Goal: Use online tool/utility: Utilize a website feature to perform a specific function

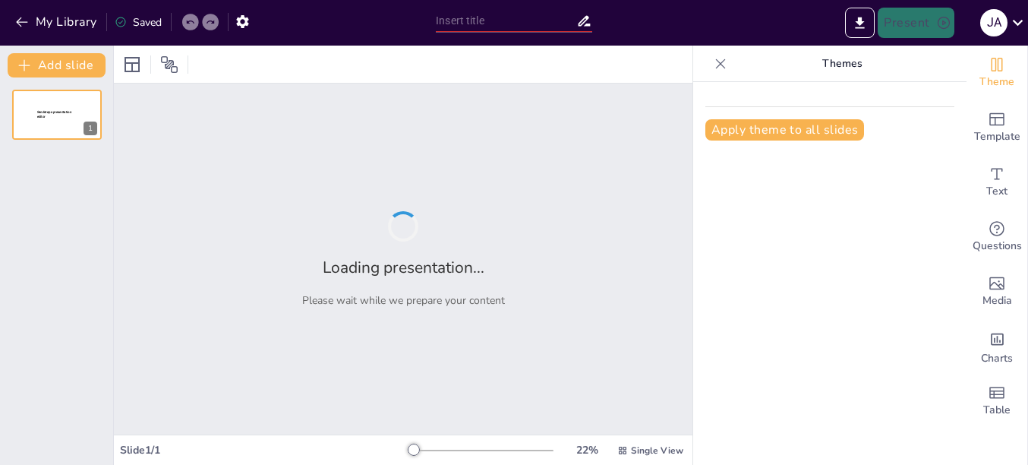
type input "PE-Paletes: A Revolução na Logística do Nordeste"
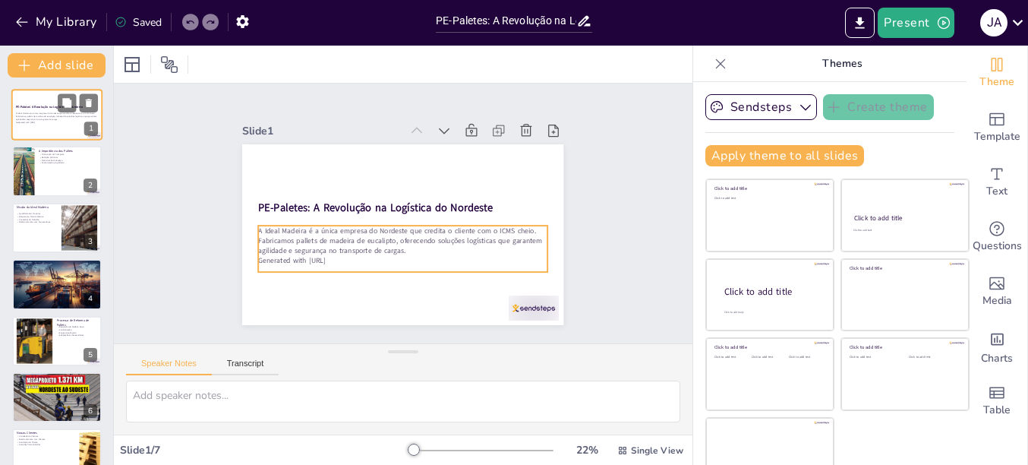
click at [35, 116] on p "A Ideal Madeira é a única empresa do Nordeste que credita o cliente com o ICMS …" at bounding box center [57, 116] width 82 height 8
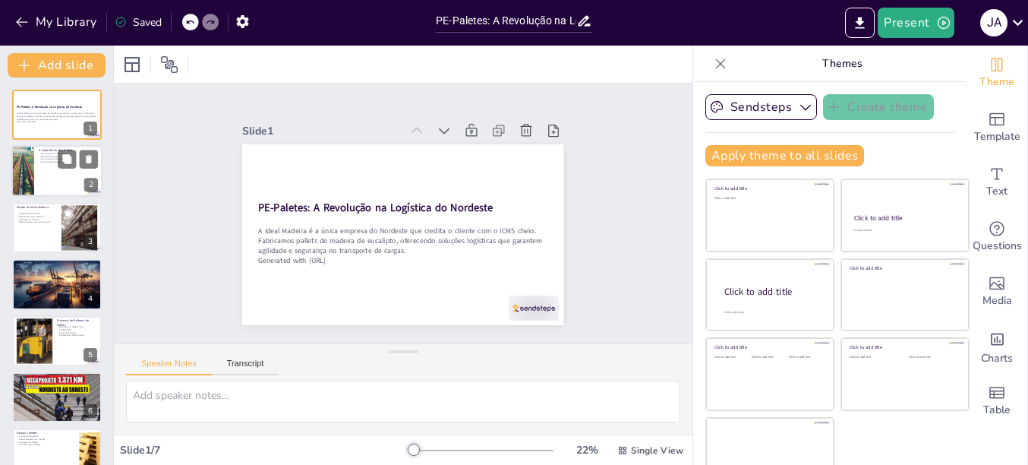
click at [58, 174] on div at bounding box center [56, 172] width 91 height 52
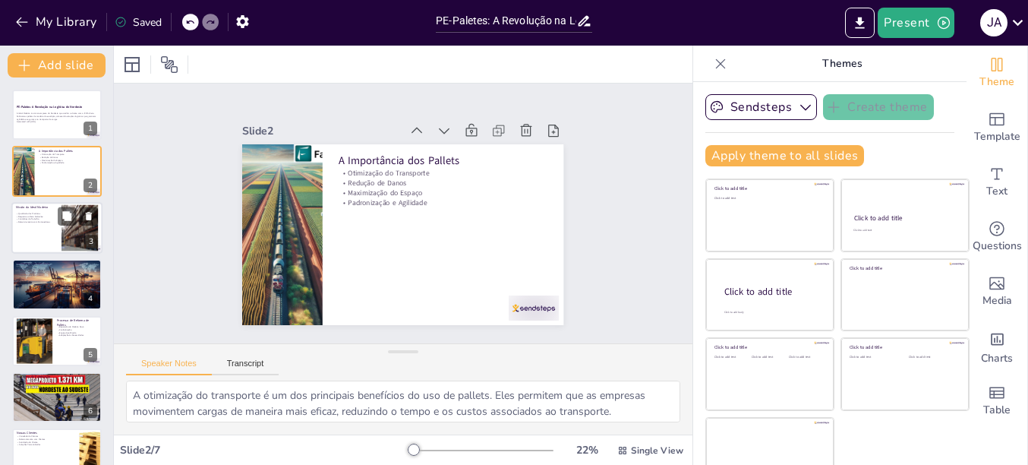
click at [66, 226] on div at bounding box center [80, 227] width 82 height 46
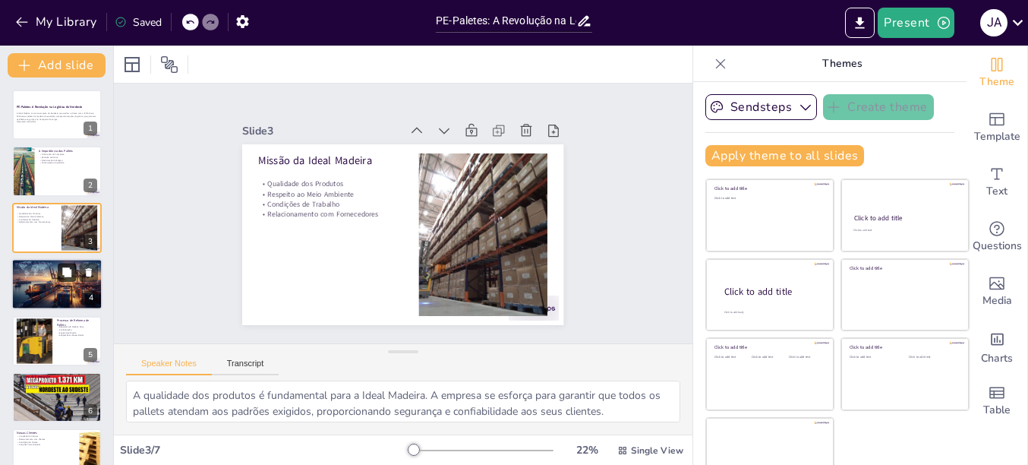
click at [73, 279] on button at bounding box center [67, 272] width 18 height 18
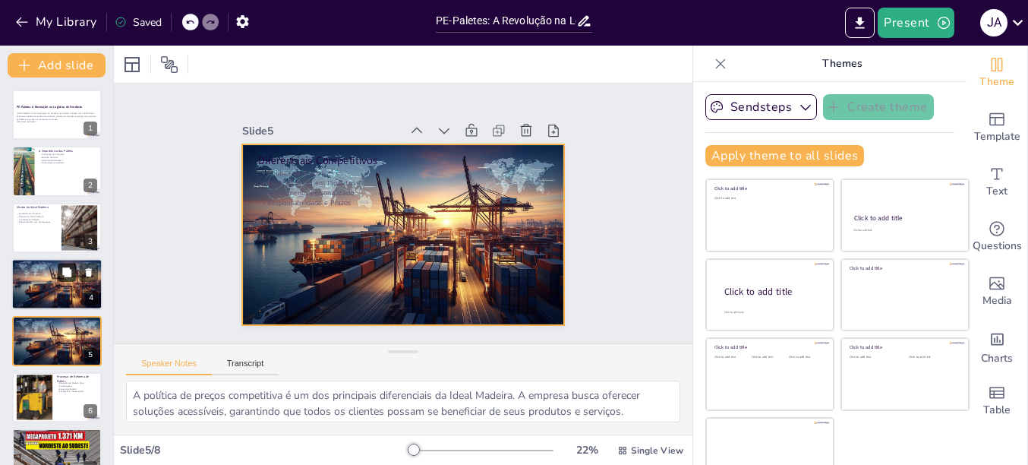
scroll to position [69, 0]
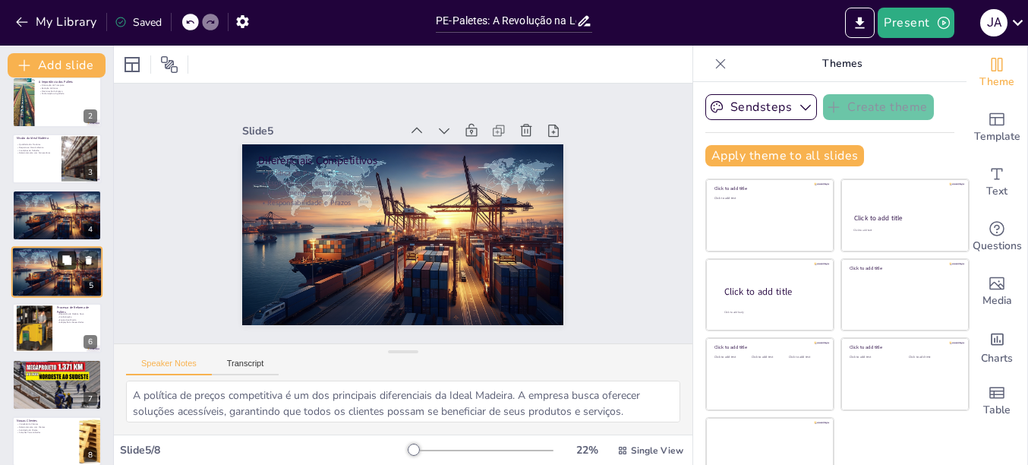
click at [59, 266] on button at bounding box center [67, 259] width 18 height 18
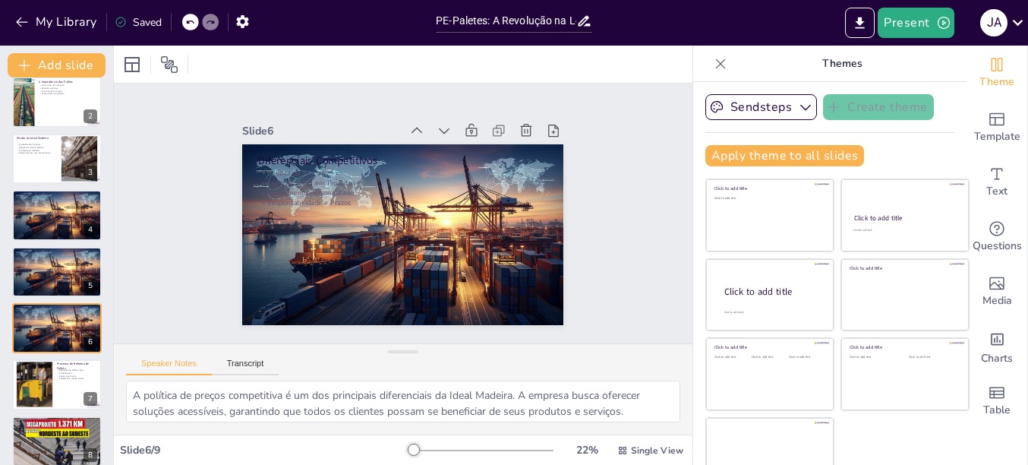
scroll to position [126, 0]
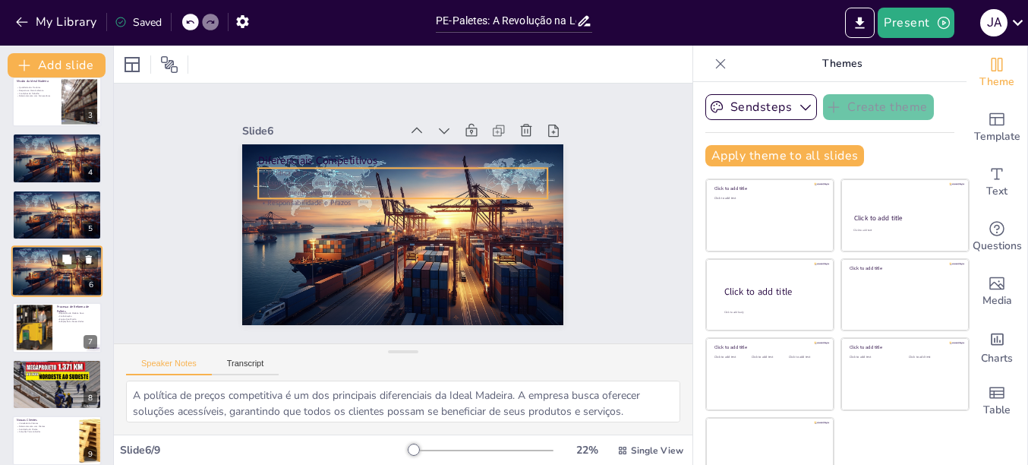
click at [45, 263] on p "Responsabilidade e Prazos" at bounding box center [57, 261] width 82 height 3
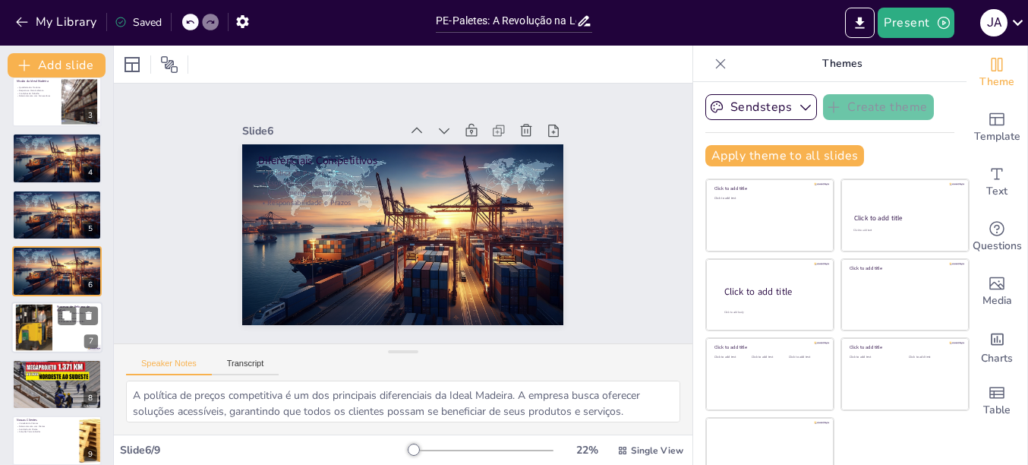
click at [46, 326] on div at bounding box center [34, 327] width 82 height 46
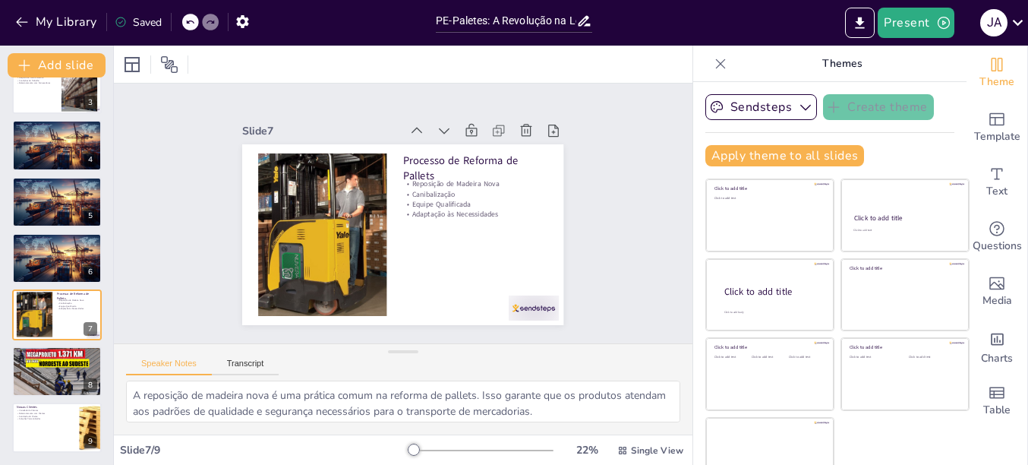
scroll to position [25, 0]
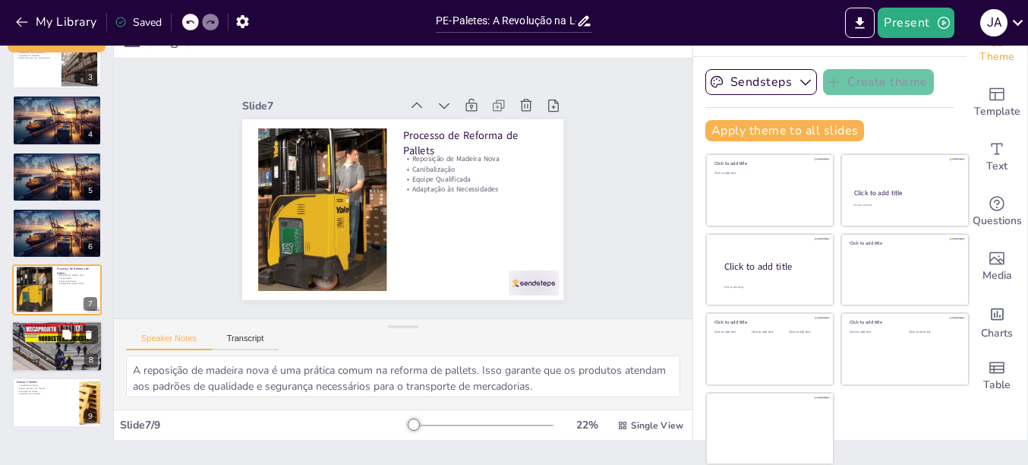
click at [36, 340] on div at bounding box center [56, 346] width 91 height 55
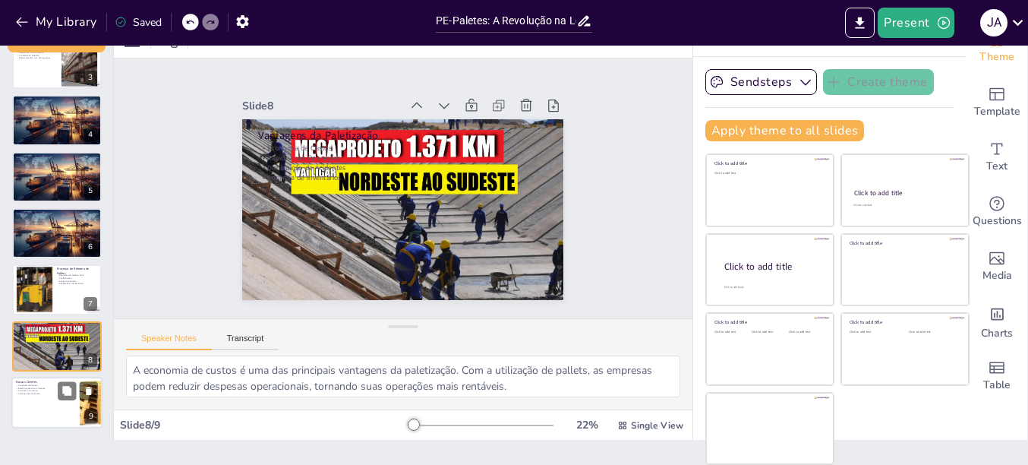
click at [52, 395] on div at bounding box center [56, 402] width 91 height 52
type textarea "A diversidade de clientes atendidos pela Ideal Madeira é um reflexo de sua capa…"
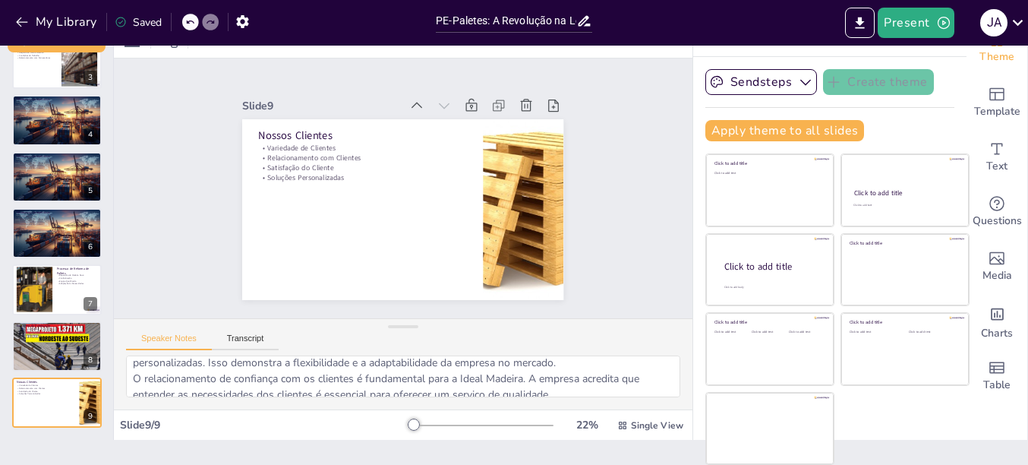
scroll to position [0, 0]
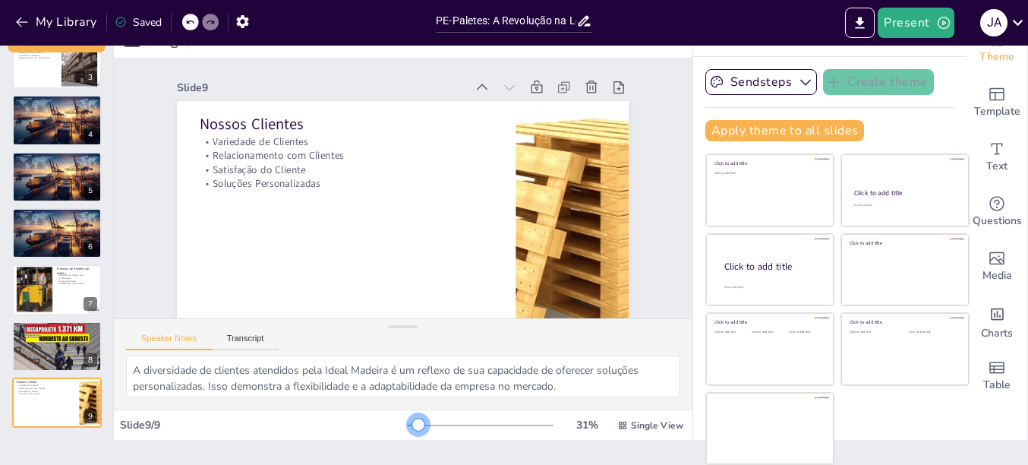
click at [412, 425] on div at bounding box center [418, 424] width 12 height 12
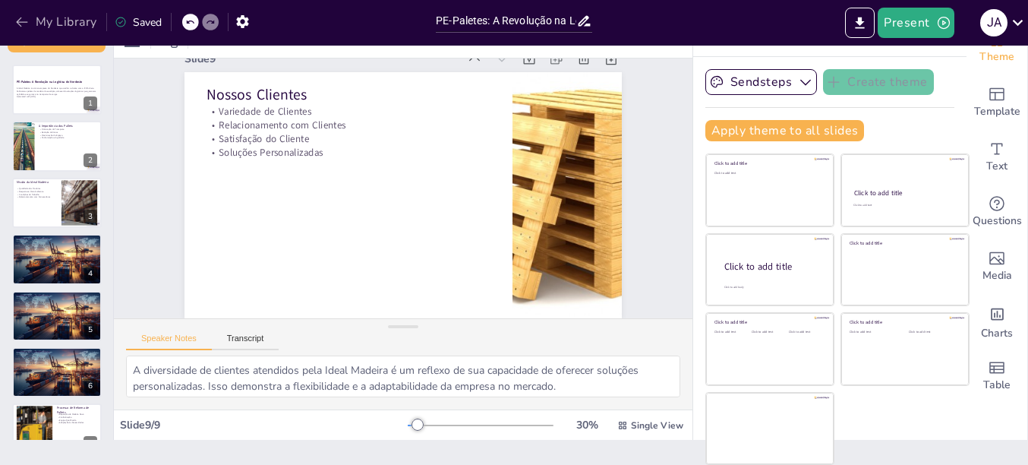
click at [17, 18] on icon "button" at bounding box center [21, 21] width 15 height 15
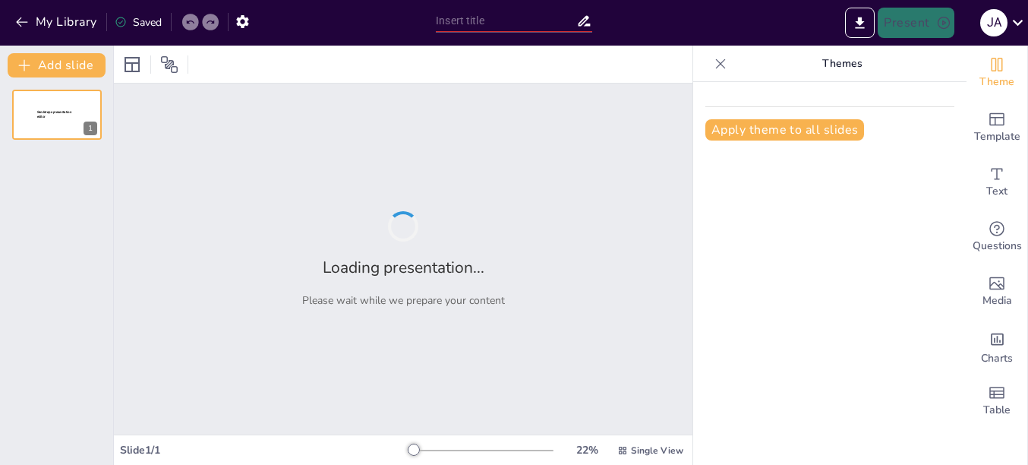
type input "PE-Paletes: A Revolução no Transporte de Cargas com Eucalipto"
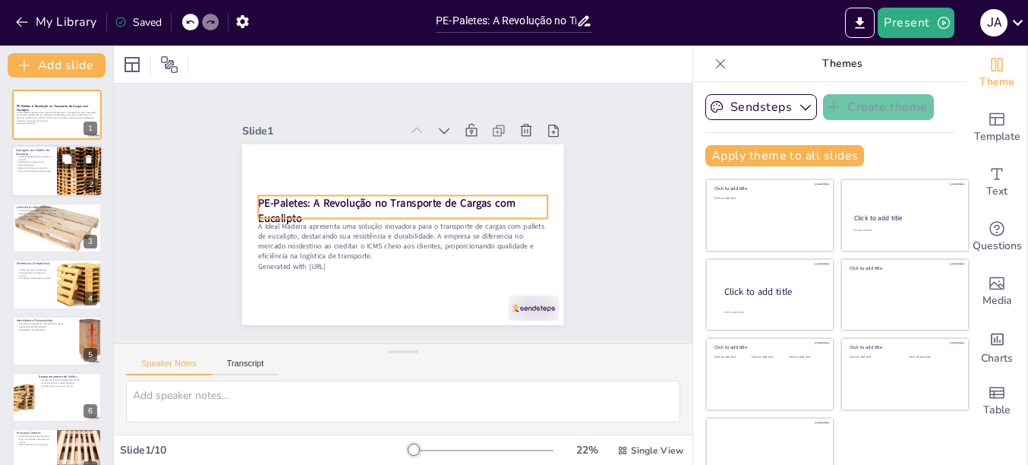
click at [61, 170] on div at bounding box center [79, 172] width 77 height 52
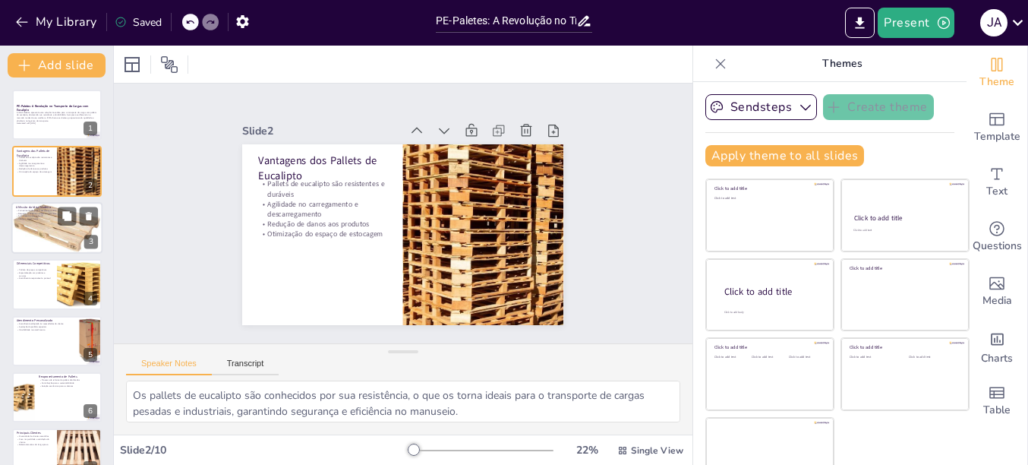
click at [48, 219] on p "Serviços diferenciados" at bounding box center [57, 218] width 82 height 3
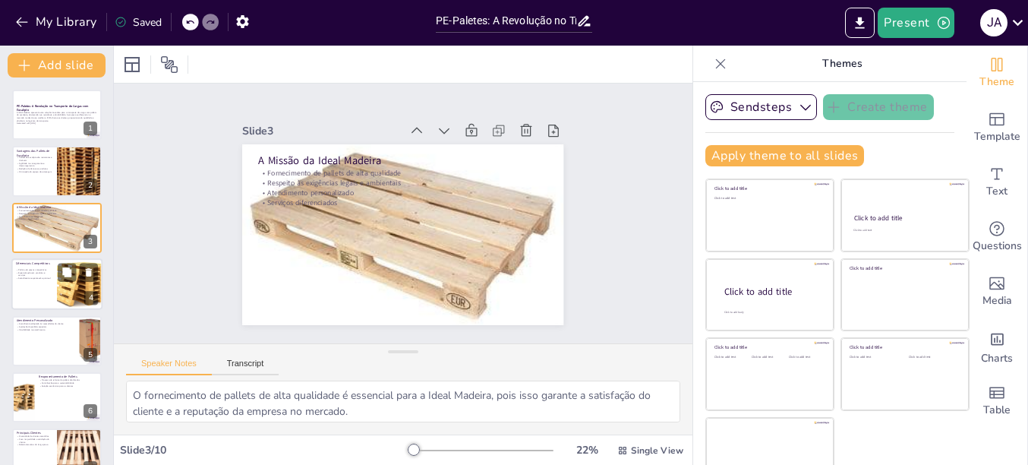
click at [43, 281] on div "Política de preços competitivos Especialização em produtos e serviços Atendimen…" at bounding box center [34, 274] width 36 height 13
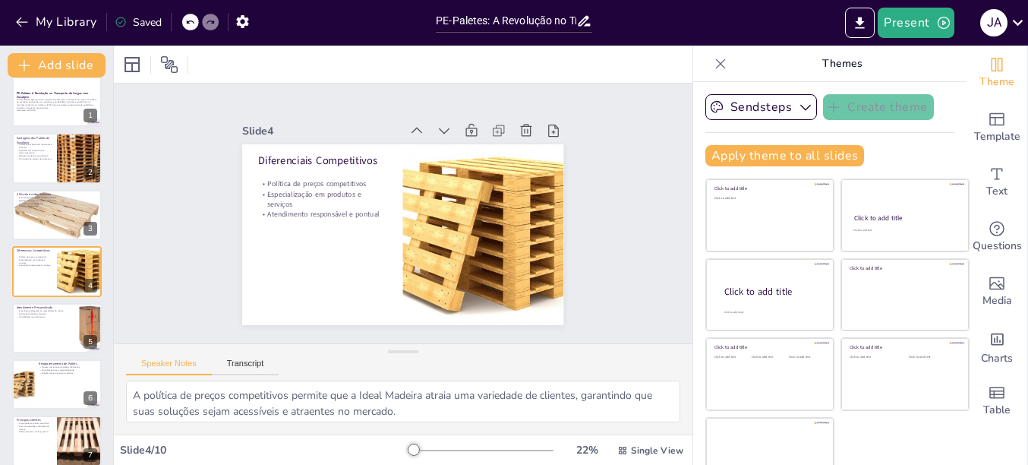
scroll to position [89, 0]
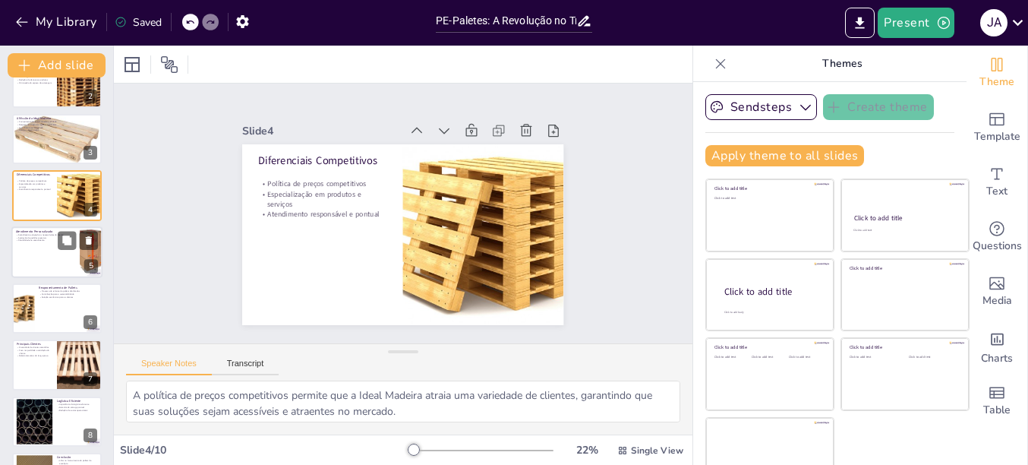
click at [43, 251] on div at bounding box center [56, 252] width 91 height 52
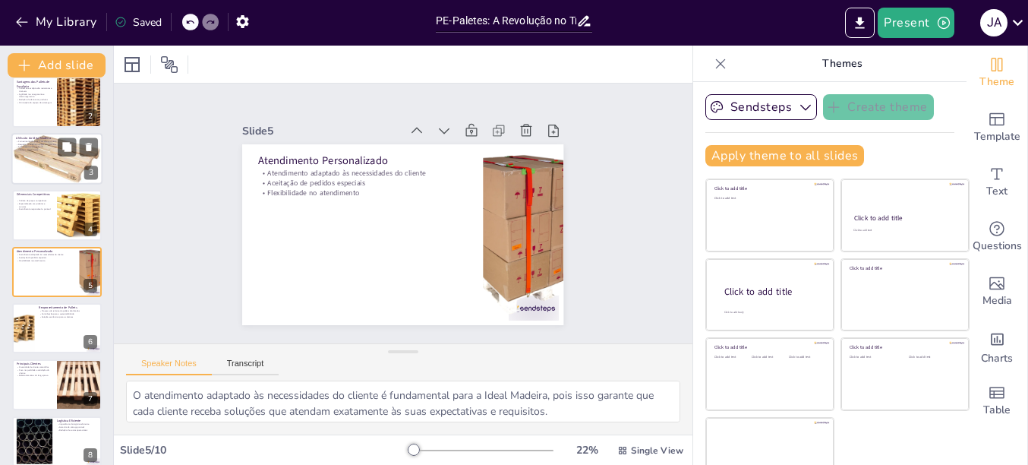
scroll to position [145, 0]
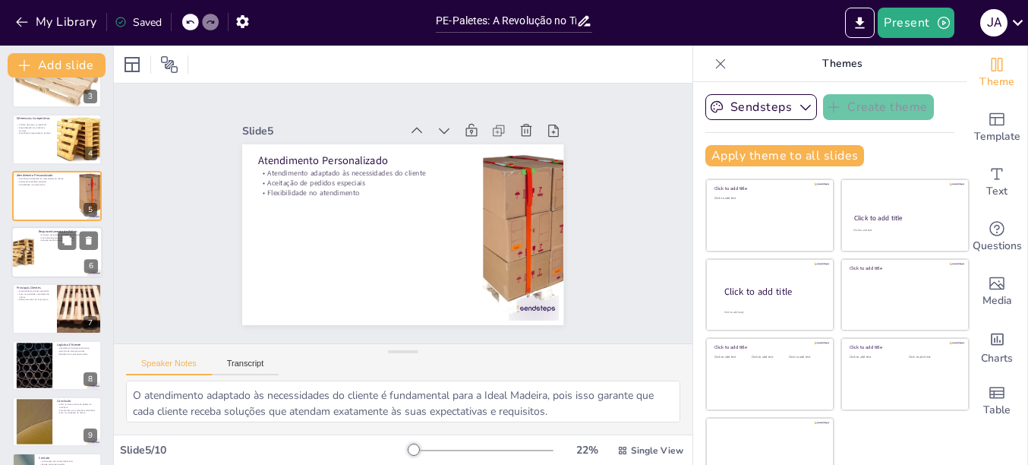
click at [52, 245] on div at bounding box center [56, 252] width 91 height 52
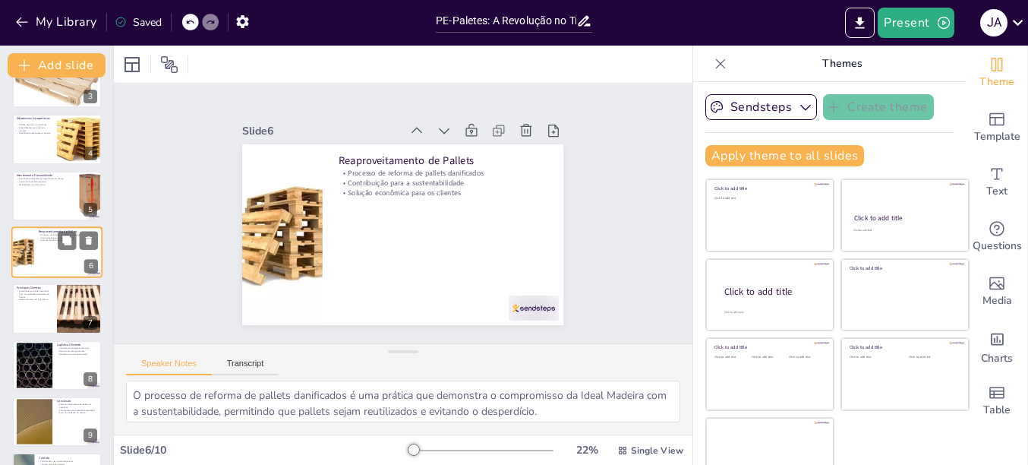
scroll to position [126, 0]
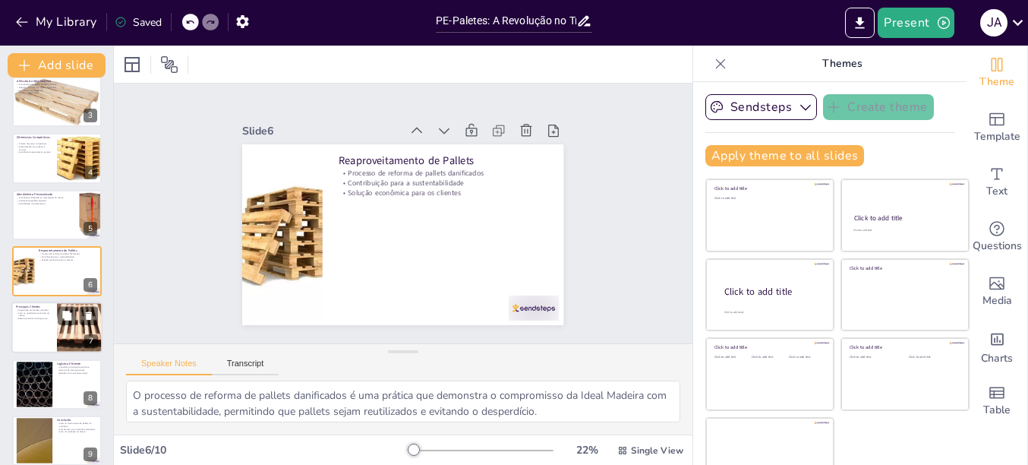
click at [46, 317] on p "Relacionamentos de longo prazo" at bounding box center [34, 318] width 36 height 3
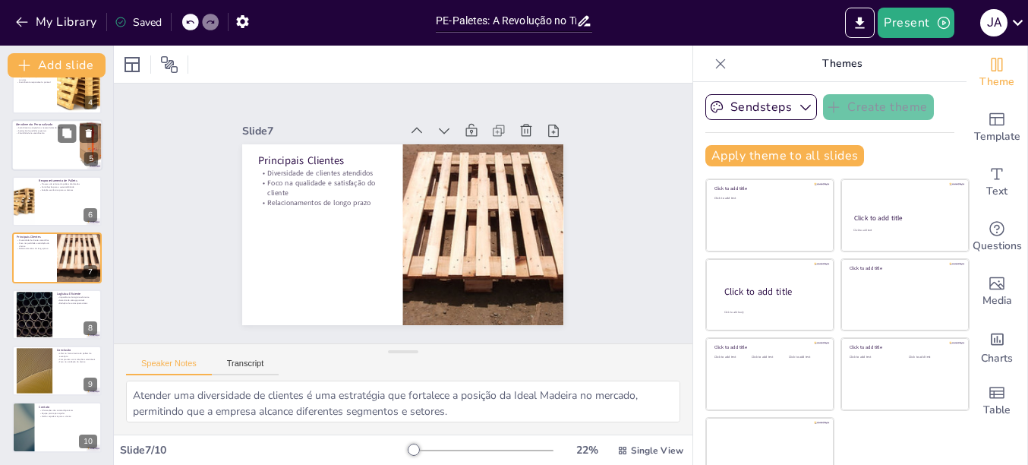
scroll to position [25, 0]
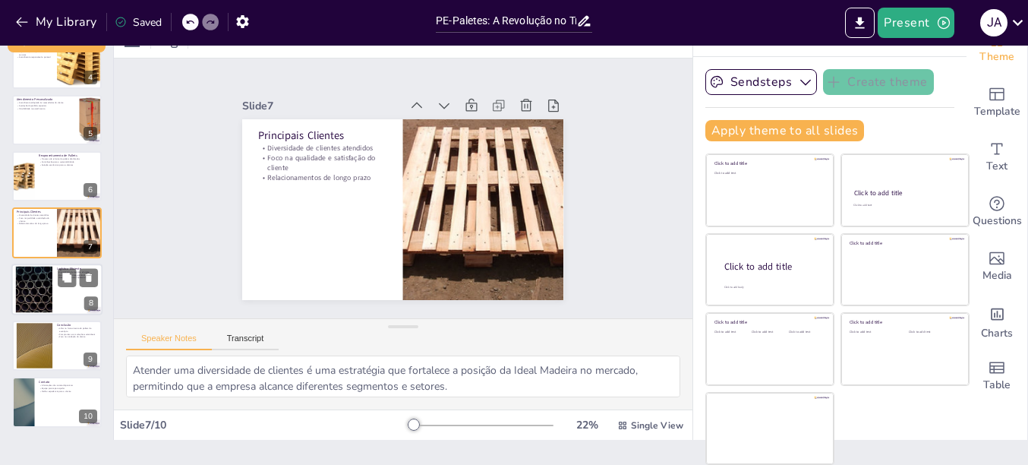
click at [47, 279] on div at bounding box center [34, 289] width 82 height 46
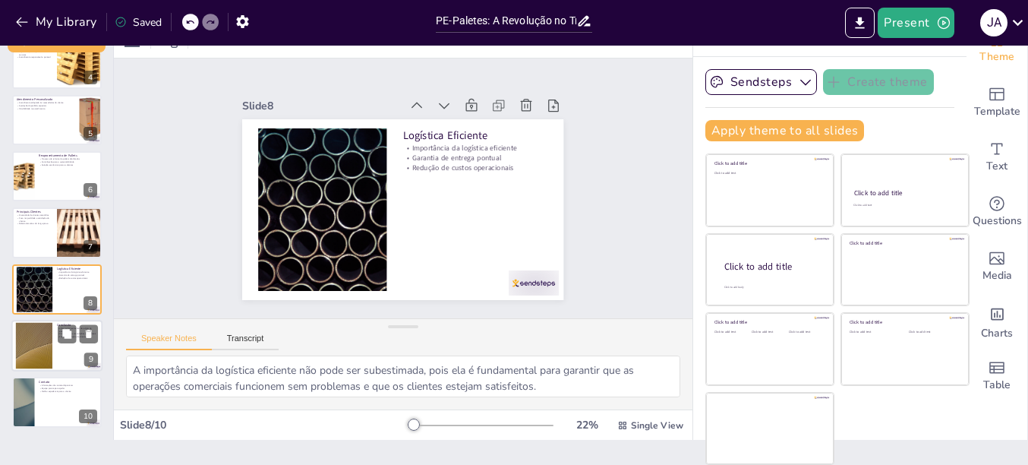
click at [42, 342] on div at bounding box center [34, 346] width 82 height 46
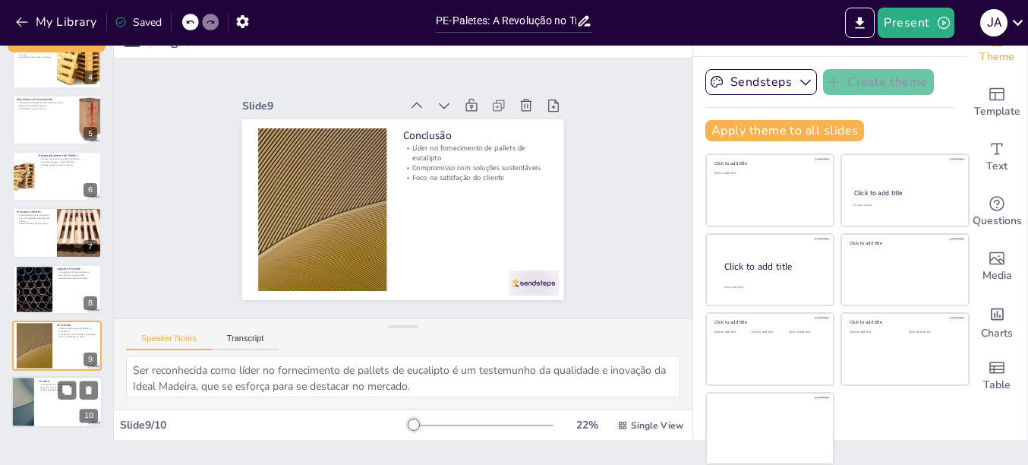
click at [35, 399] on div at bounding box center [56, 402] width 91 height 52
type textarea "Disponibilizar informações de contato é essencial para garantir que os clientes…"
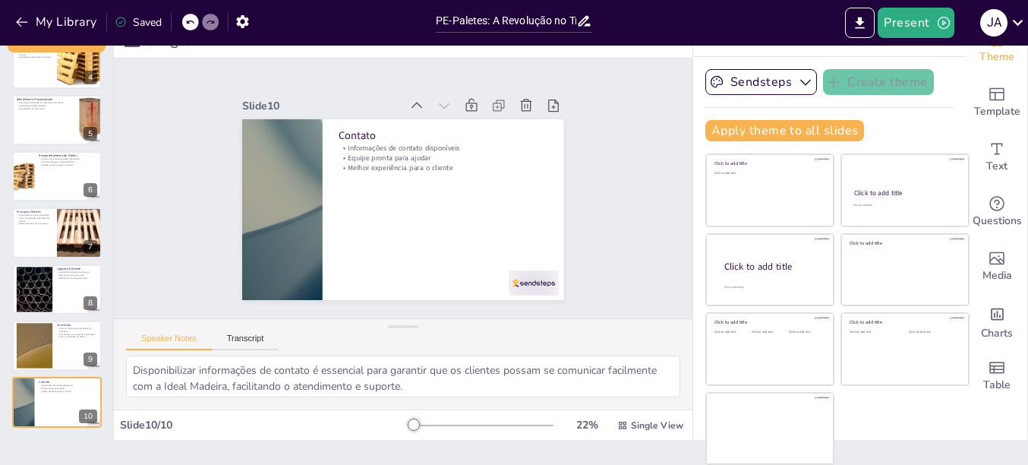
scroll to position [0, 0]
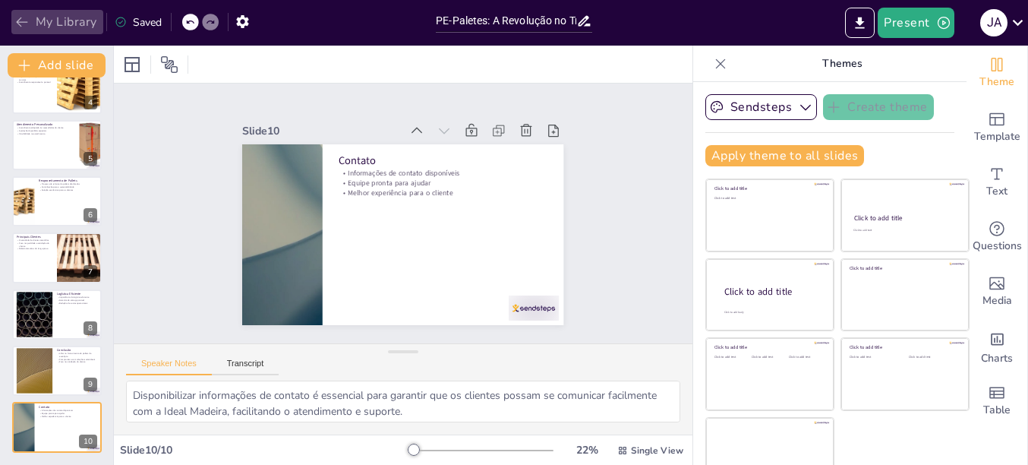
click at [22, 20] on icon "button" at bounding box center [21, 21] width 15 height 15
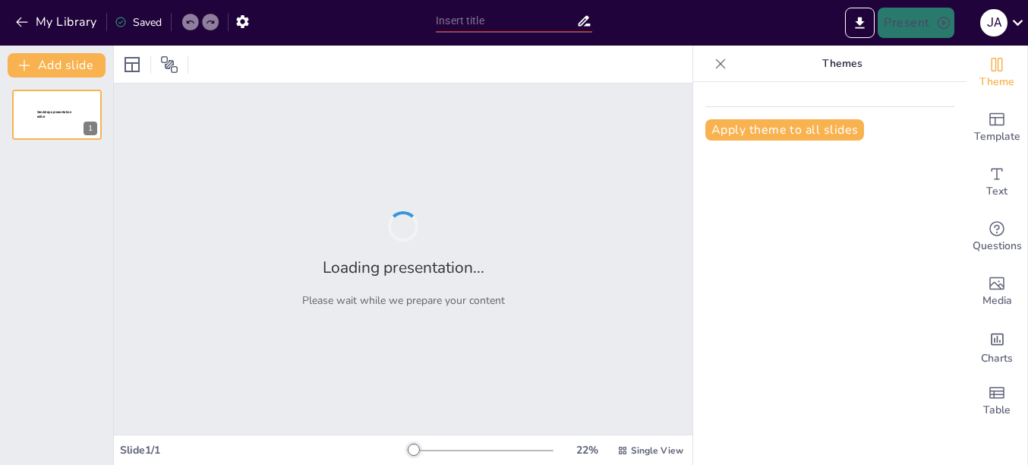
type input "PE-Paletes: A Revolução na Logística do Nordeste"
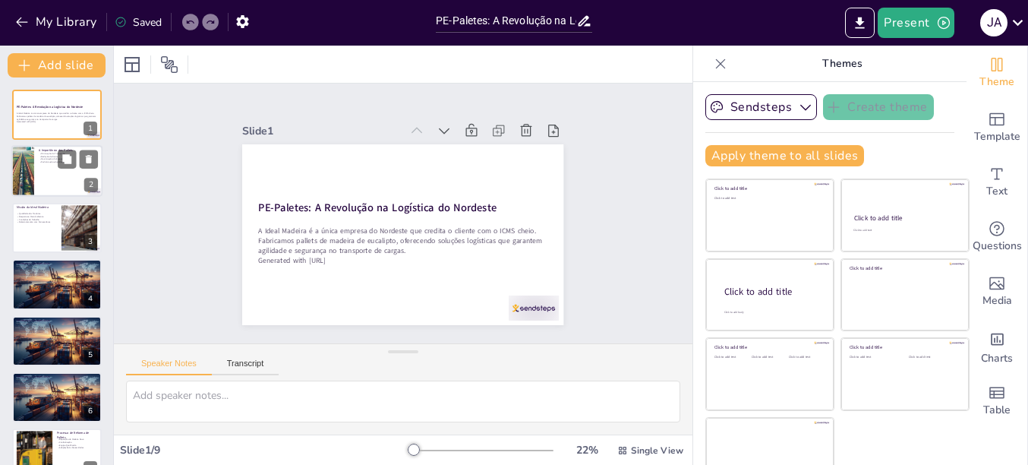
click at [39, 180] on div at bounding box center [56, 172] width 91 height 52
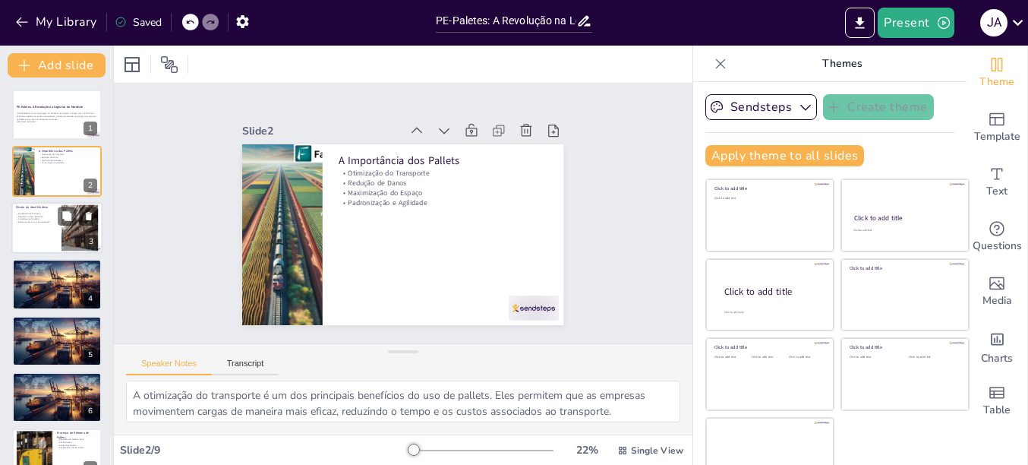
click at [41, 224] on div at bounding box center [56, 228] width 91 height 52
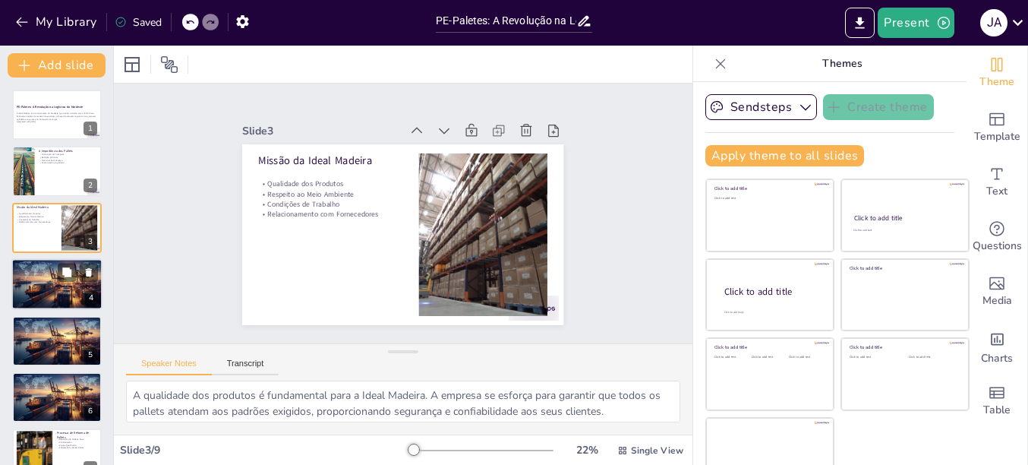
click at [47, 285] on div at bounding box center [57, 284] width 92 height 52
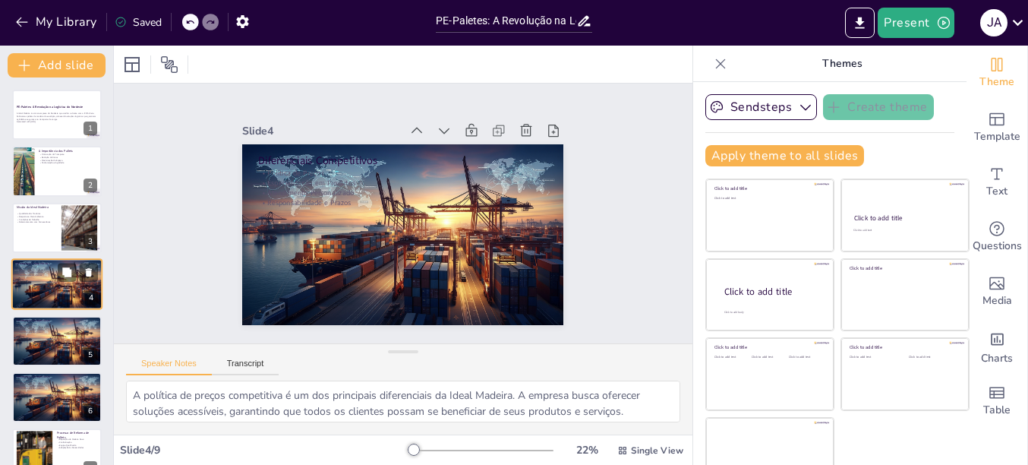
scroll to position [13, 0]
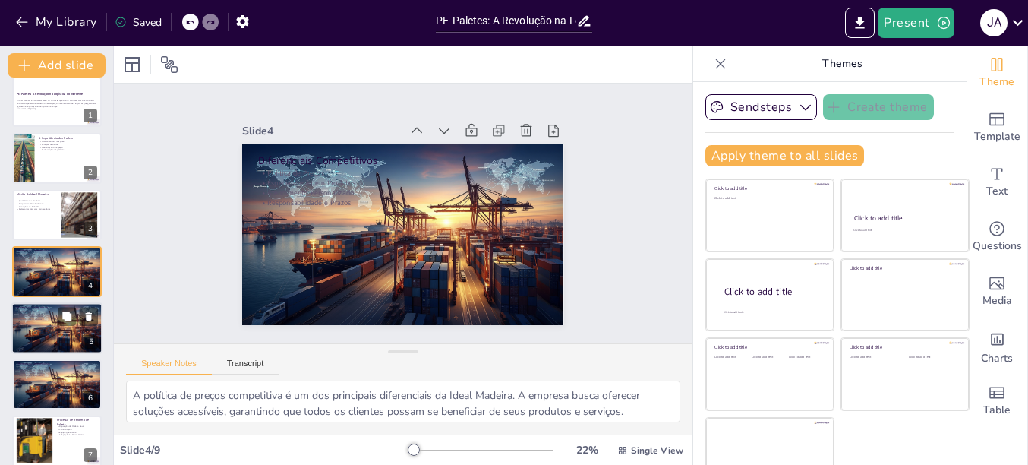
click at [34, 321] on div at bounding box center [57, 328] width 92 height 52
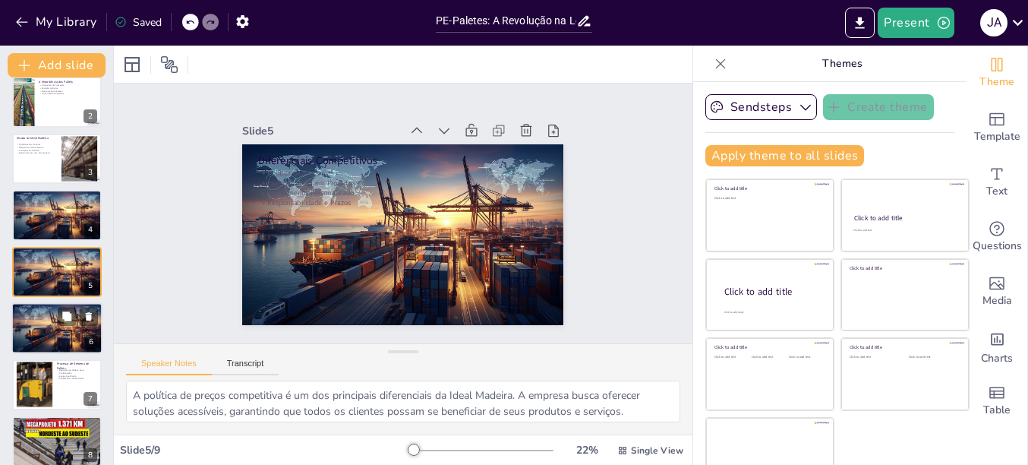
scroll to position [139, 0]
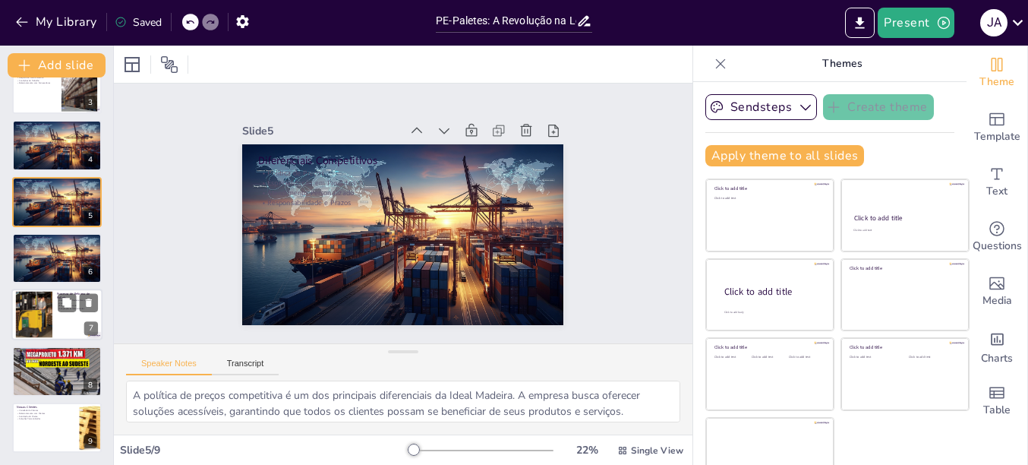
click at [35, 309] on div at bounding box center [34, 314] width 82 height 46
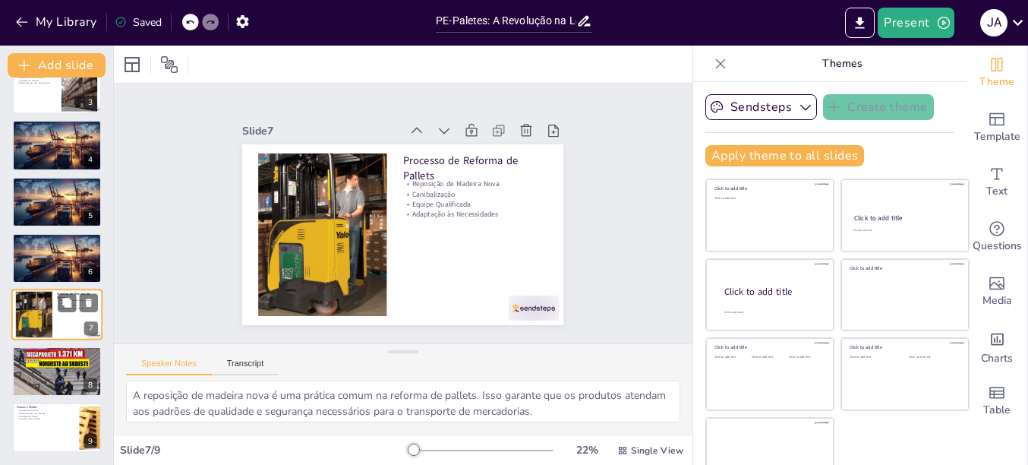
scroll to position [25, 0]
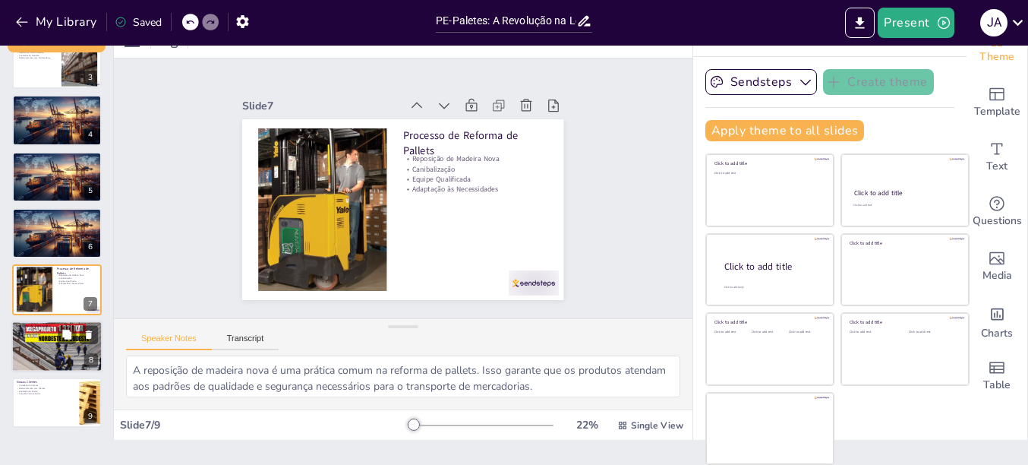
click at [27, 335] on p "Diminuição de Acidentes" at bounding box center [57, 333] width 82 height 3
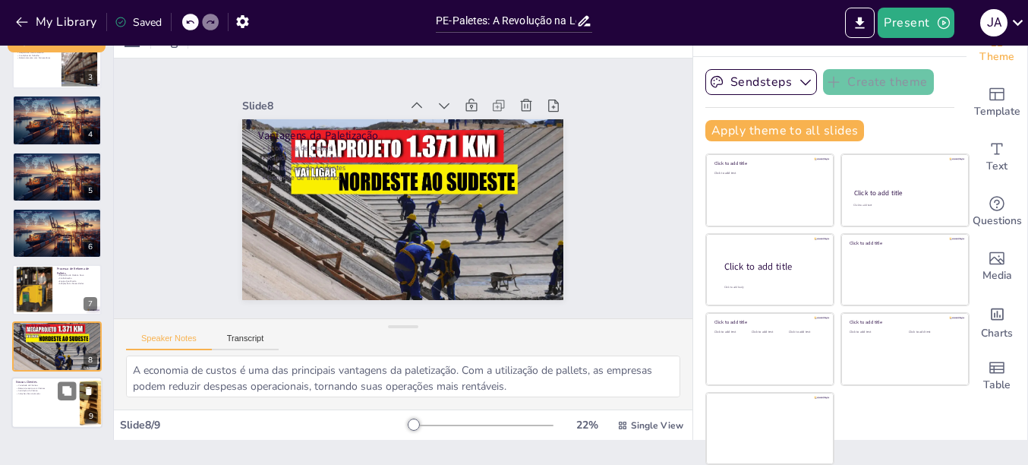
click at [33, 401] on div at bounding box center [56, 402] width 91 height 52
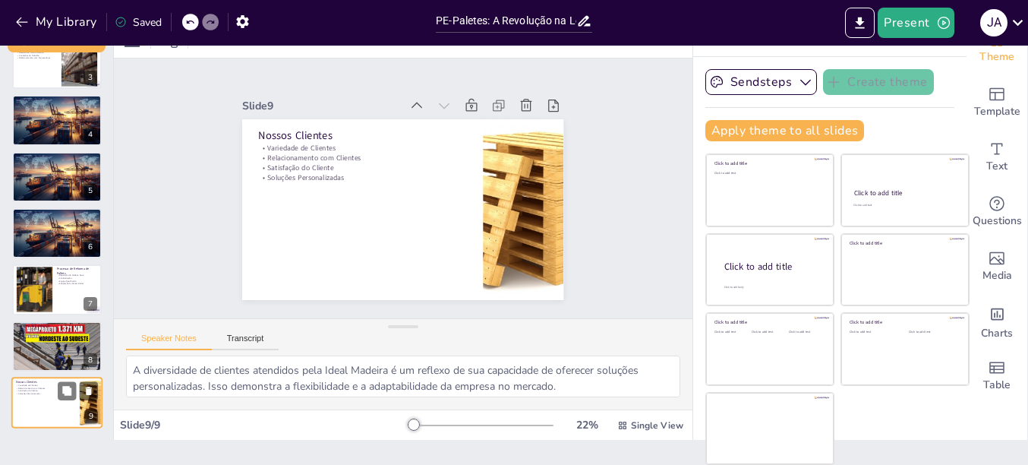
scroll to position [0, 0]
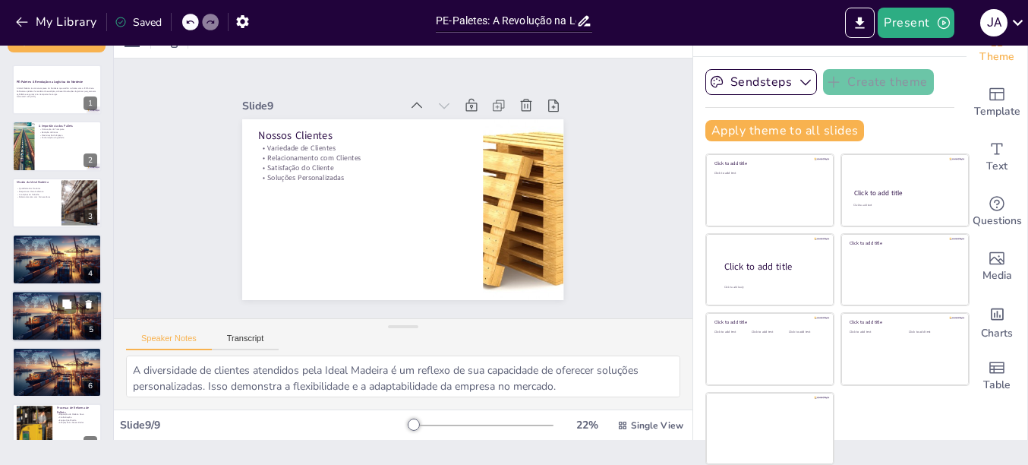
click at [38, 315] on div at bounding box center [57, 316] width 92 height 52
type textarea "A política de preços competitiva é um dos principais diferenciais da Ideal Made…"
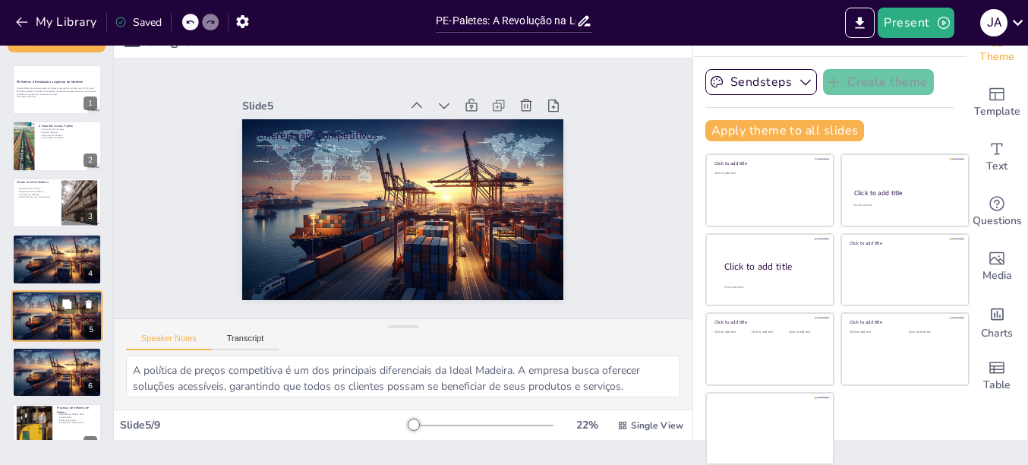
scroll to position [69, 0]
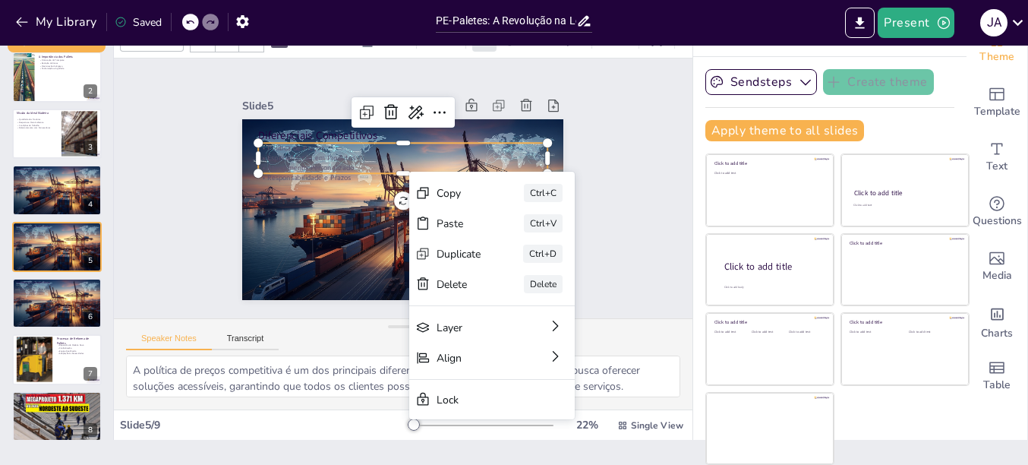
type input "32"
click at [203, 211] on div "Slide 1 PE-Paletes: A Revolução na Logística do Nordeste A Ideal Madeira é a ún…" at bounding box center [403, 188] width 427 height 264
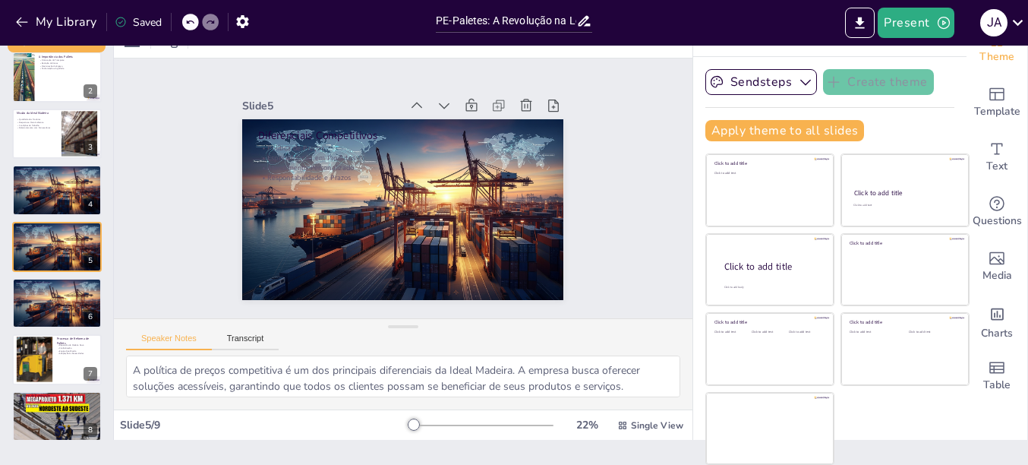
click at [209, 129] on div "Slide 1 PE-Paletes: A Revolução na Logística do Nordeste A Ideal Madeira é a ún…" at bounding box center [403, 188] width 462 height 369
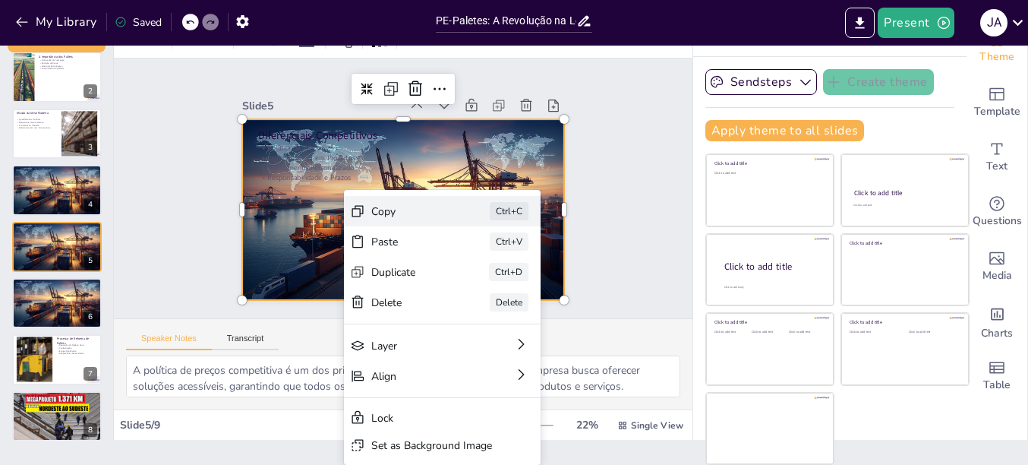
click at [442, 289] on div "Copy" at bounding box center [479, 311] width 75 height 44
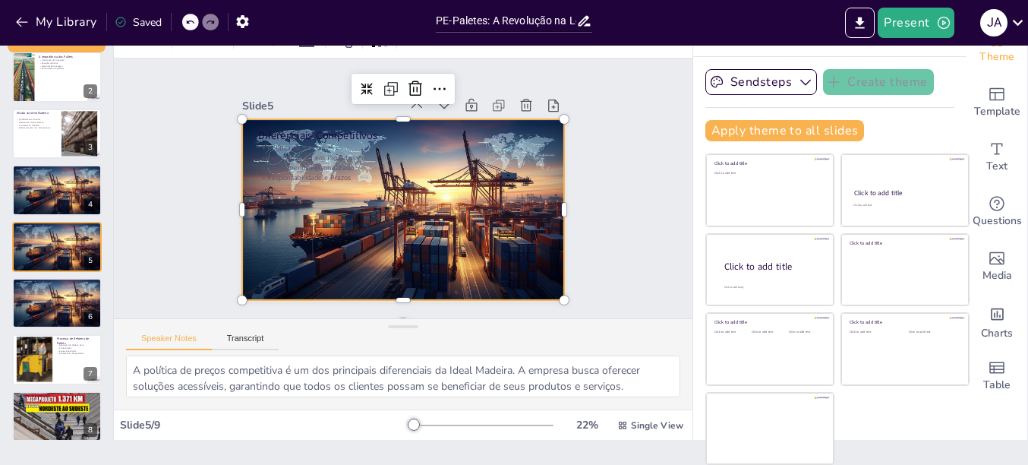
scroll to position [25, 0]
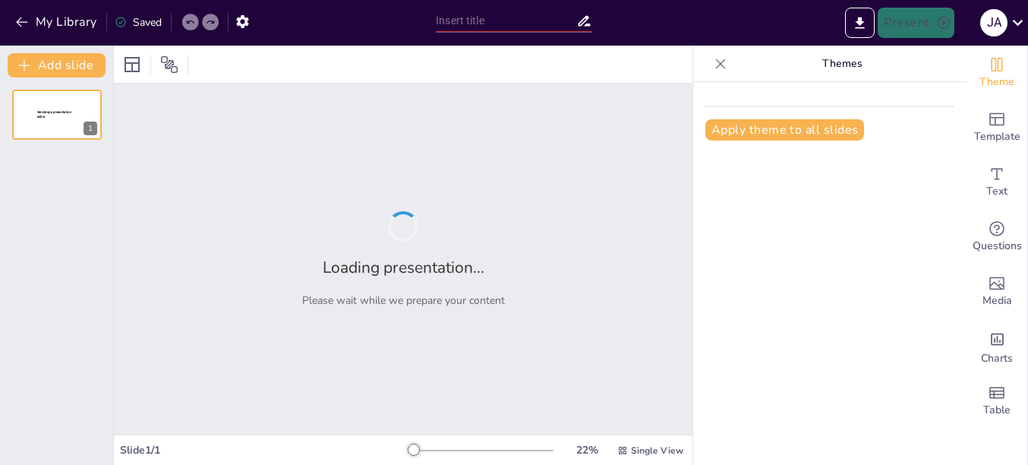
type input "PE-Paletes: A Revolução no Transporte de Cargas com Eucalipto"
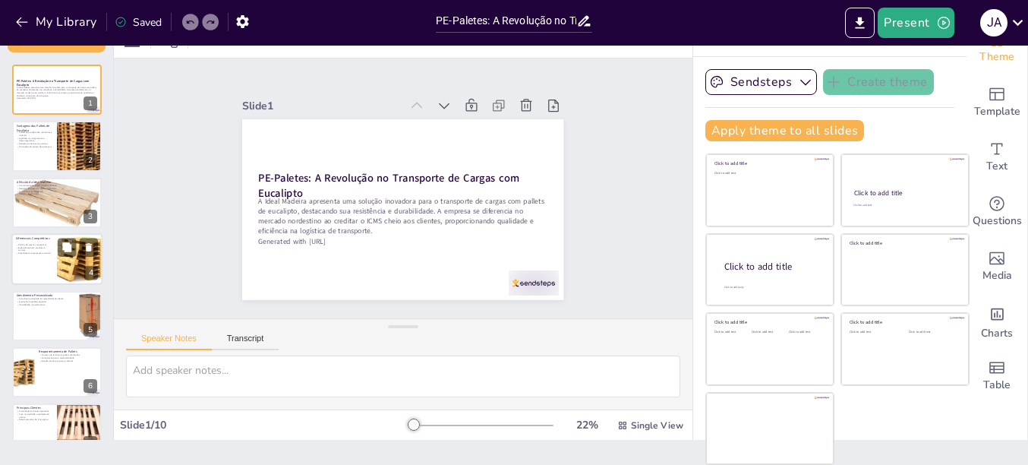
scroll to position [152, 0]
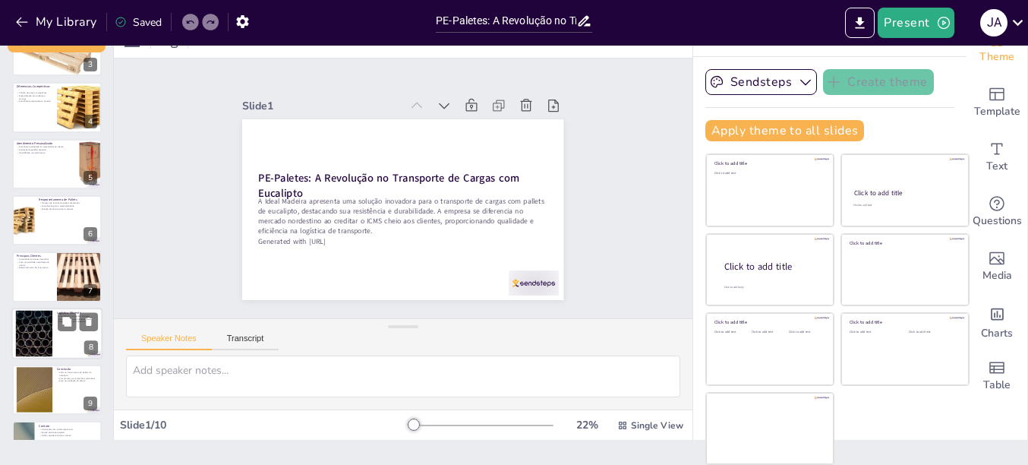
click at [55, 329] on div at bounding box center [56, 333] width 91 height 52
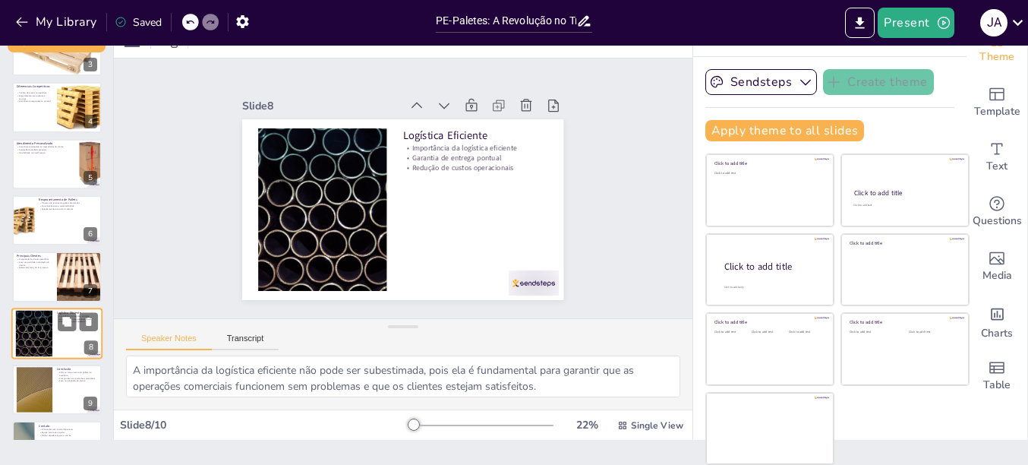
scroll to position [196, 0]
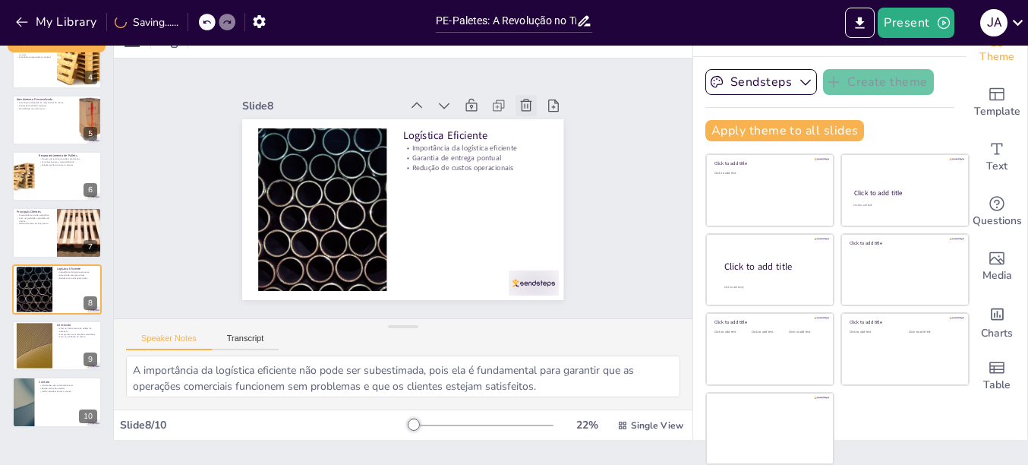
click at [536, 138] on icon at bounding box center [545, 147] width 19 height 19
type textarea "Ser reconhecida como líder no fornecimento de pallets de eucalipto é um testemu…"
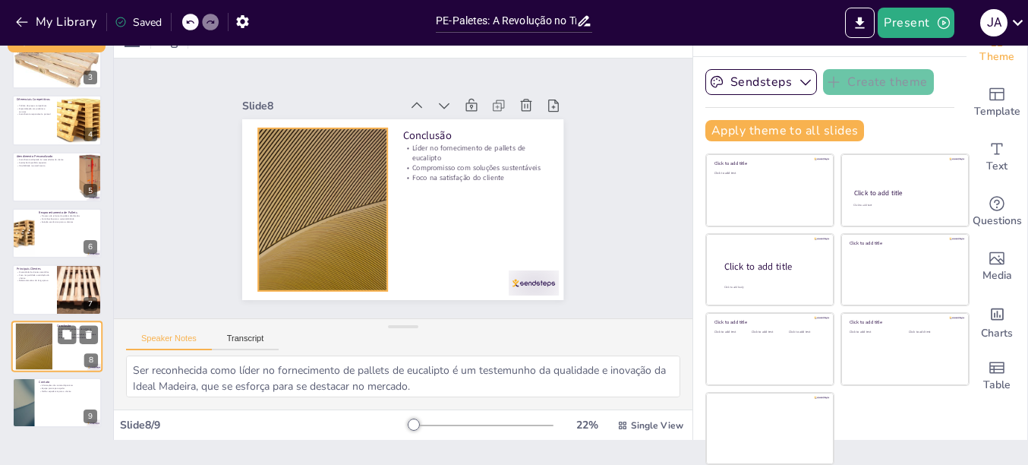
scroll to position [0, 0]
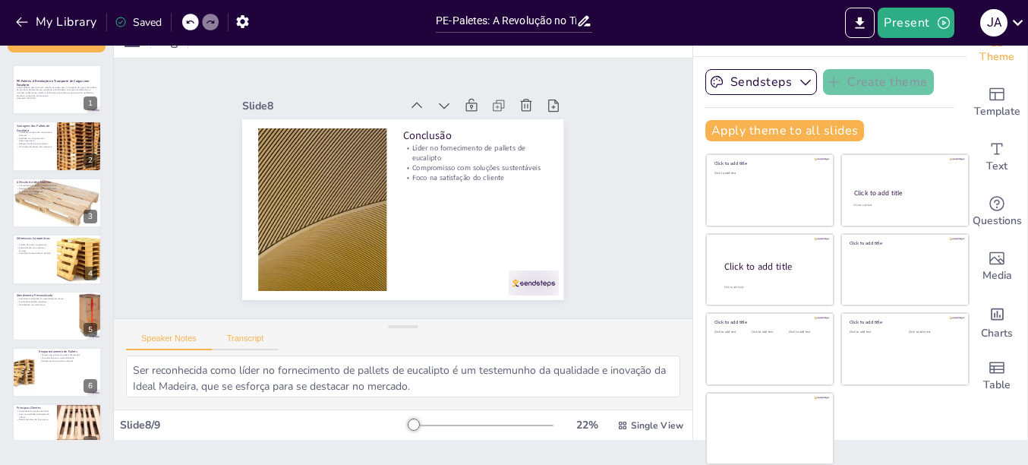
click at [242, 336] on button "Transcript" at bounding box center [246, 341] width 68 height 17
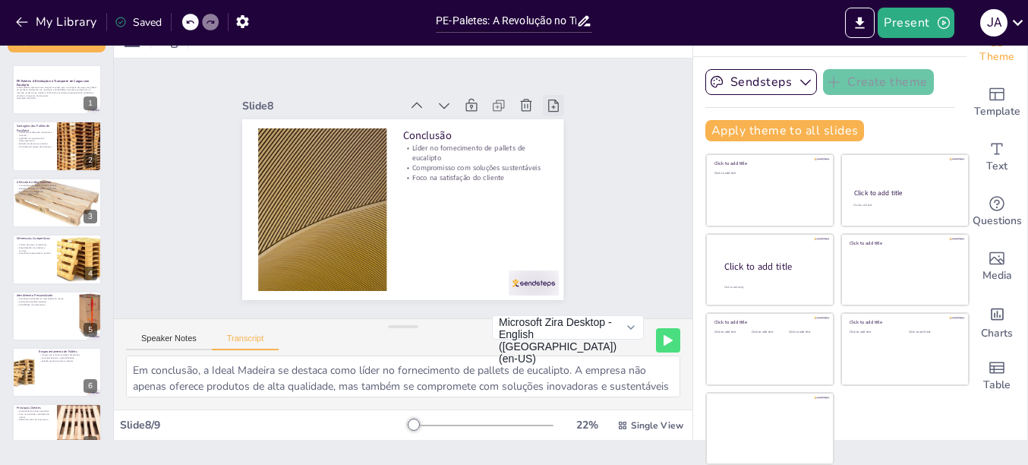
click at [478, 338] on icon at bounding box center [470, 346] width 17 height 17
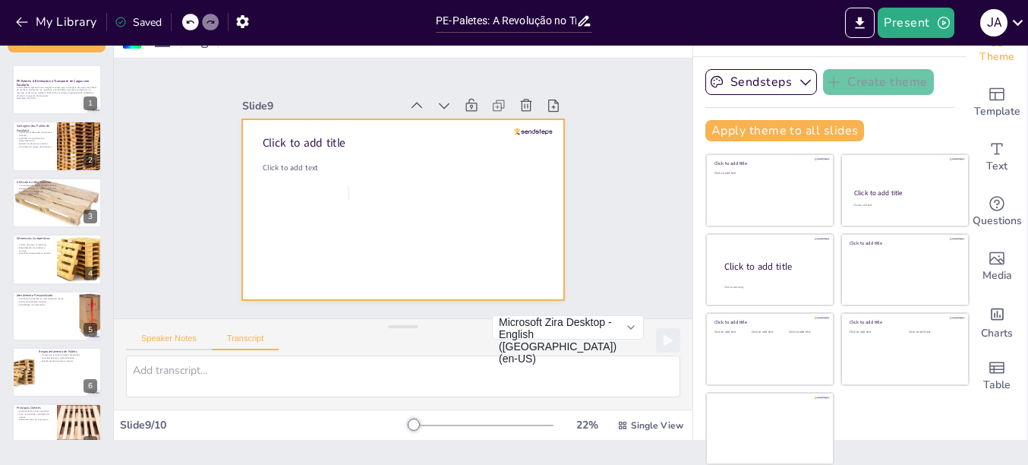
click at [168, 347] on button "Speaker Notes" at bounding box center [169, 341] width 86 height 17
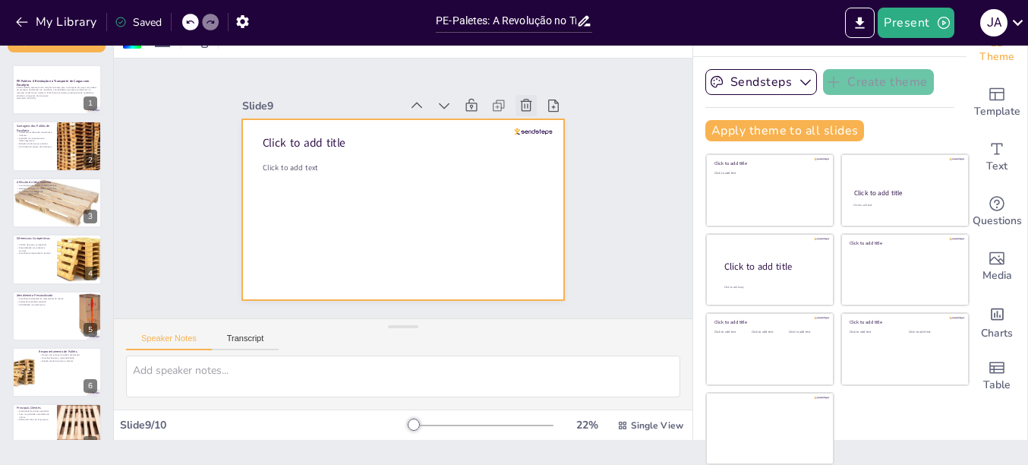
click at [531, 124] on icon at bounding box center [540, 133] width 18 height 18
type textarea "Disponibilizar informações de contato é essencial para garantir que os clientes…"
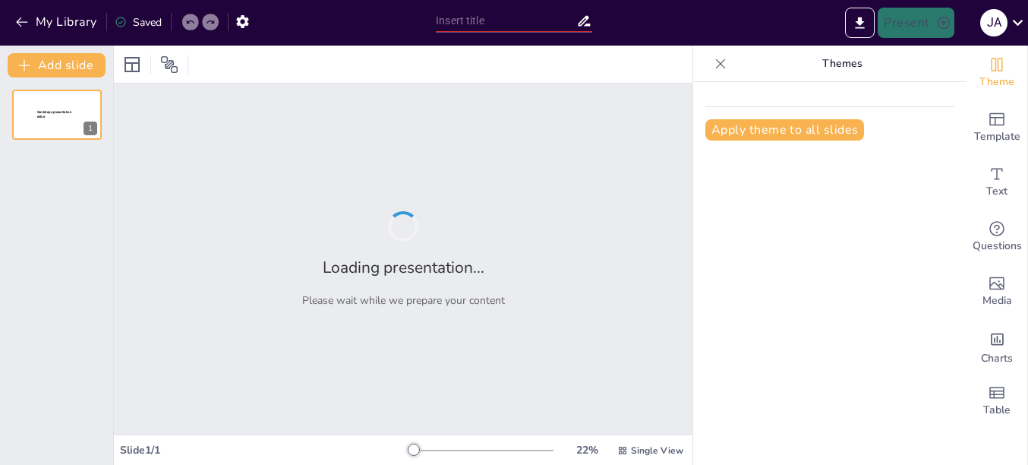
type input "Ideal Madeira: Pioneirismo no Fornecimento de Pallets no Nordeste"
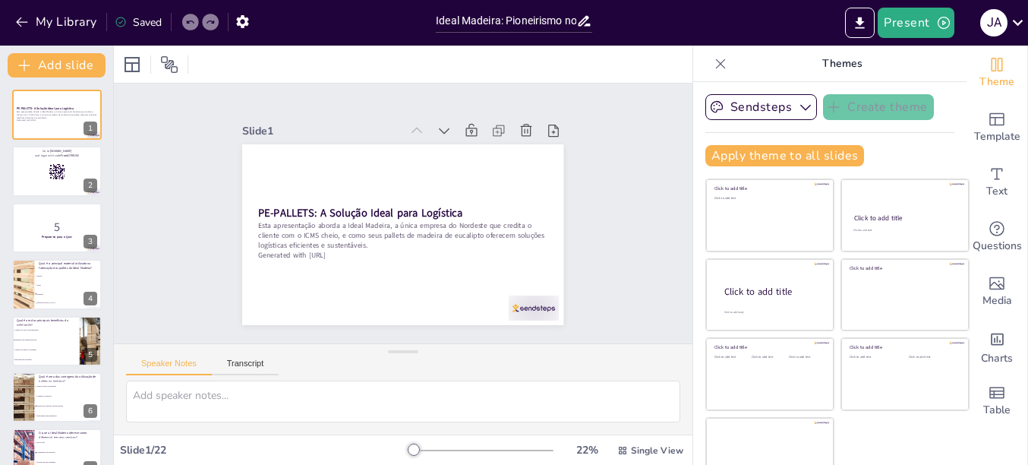
checkbox input "true"
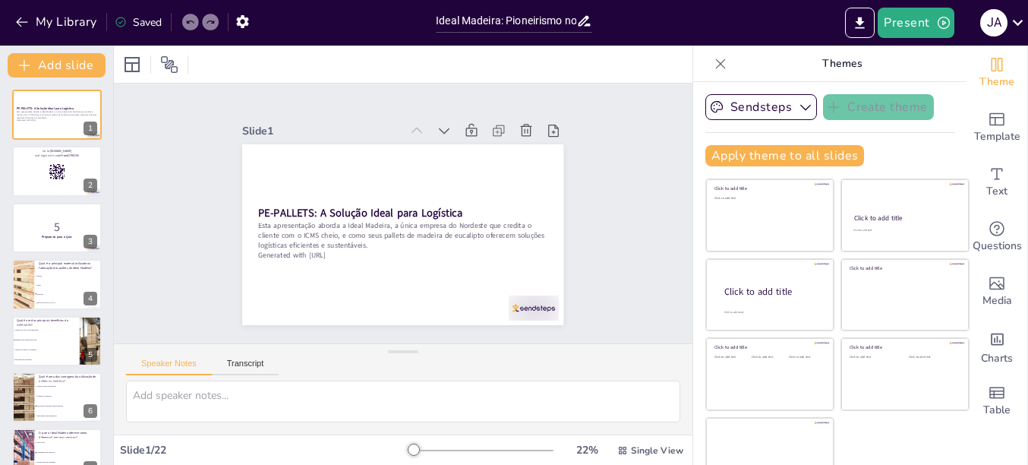
checkbox input "true"
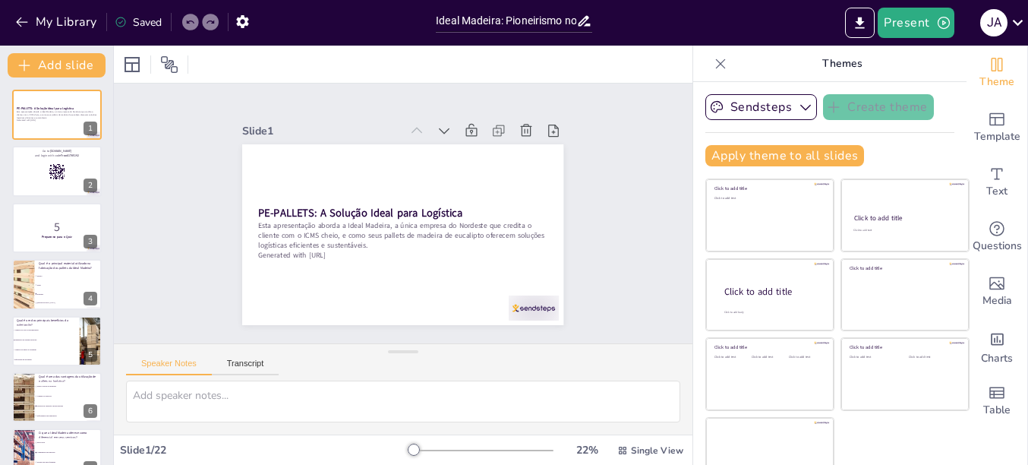
checkbox input "true"
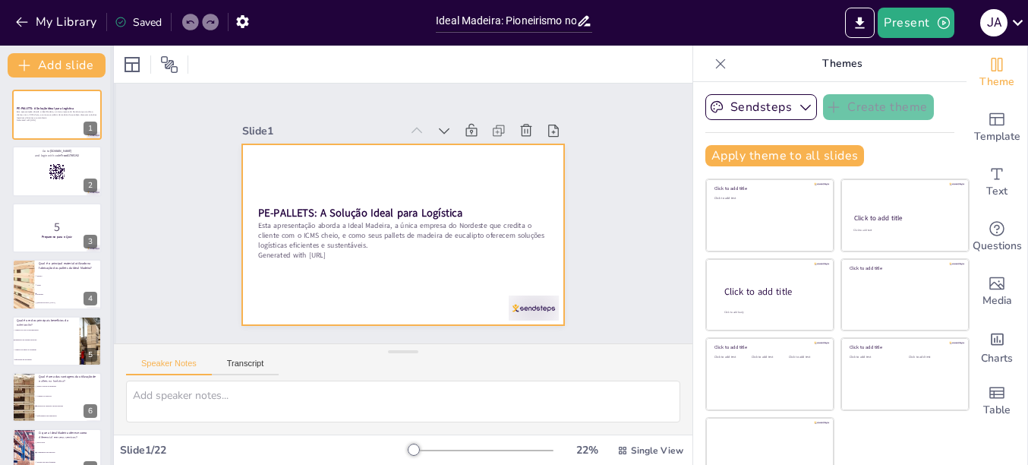
checkbox input "true"
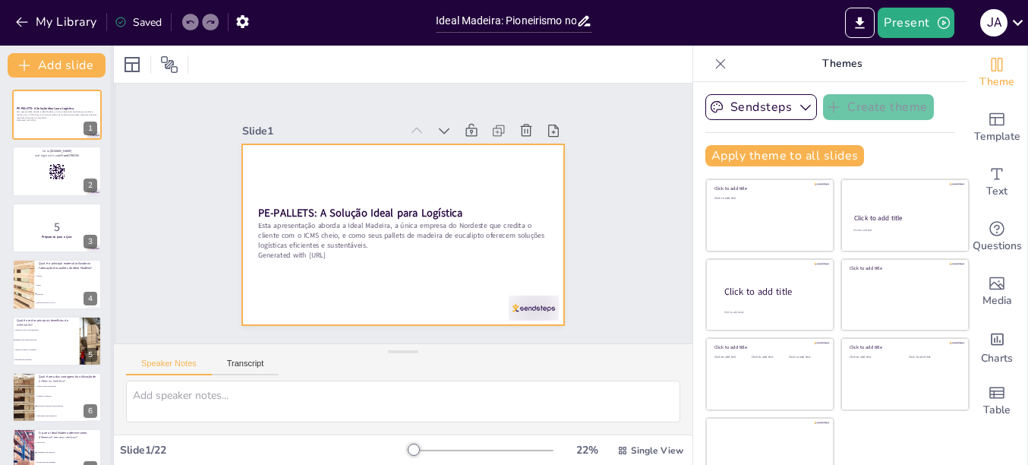
checkbox input "true"
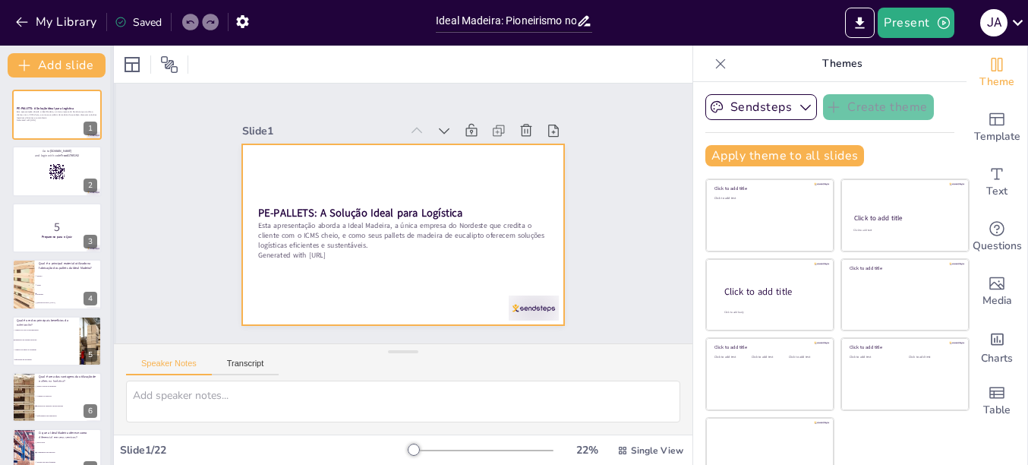
checkbox input "true"
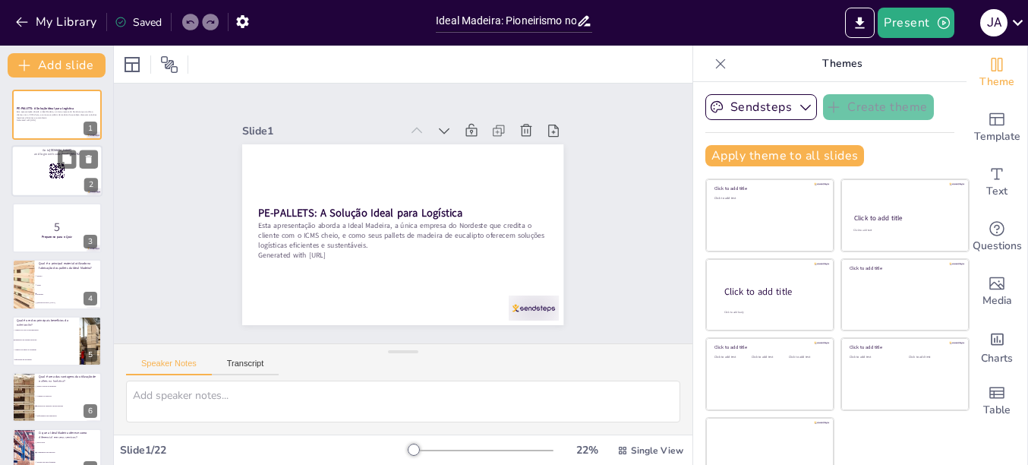
checkbox input "true"
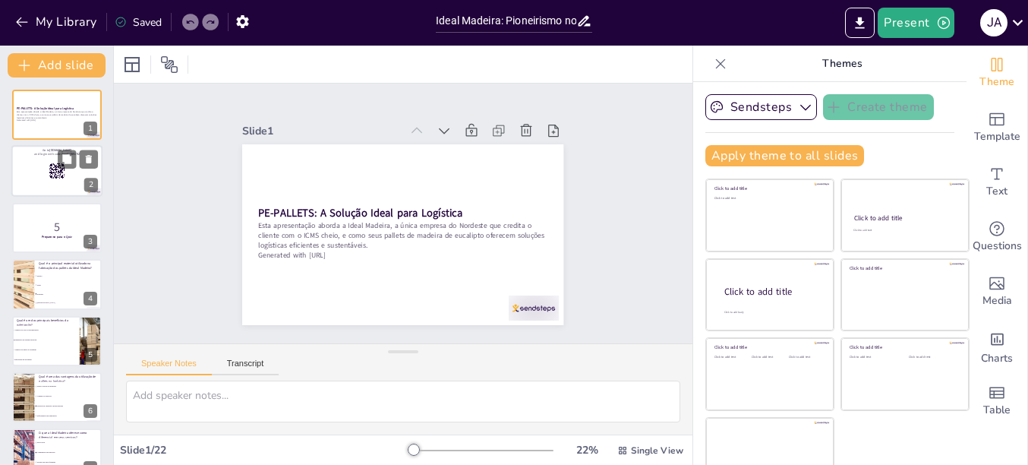
checkbox input "true"
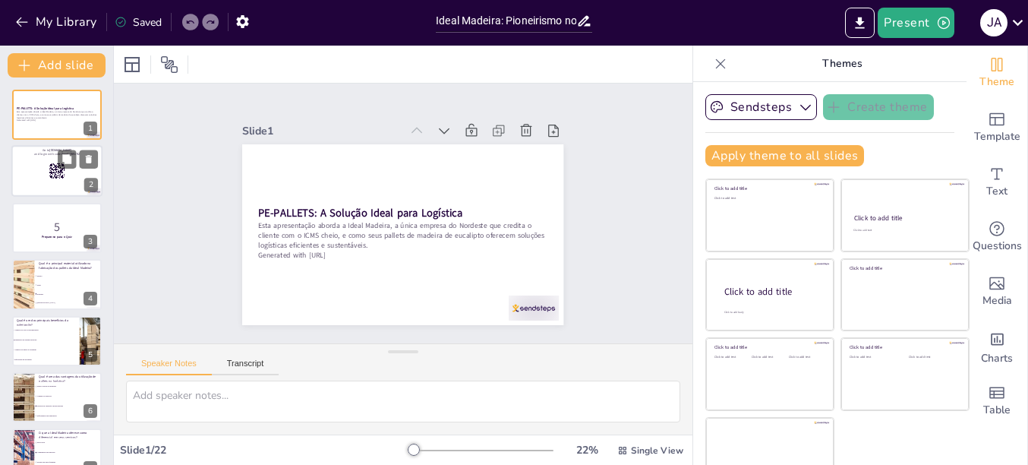
checkbox input "true"
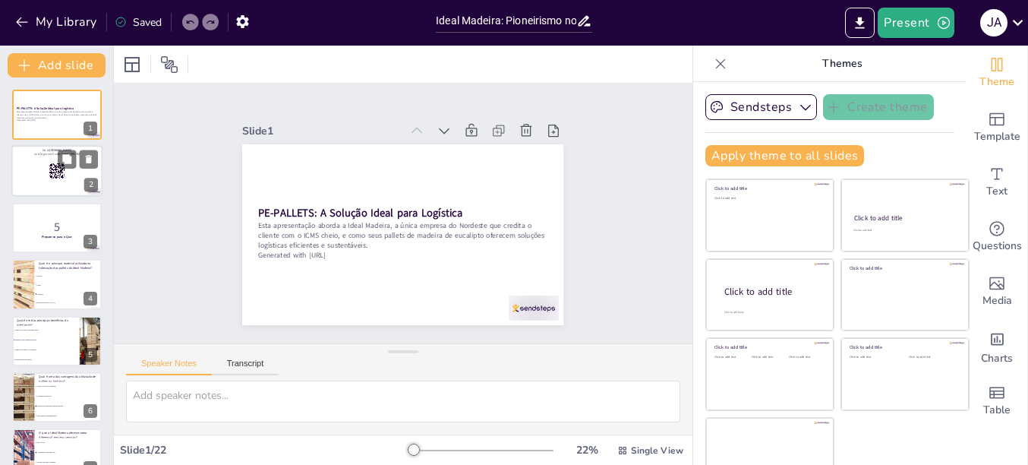
click at [46, 168] on div at bounding box center [56, 172] width 91 height 52
checkbox input "true"
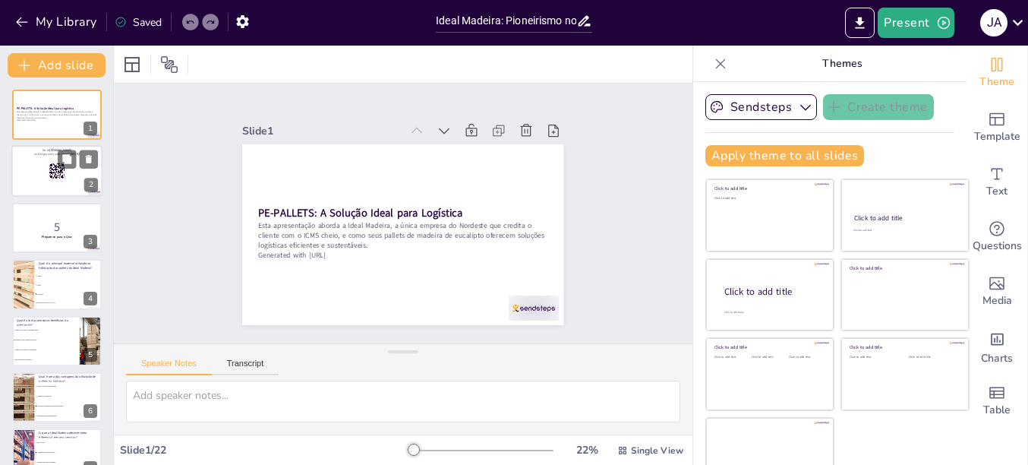
checkbox input "true"
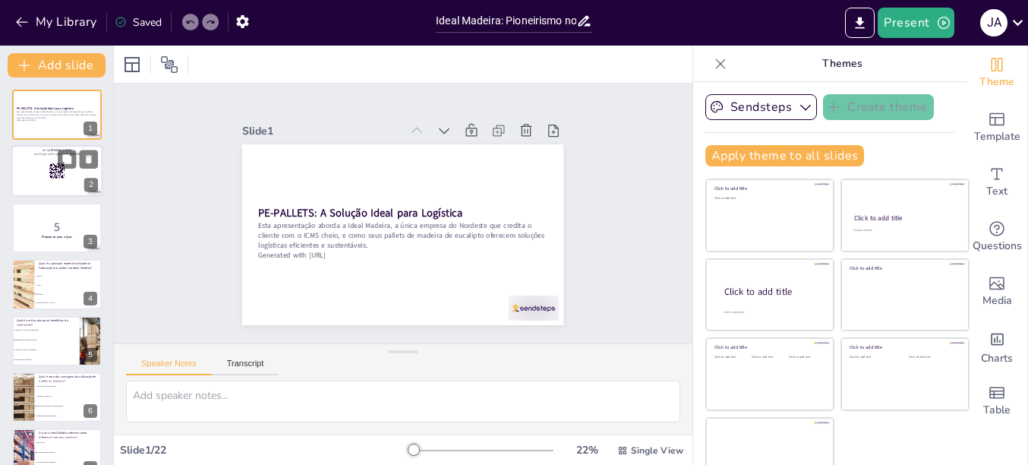
checkbox input "true"
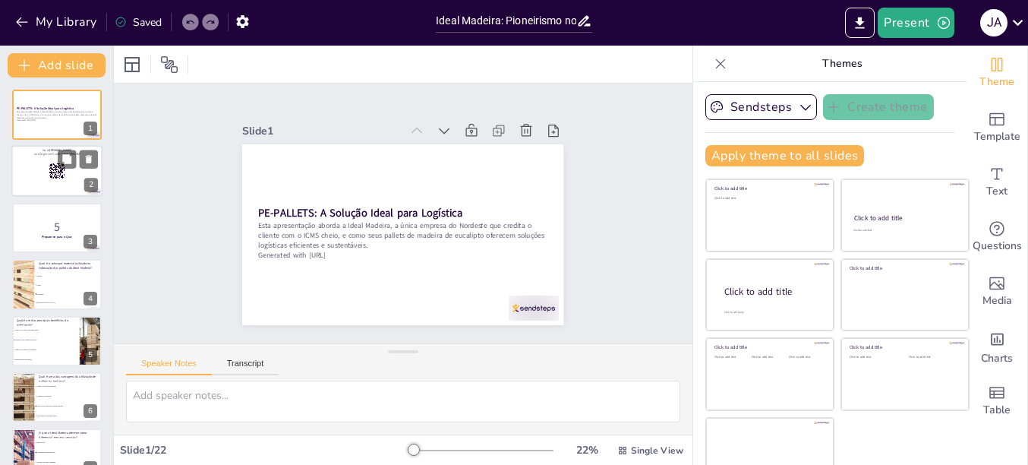
checkbox input "true"
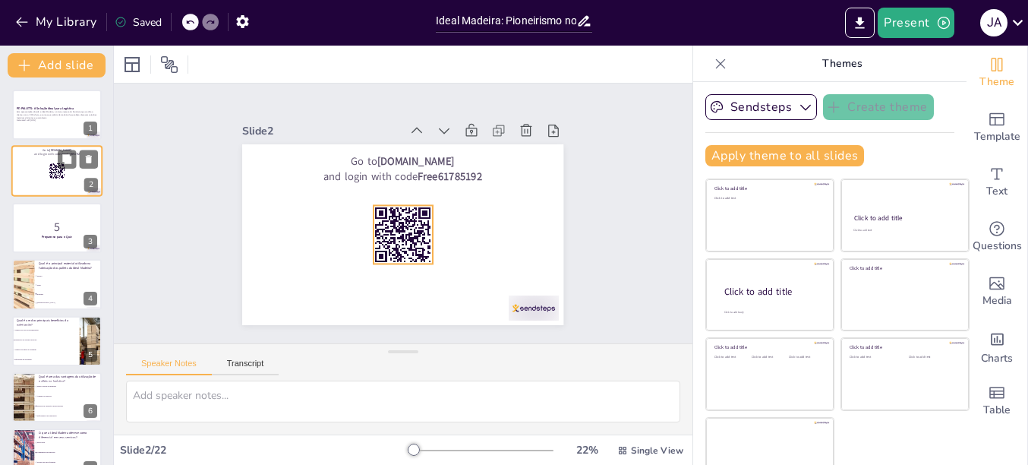
checkbox input "true"
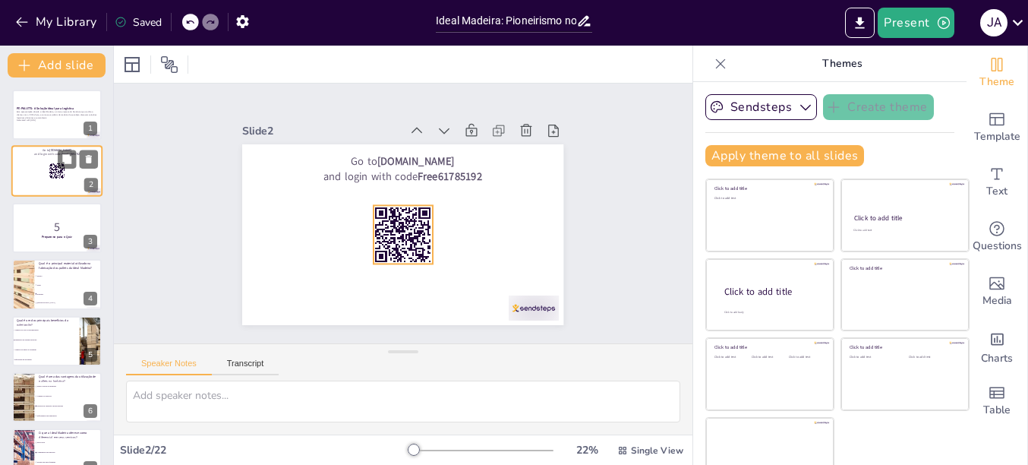
checkbox input "true"
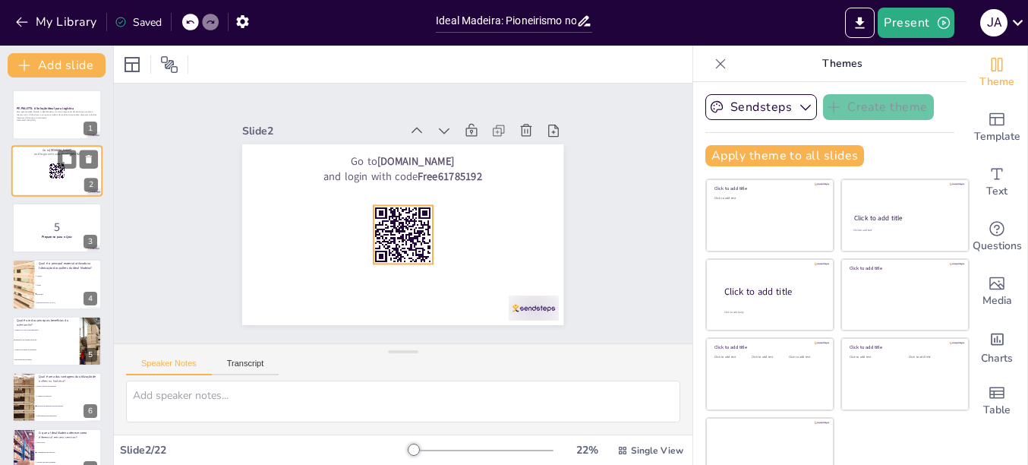
checkbox input "true"
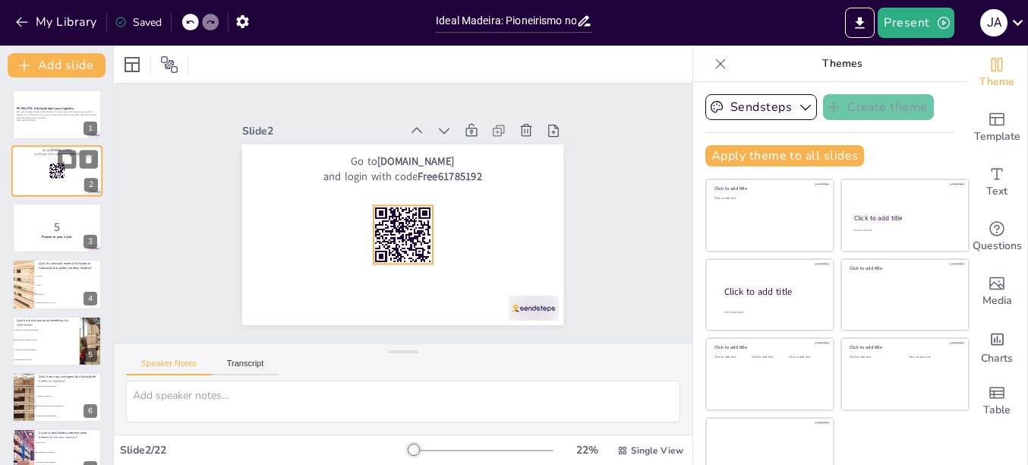
checkbox input "true"
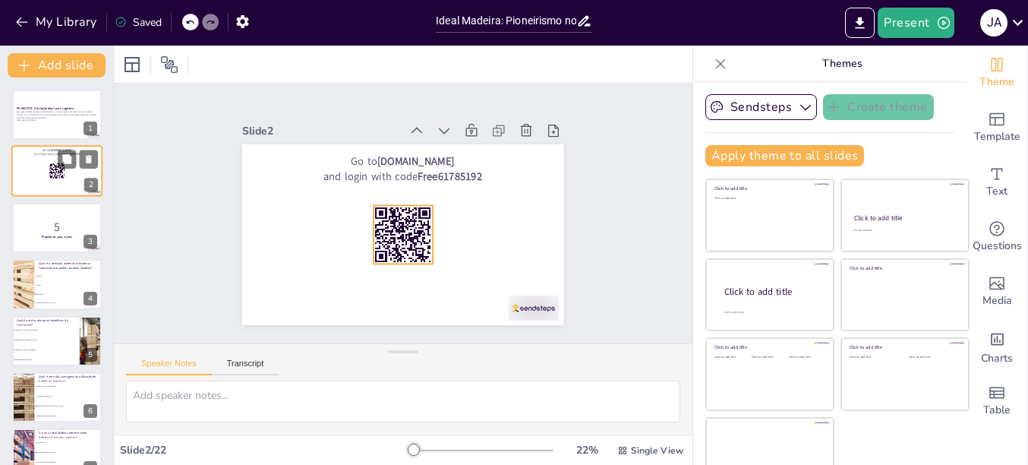
checkbox input "true"
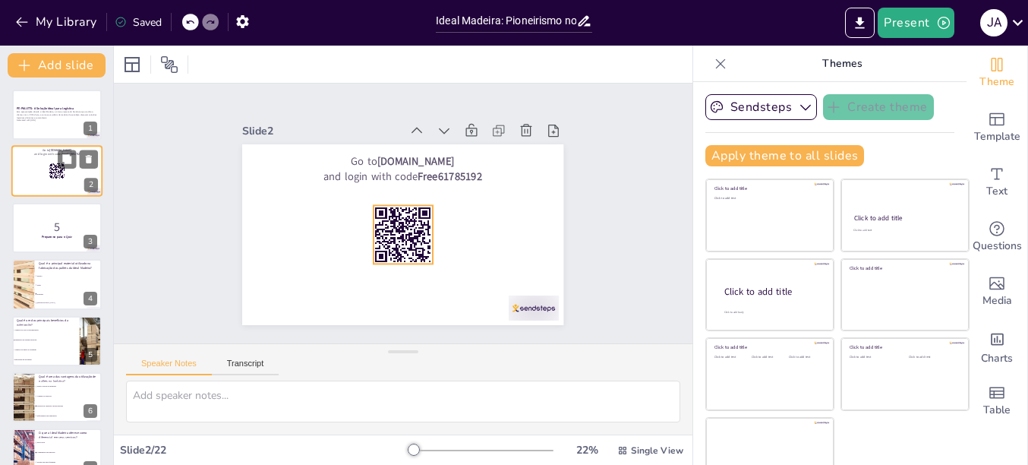
checkbox input "true"
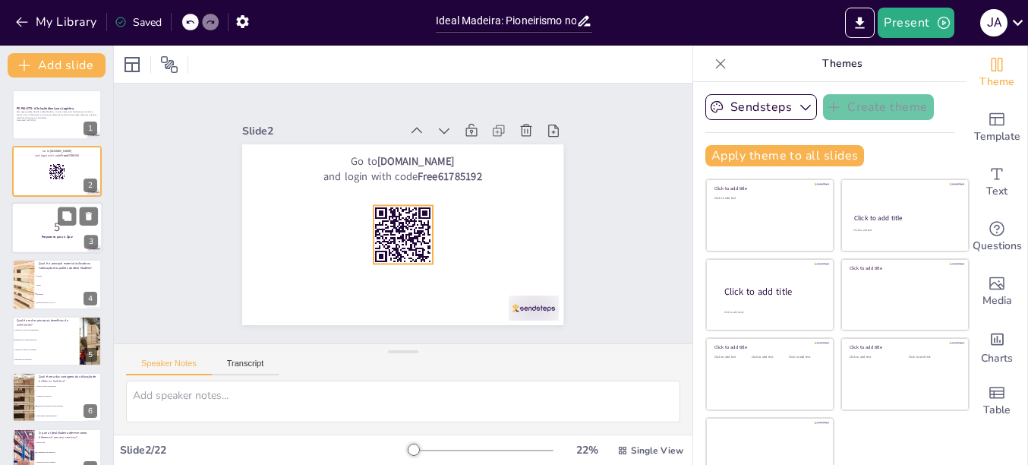
checkbox input "true"
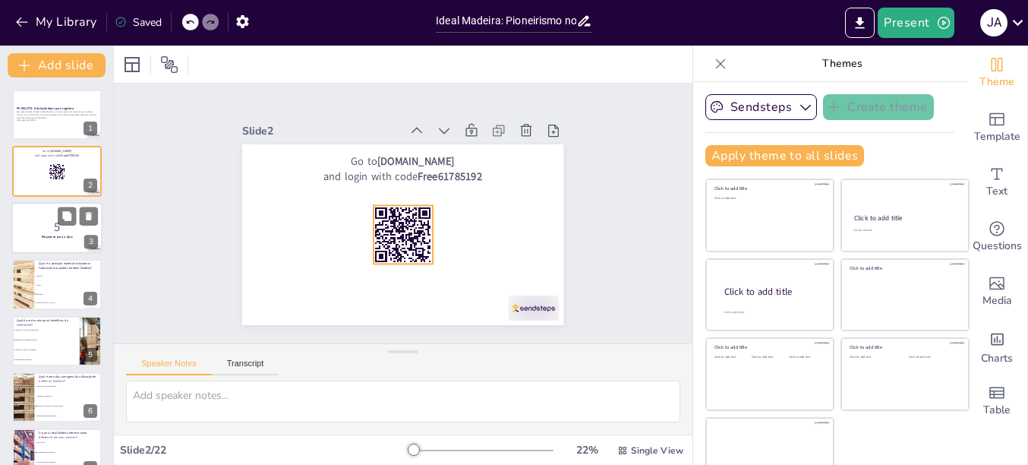
checkbox input "true"
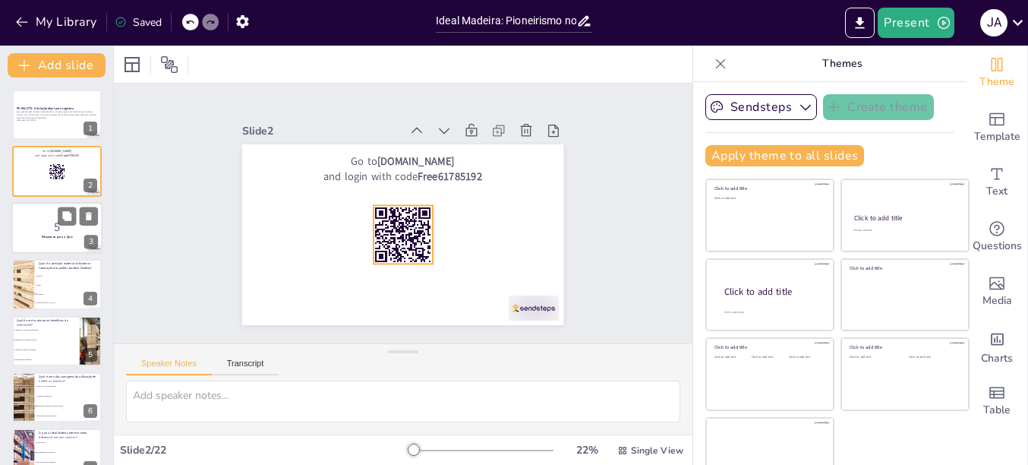
checkbox input "true"
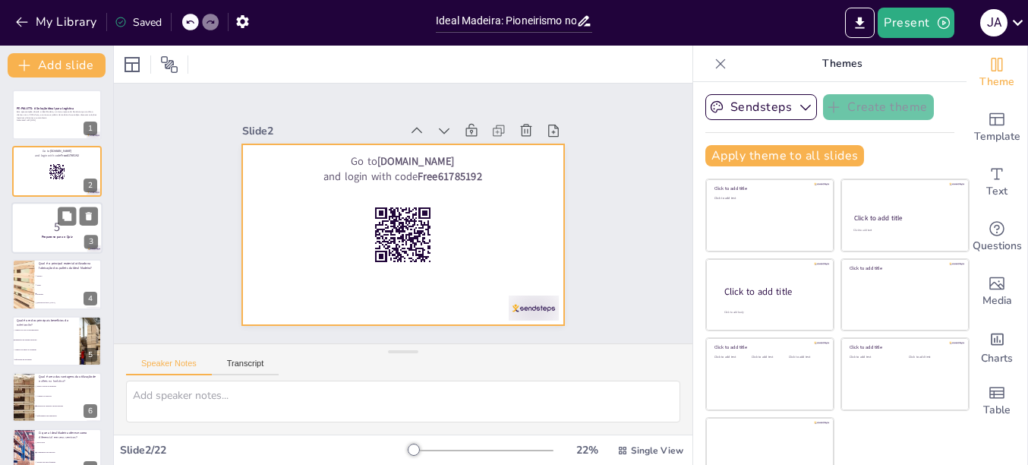
checkbox input "true"
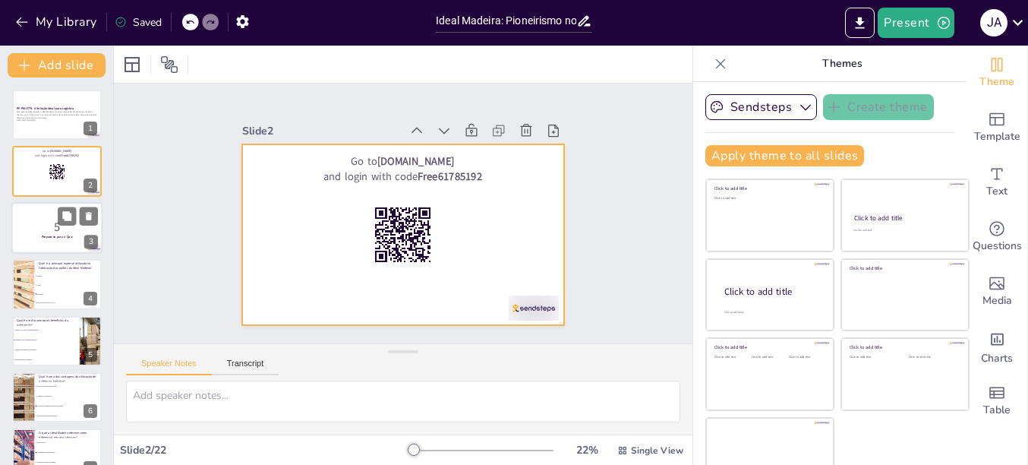
checkbox input "true"
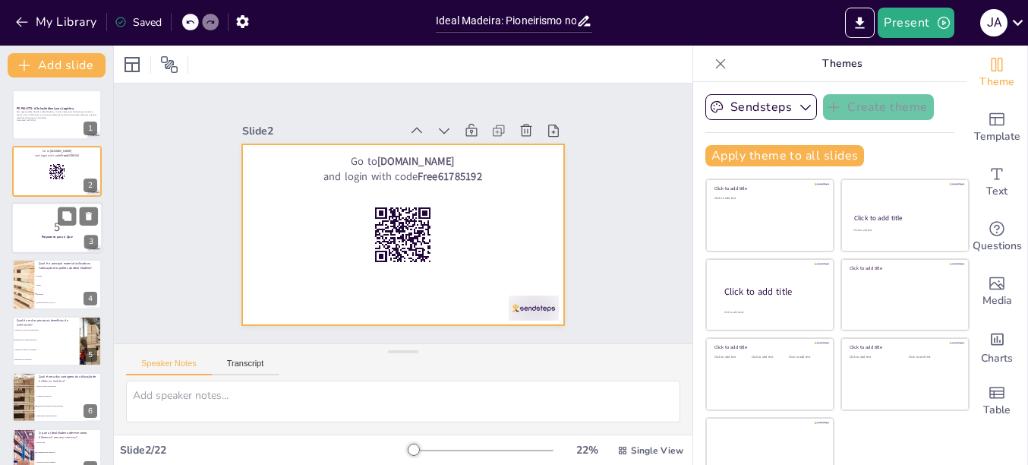
checkbox input "true"
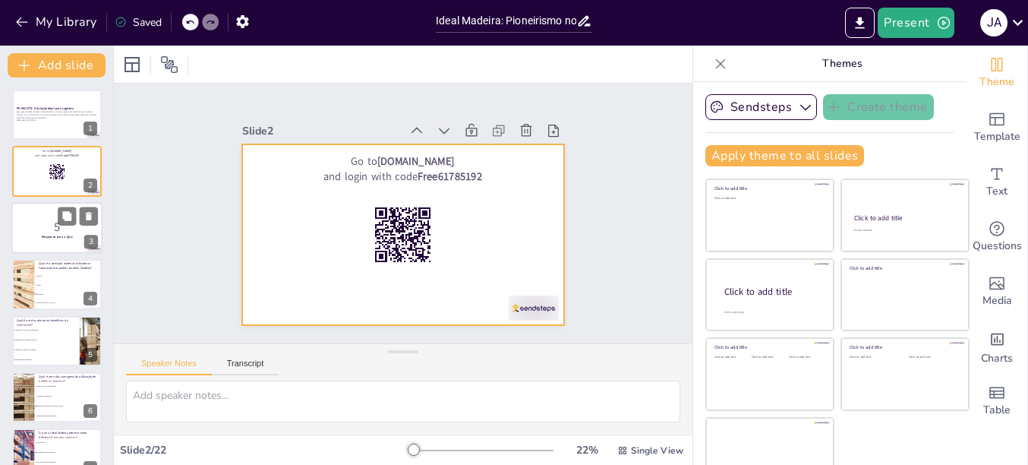
checkbox input "true"
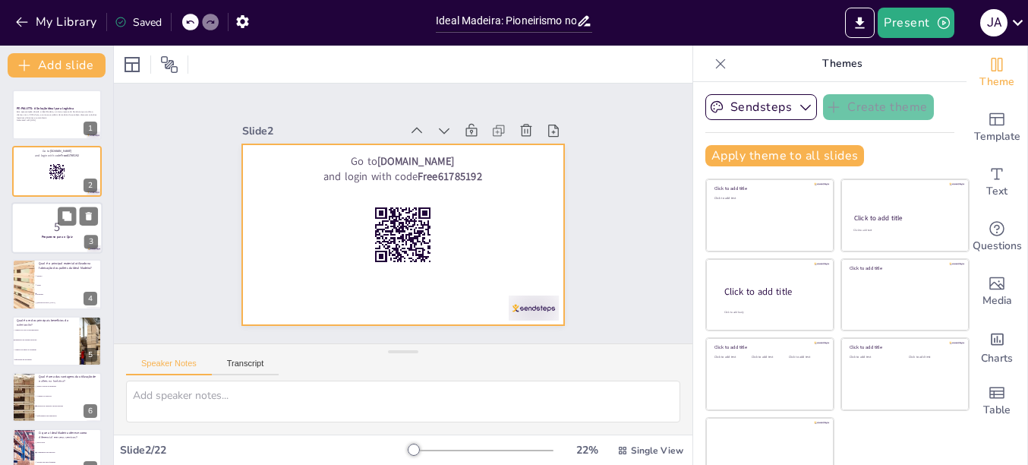
checkbox input "true"
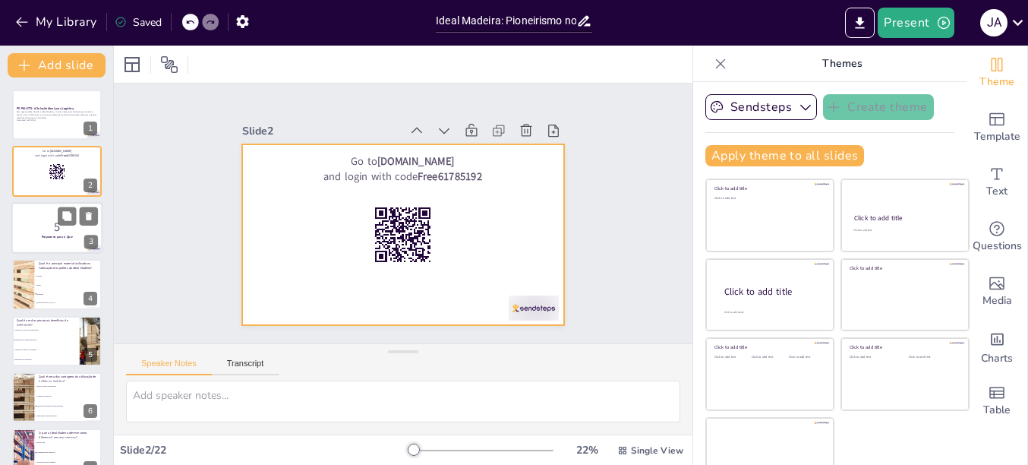
checkbox input "true"
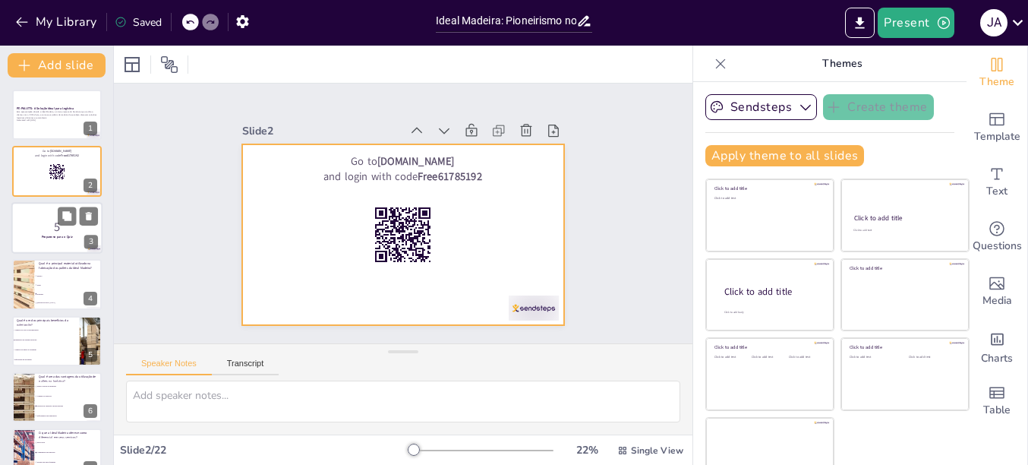
checkbox input "true"
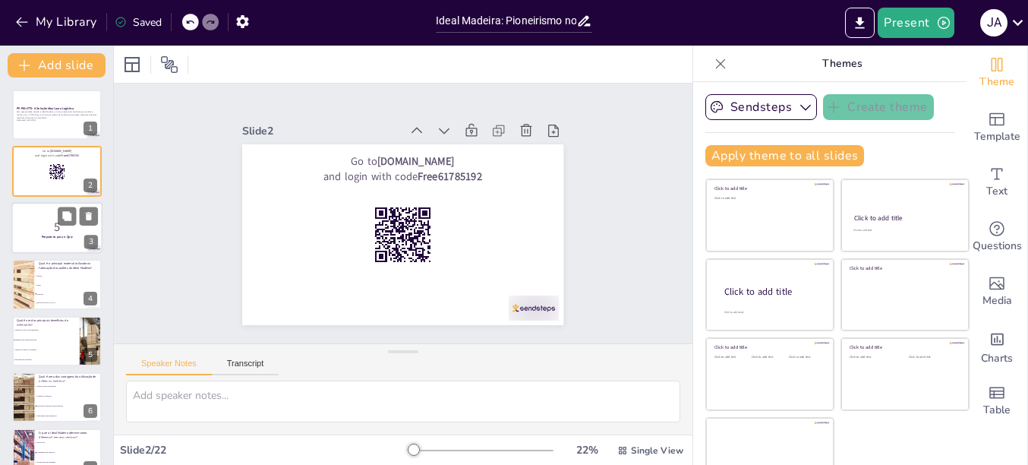
checkbox input "true"
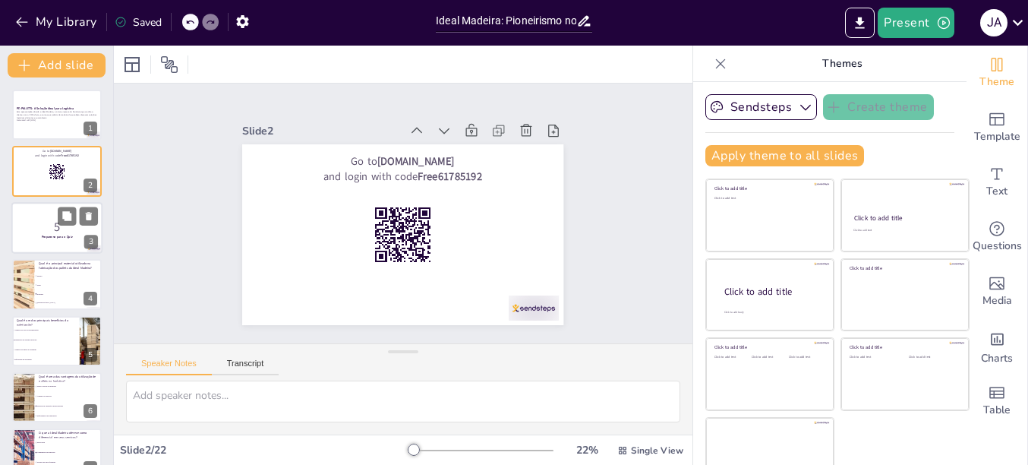
checkbox input "true"
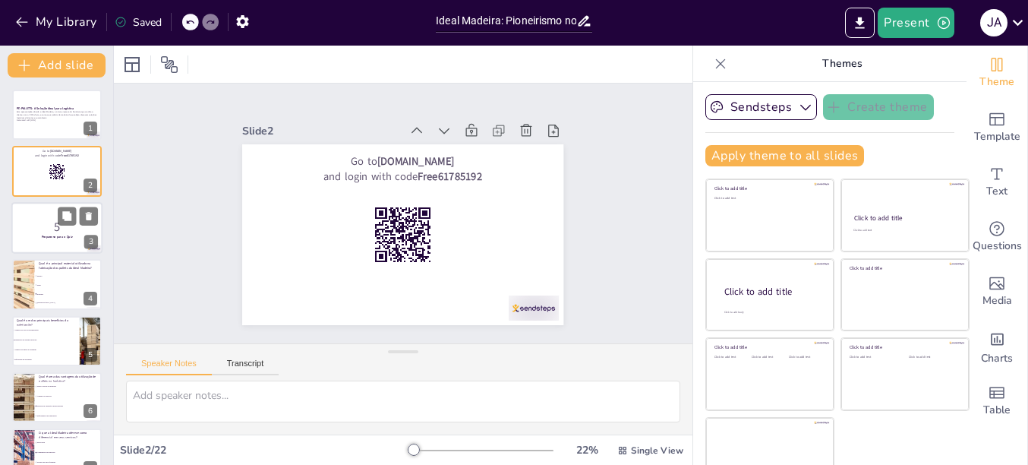
checkbox input "true"
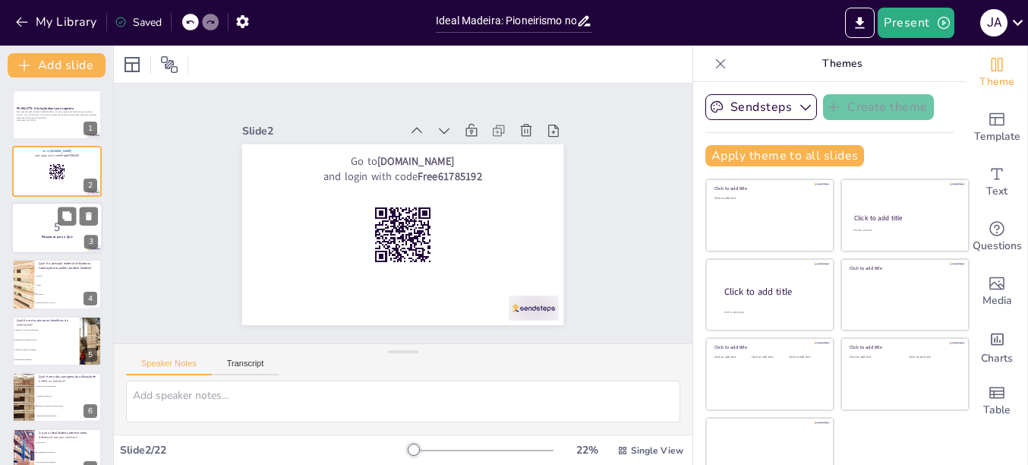
checkbox input "true"
click at [41, 245] on div at bounding box center [56, 228] width 91 height 52
checkbox input "true"
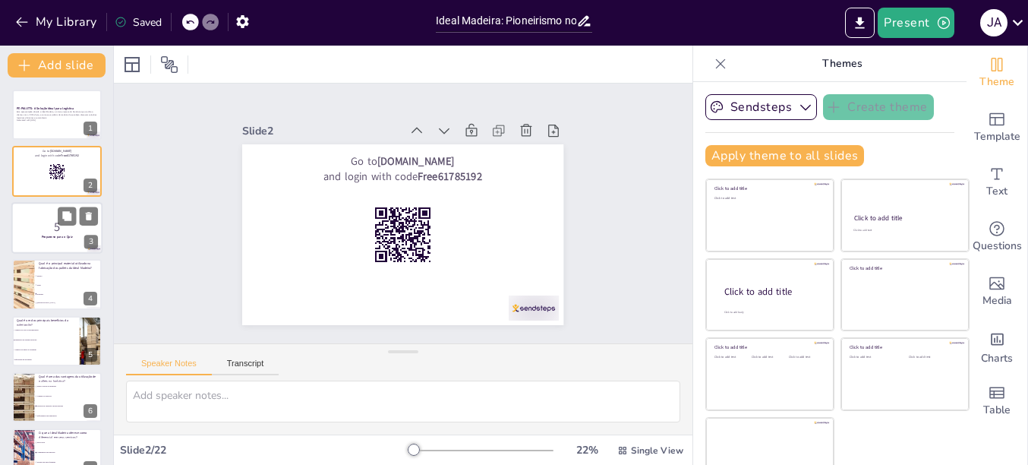
checkbox input "true"
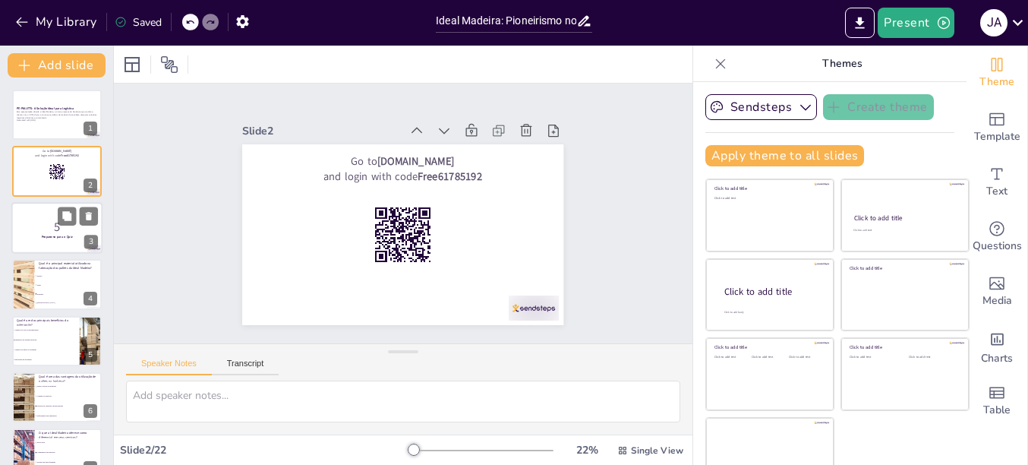
checkbox input "true"
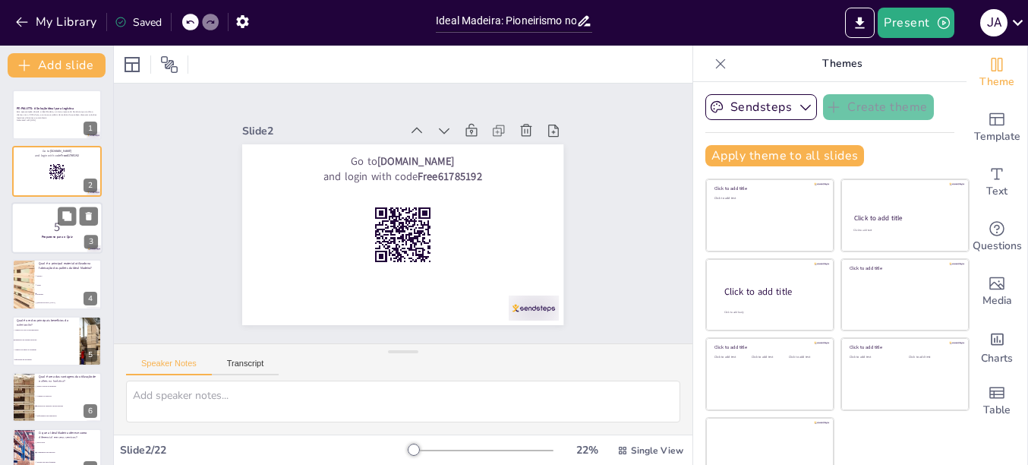
checkbox input "true"
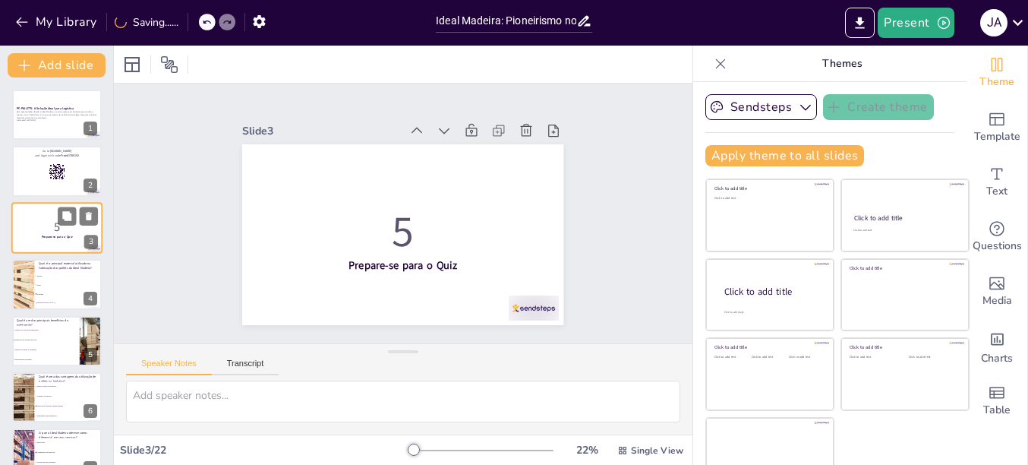
checkbox input "true"
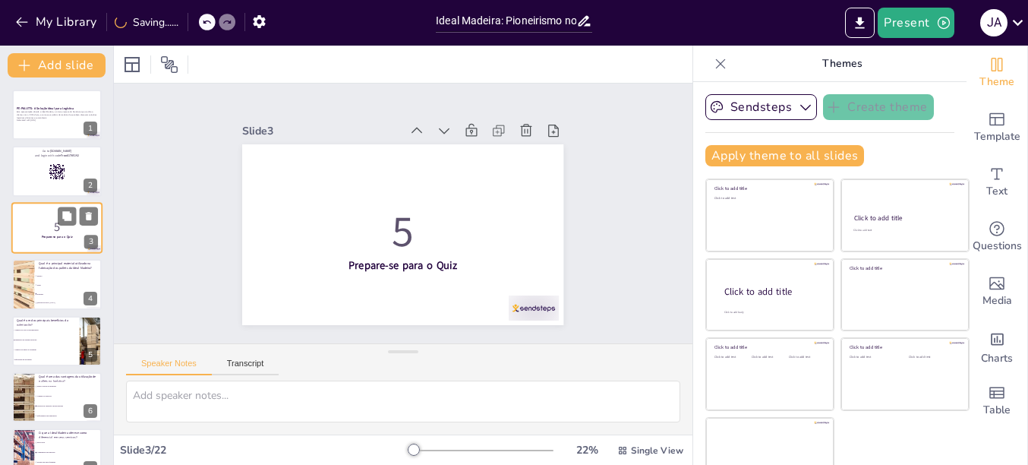
checkbox input "true"
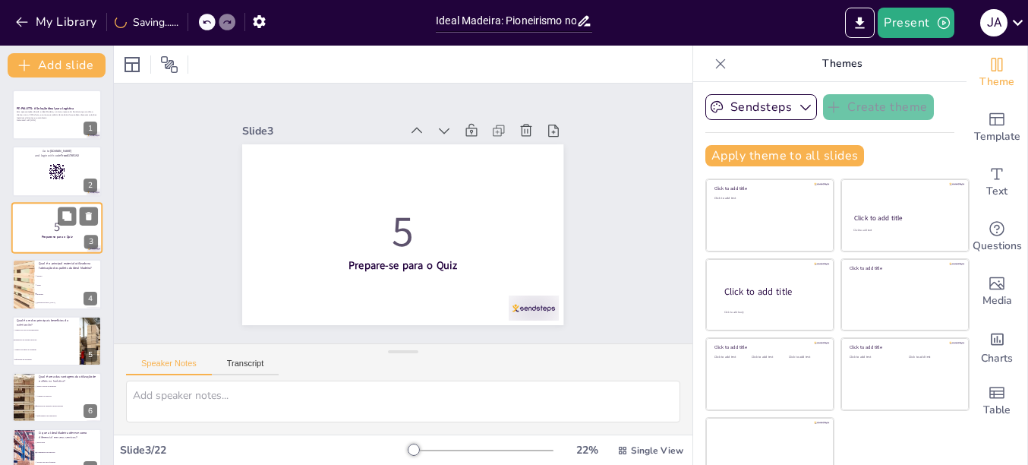
checkbox input "true"
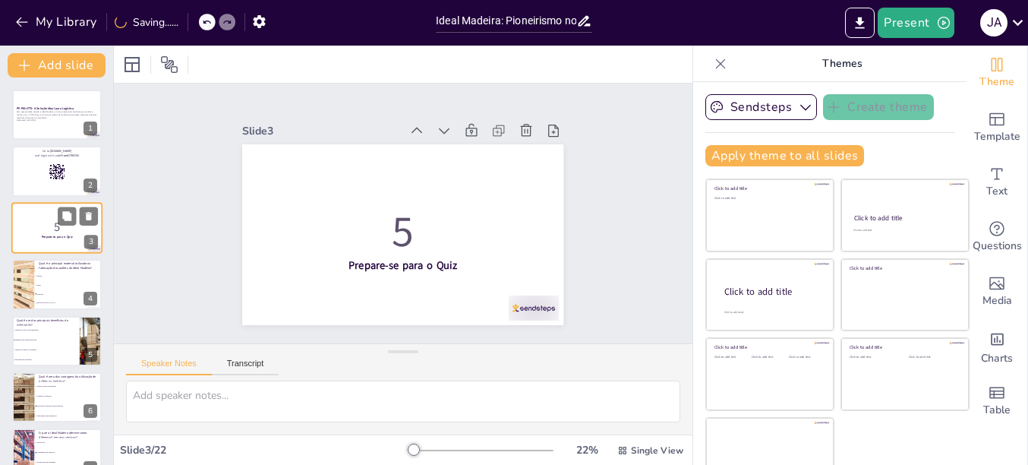
checkbox input "true"
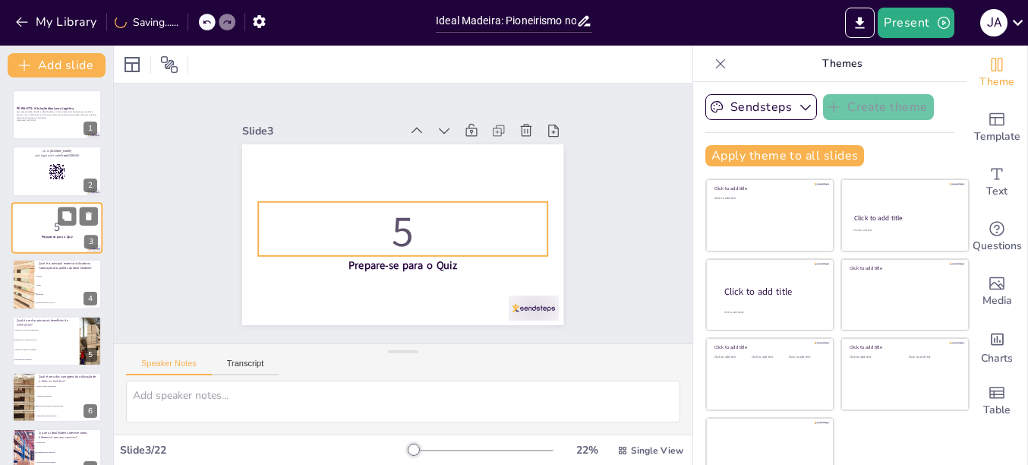
checkbox input "true"
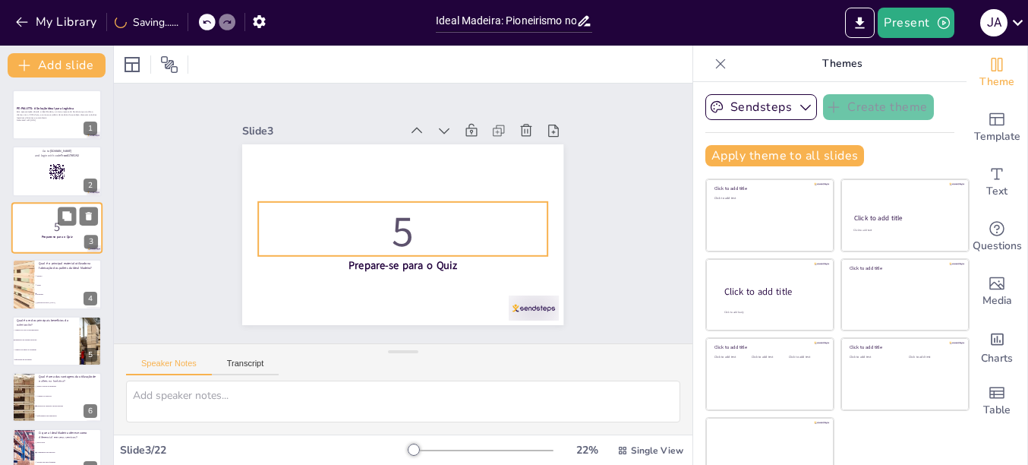
checkbox input "true"
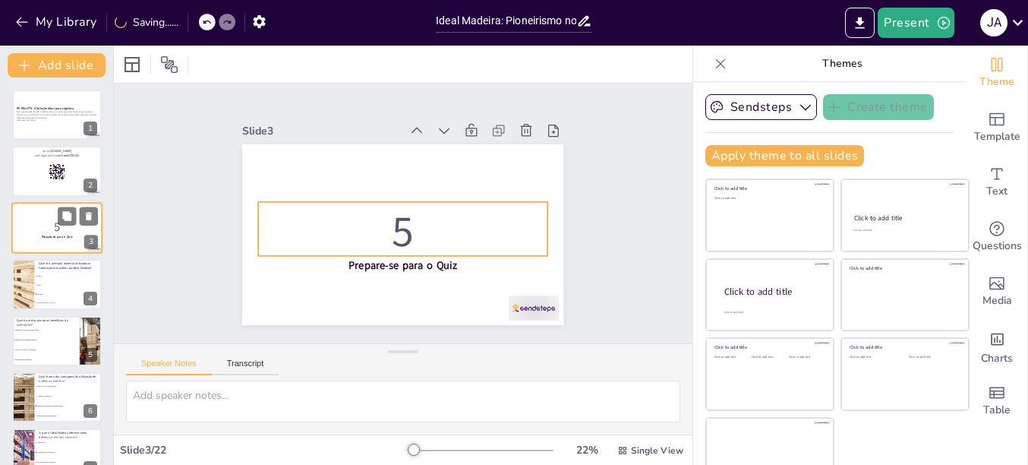
checkbox input "true"
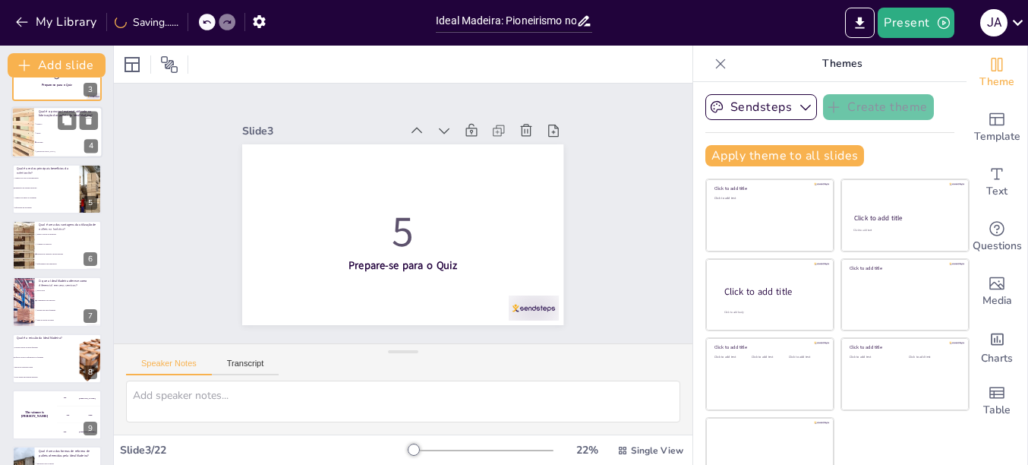
click at [44, 132] on span "Metal" at bounding box center [68, 133] width 65 height 2
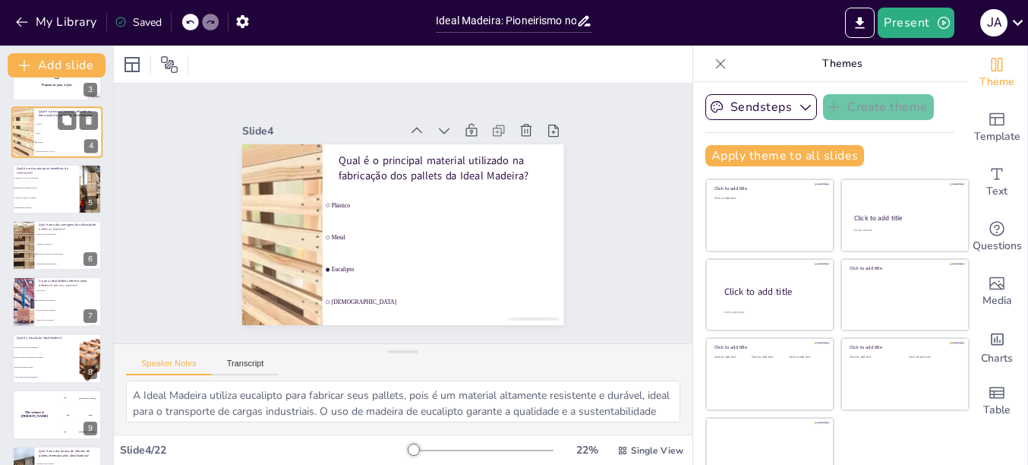
scroll to position [13, 0]
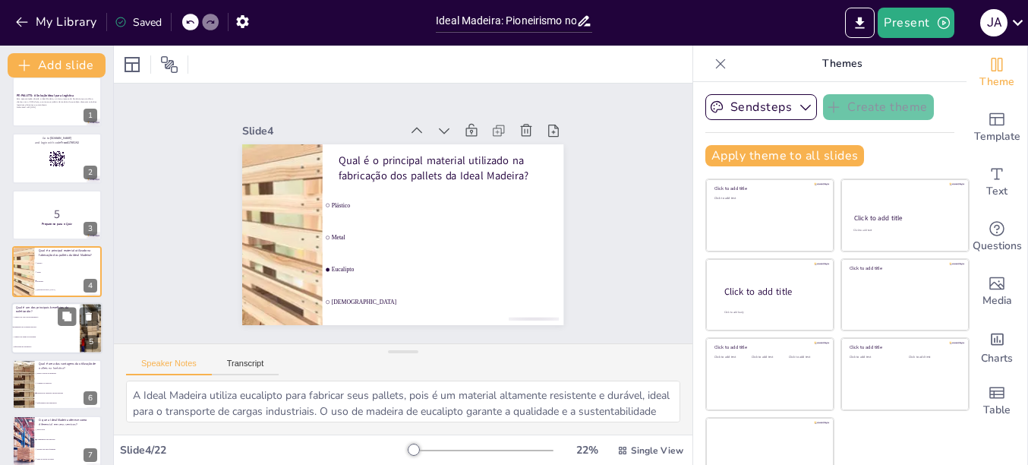
click at [47, 321] on li "Aumento do custo de movimentação" at bounding box center [45, 317] width 68 height 10
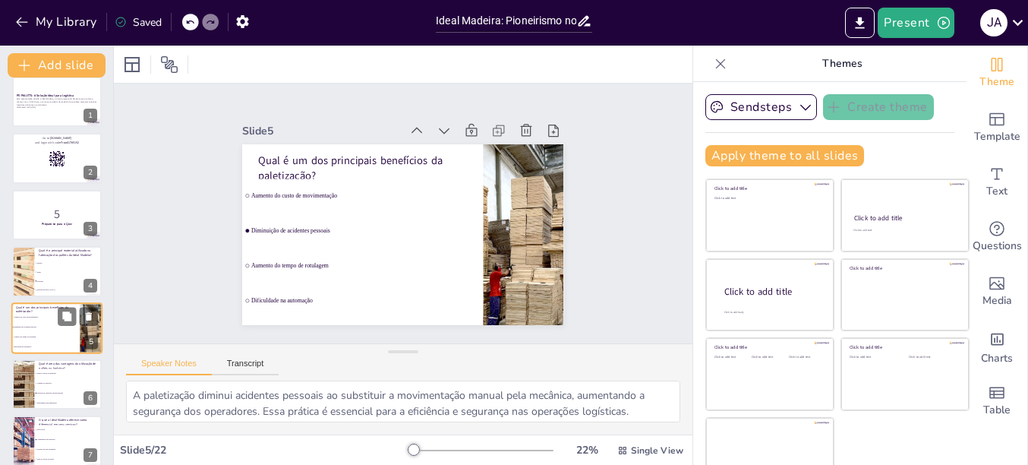
scroll to position [69, 0]
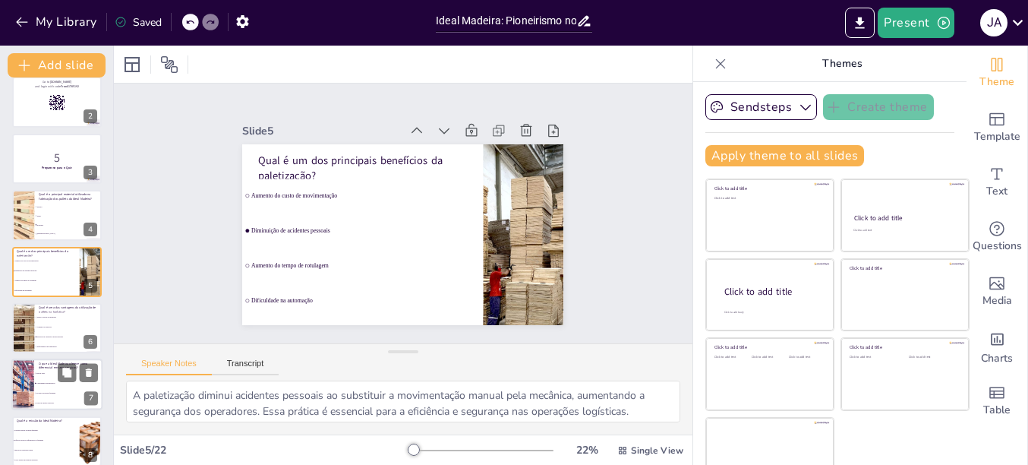
click at [36, 379] on li "Atendimento personalizado" at bounding box center [68, 384] width 68 height 10
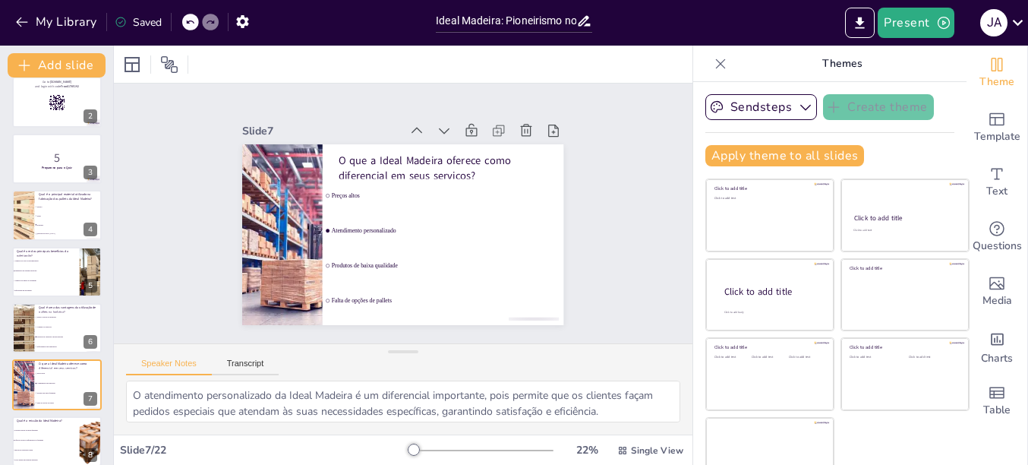
scroll to position [182, 0]
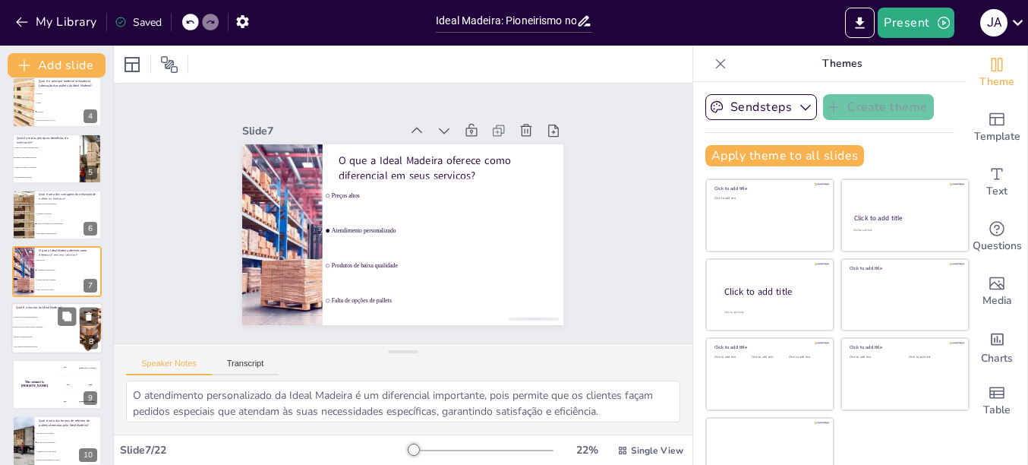
click at [71, 326] on span "Oferecer serviços diferenciados e qualidade" at bounding box center [46, 327] width 65 height 2
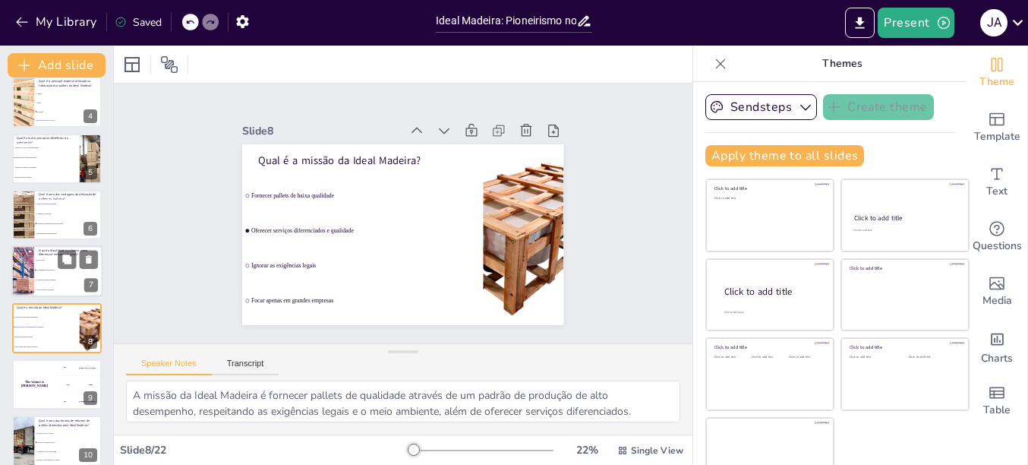
scroll to position [238, 0]
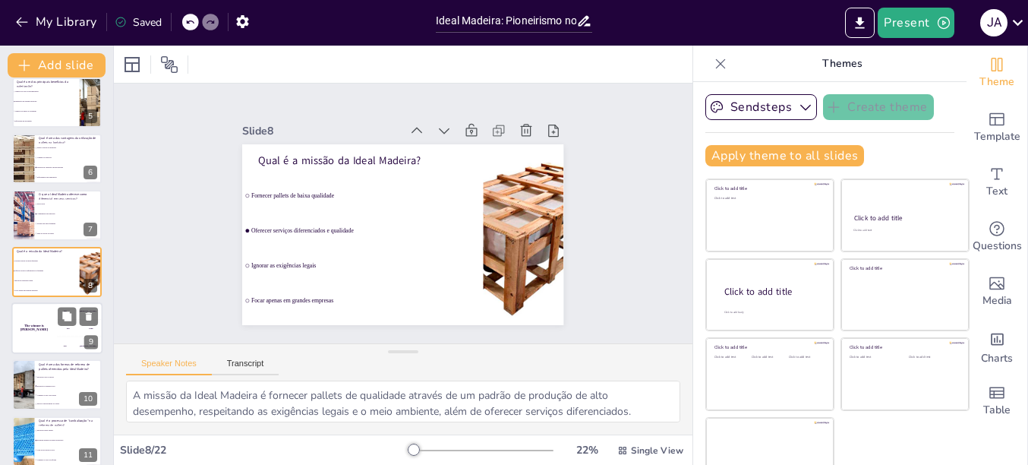
click at [39, 326] on h4 "The winner is [PERSON_NAME]" at bounding box center [34, 328] width 46 height 8
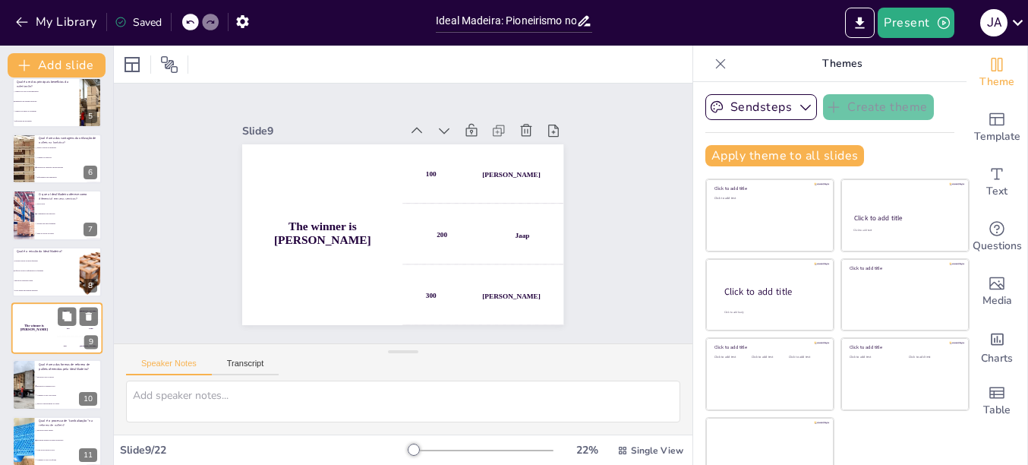
scroll to position [295, 0]
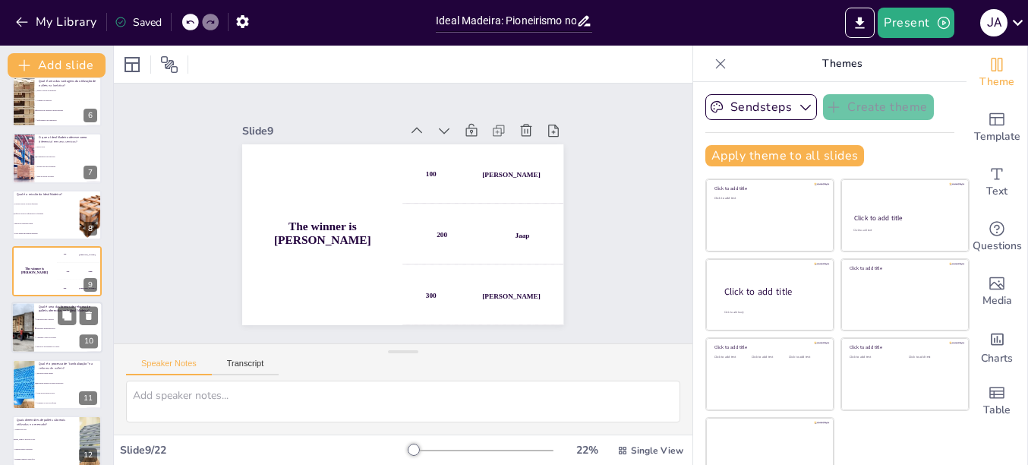
click at [37, 327] on span "Reposição de madeira nova" at bounding box center [68, 328] width 65 height 2
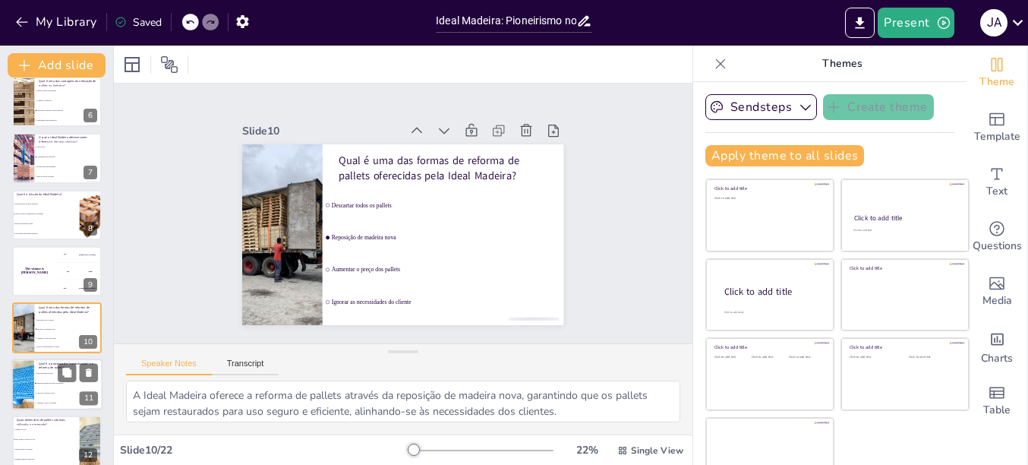
scroll to position [351, 0]
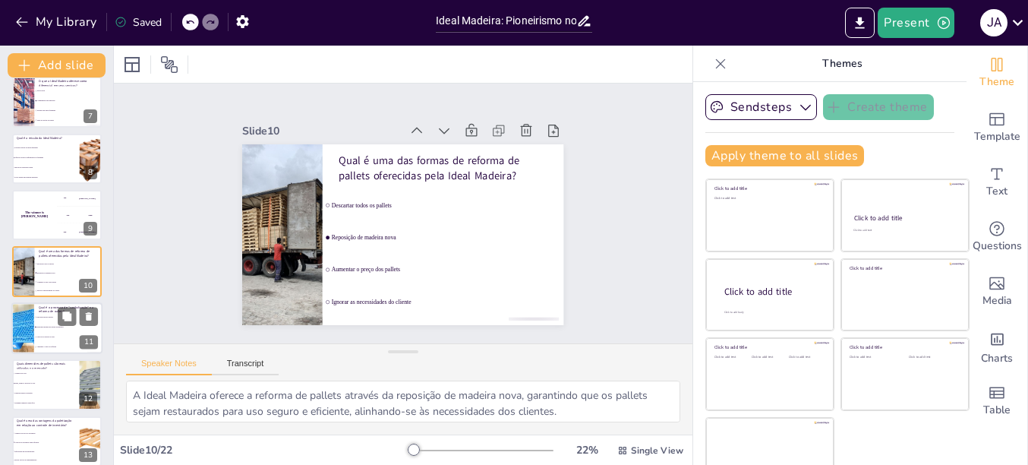
click at [24, 324] on div at bounding box center [22, 328] width 102 height 52
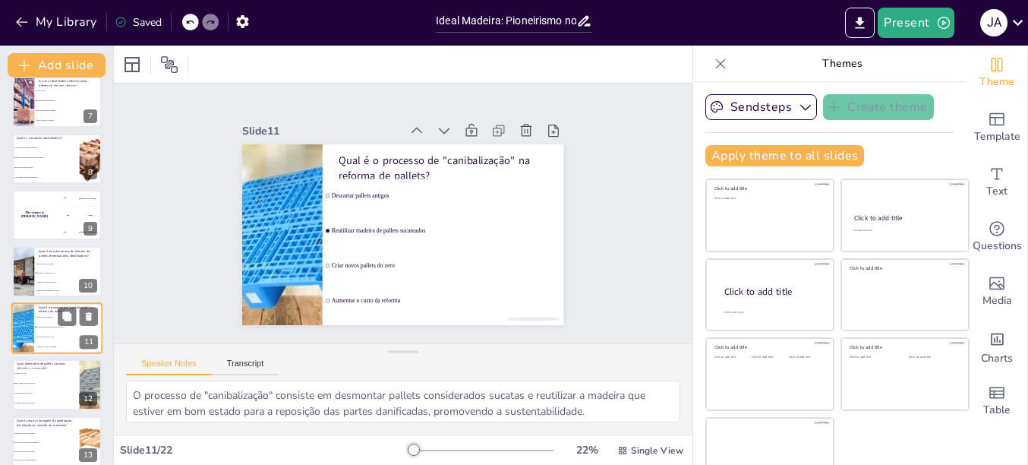
scroll to position [408, 0]
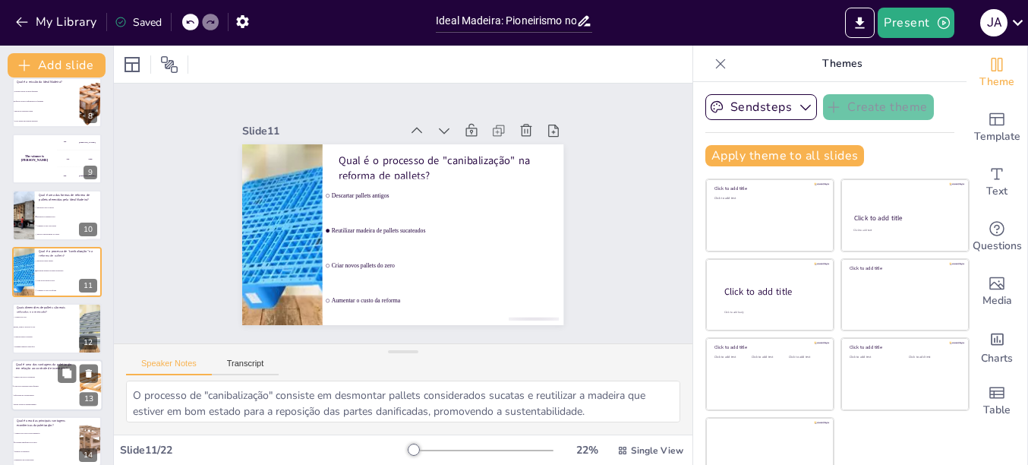
click at [41, 324] on li "PBRI, PBRII e EUROPALLET" at bounding box center [46, 327] width 68 height 9
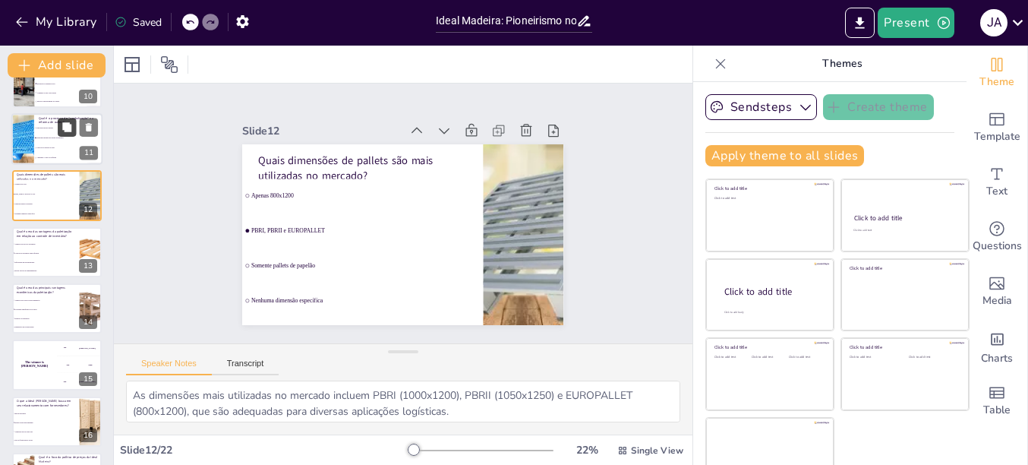
scroll to position [616, 0]
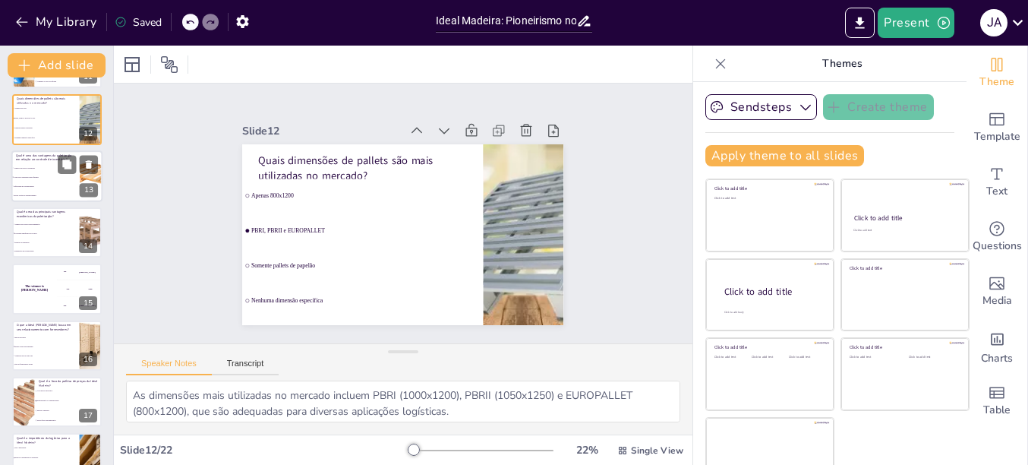
click at [30, 174] on li "Controle de inventário mais eficiente" at bounding box center [45, 176] width 68 height 9
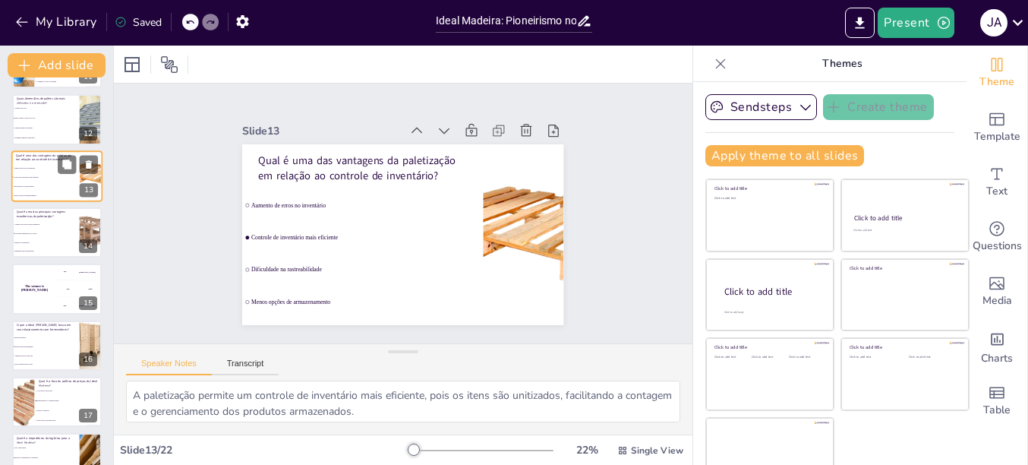
scroll to position [521, 0]
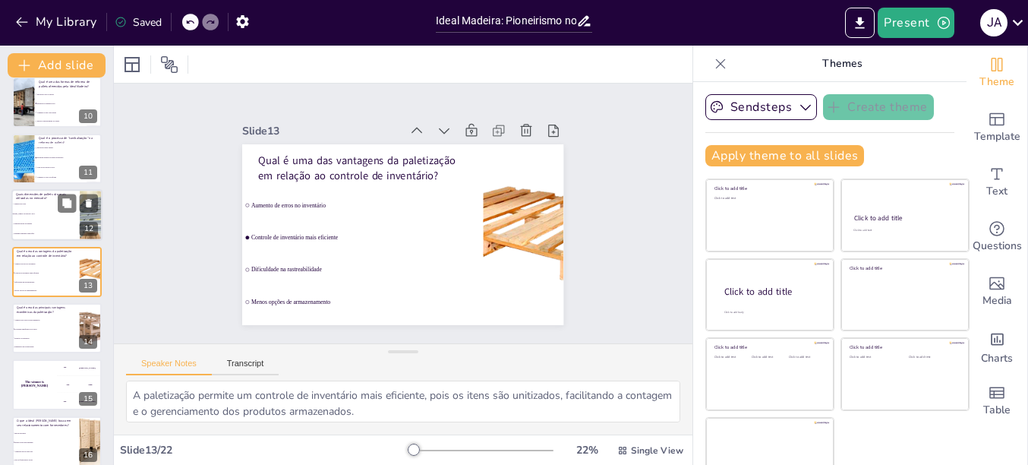
click at [36, 214] on span "PBRI, PBRII e EUROPALLET" at bounding box center [46, 214] width 65 height 2
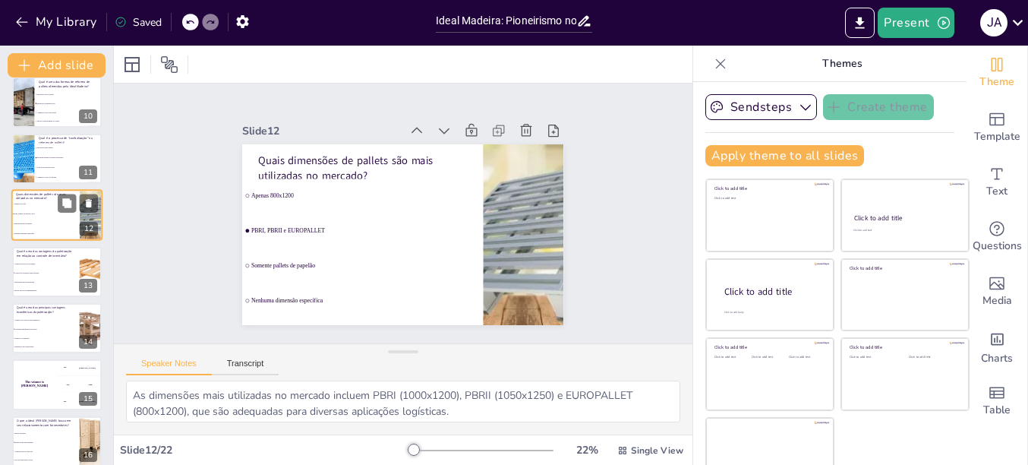
scroll to position [465, 0]
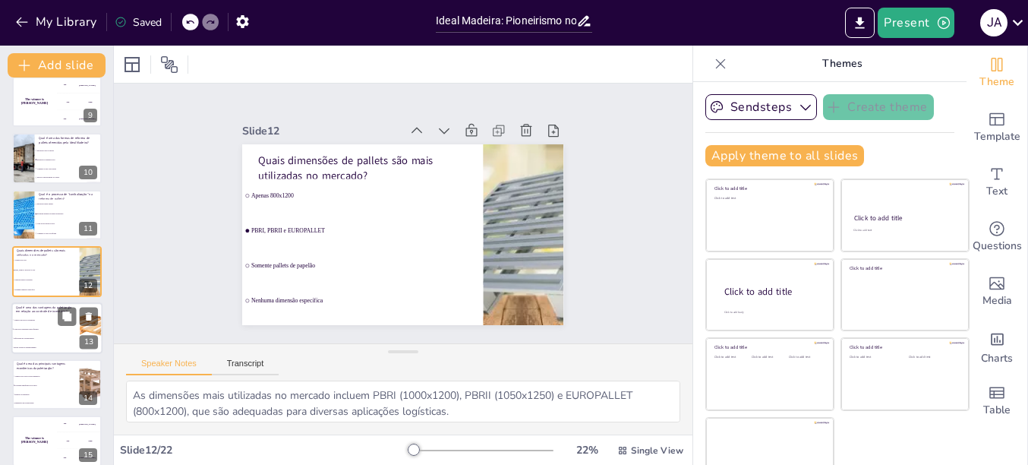
click at [37, 335] on li "Dificuldade na rastreabilidade" at bounding box center [45, 337] width 68 height 9
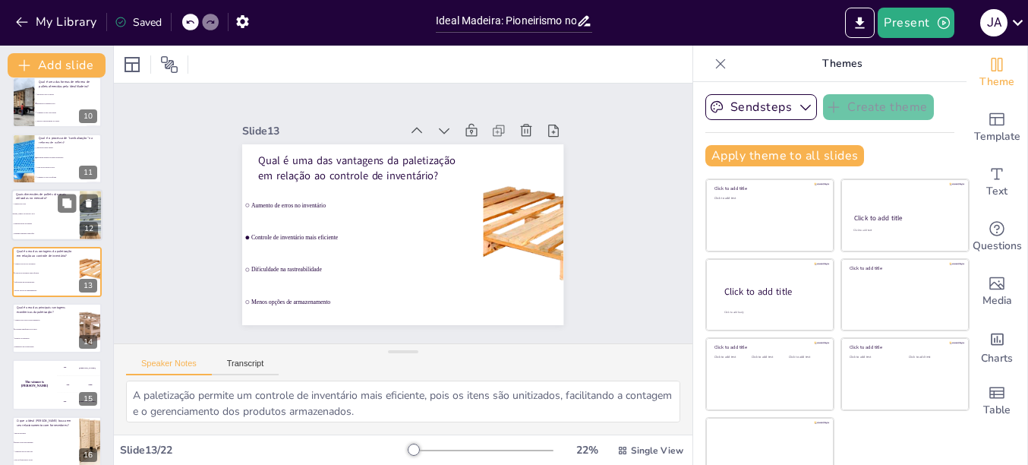
scroll to position [597, 0]
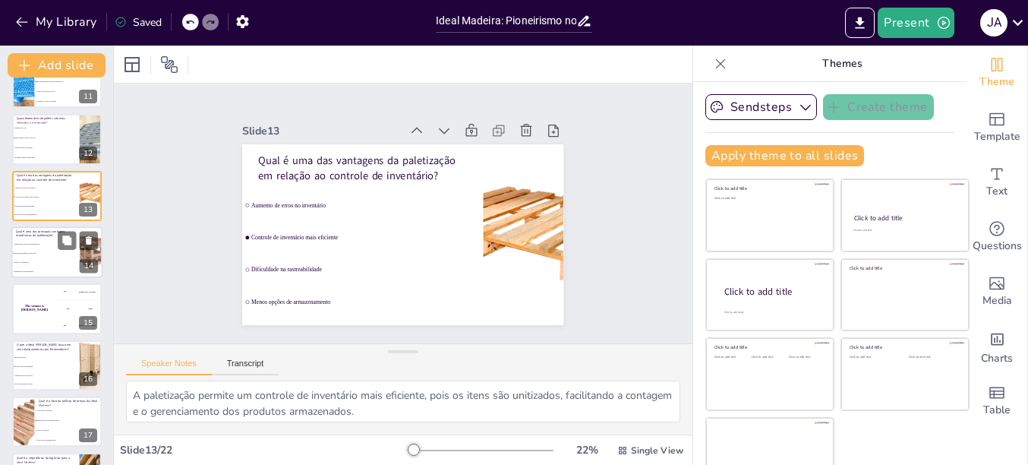
click at [30, 253] on span "Economia significativa nos custos" at bounding box center [46, 253] width 65 height 2
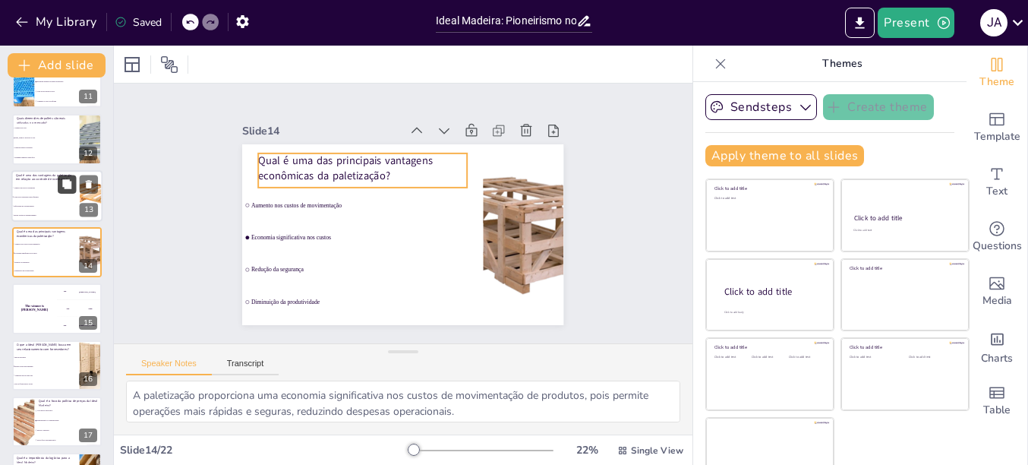
scroll to position [578, 0]
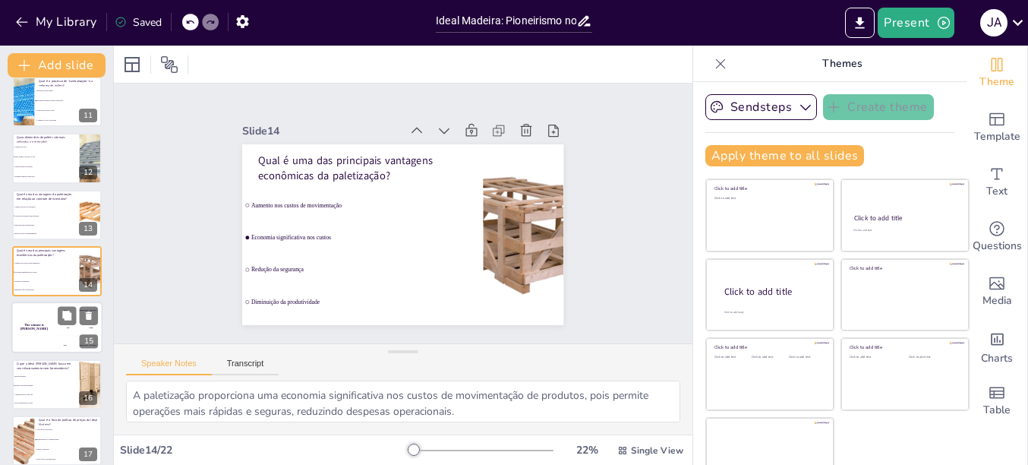
click at [51, 332] on div "The winner is [PERSON_NAME]" at bounding box center [34, 328] width 46 height 52
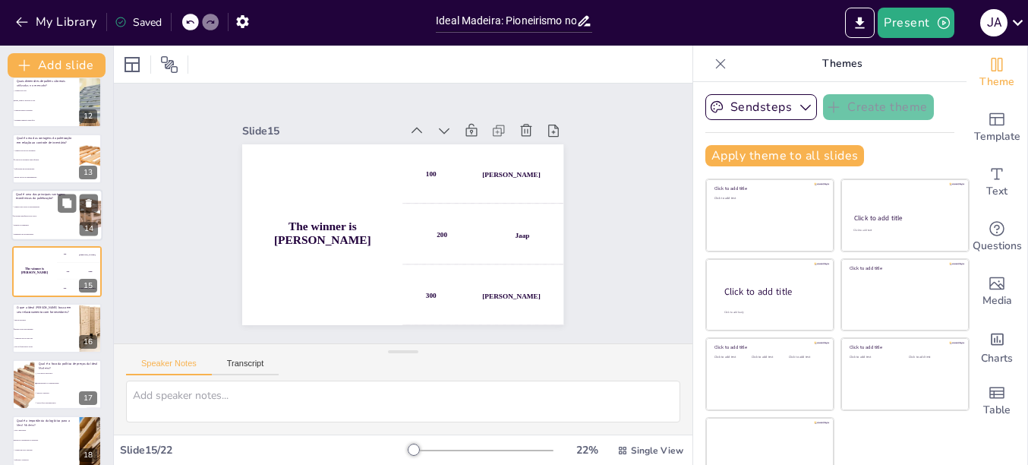
scroll to position [710, 0]
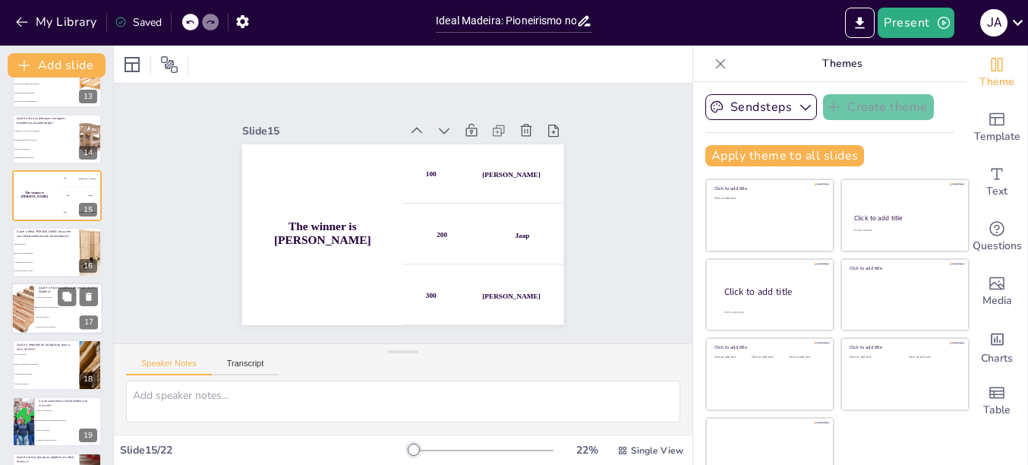
click at [35, 307] on input "checkbox" at bounding box center [35, 307] width 1 height 1
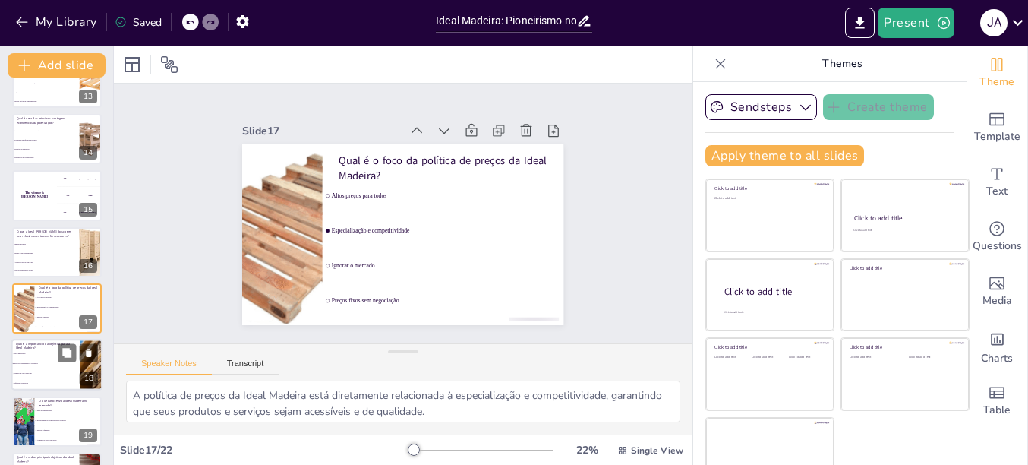
scroll to position [747, 0]
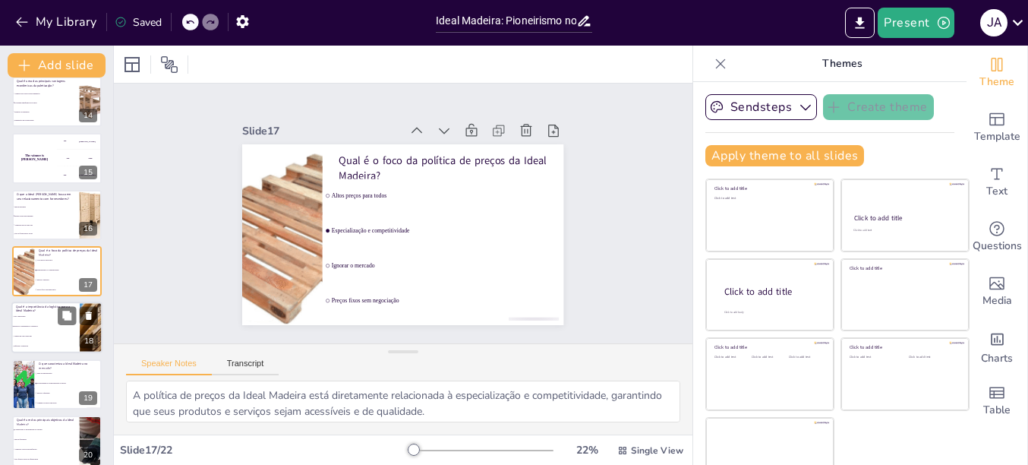
click at [34, 327] on li "Melhora o desempenho e segurança" at bounding box center [45, 327] width 68 height 10
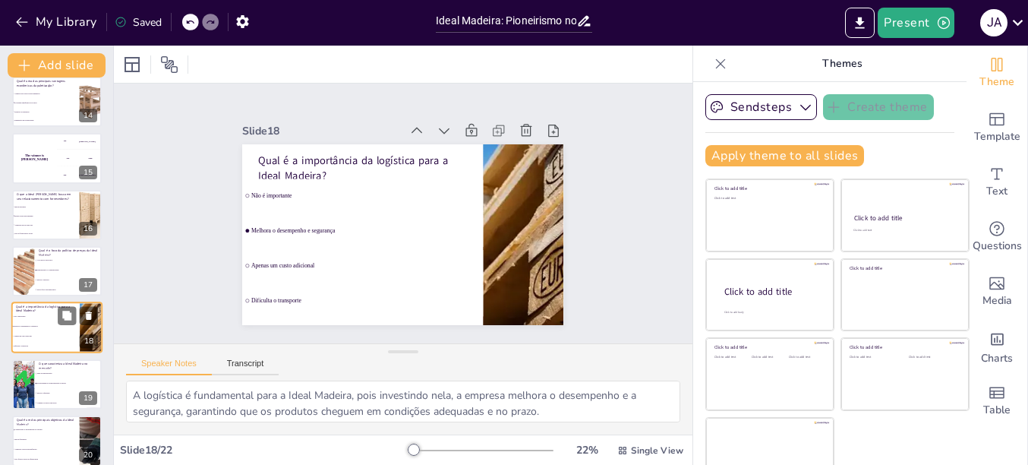
scroll to position [803, 0]
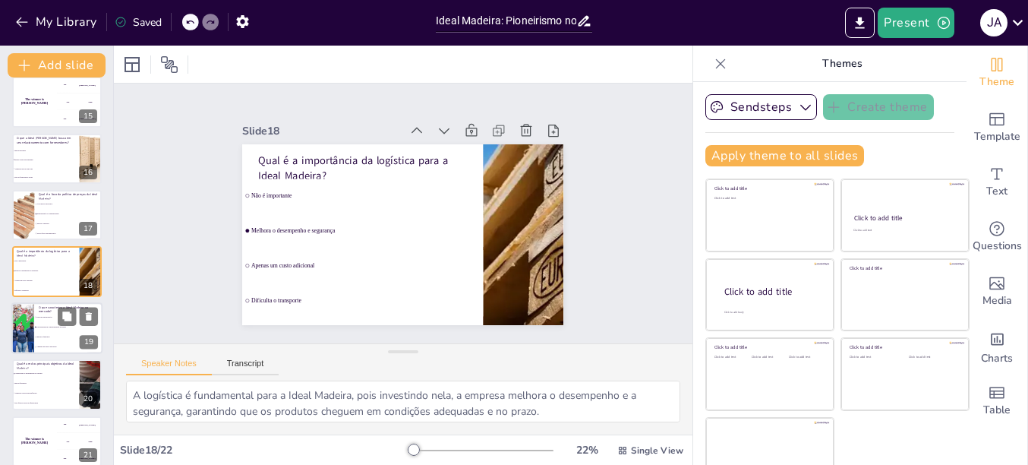
click at [33, 340] on div at bounding box center [22, 328] width 77 height 52
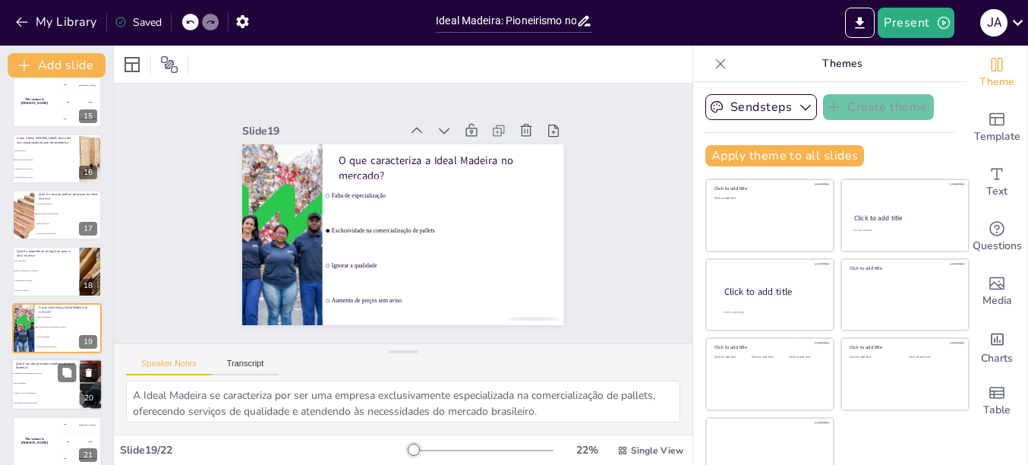
scroll to position [859, 0]
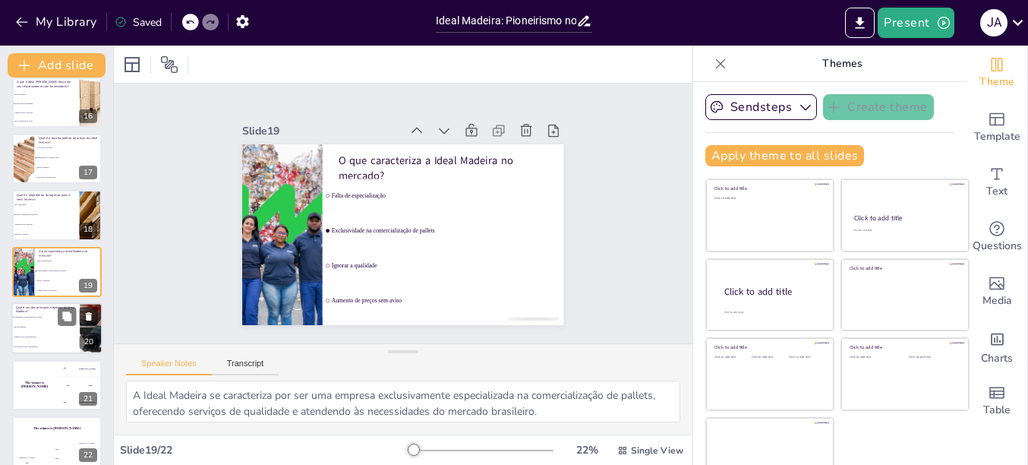
click at [30, 331] on li "Ignorar feedbacks" at bounding box center [45, 328] width 68 height 10
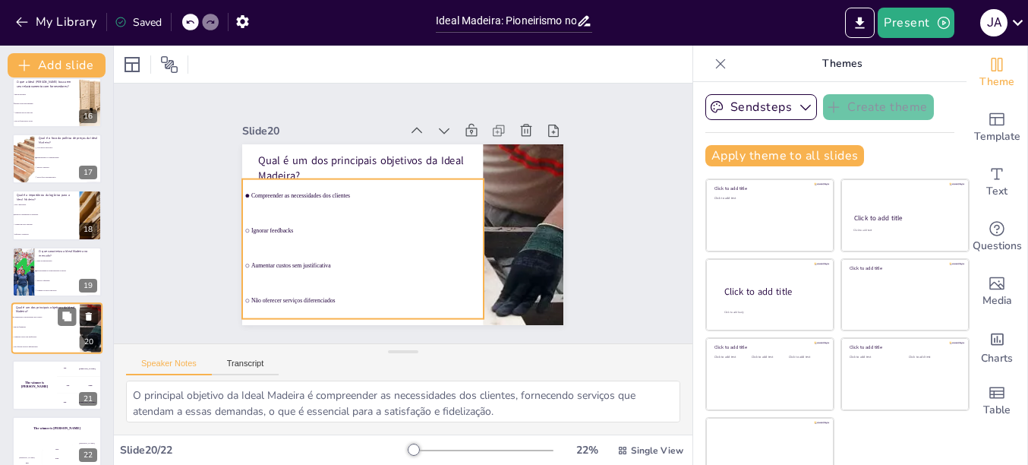
scroll to position [873, 0]
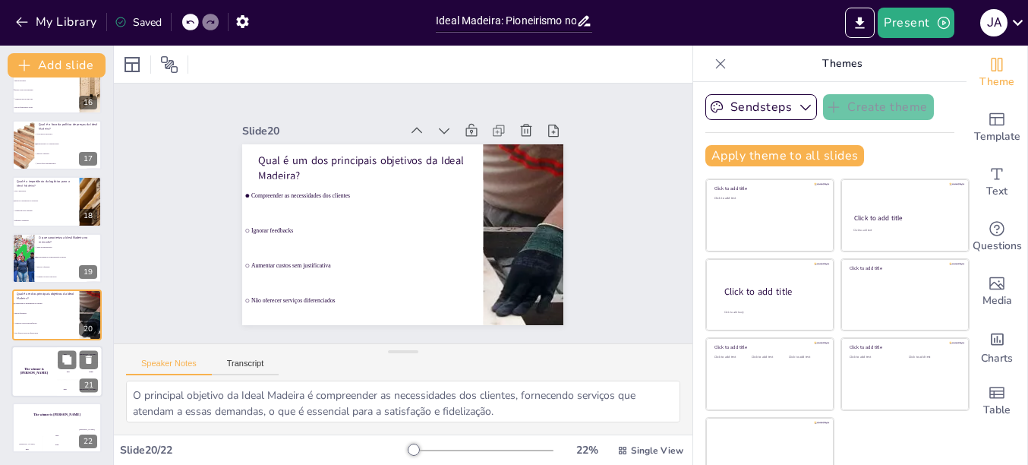
click at [23, 364] on div "The winner is [PERSON_NAME]" at bounding box center [34, 371] width 46 height 52
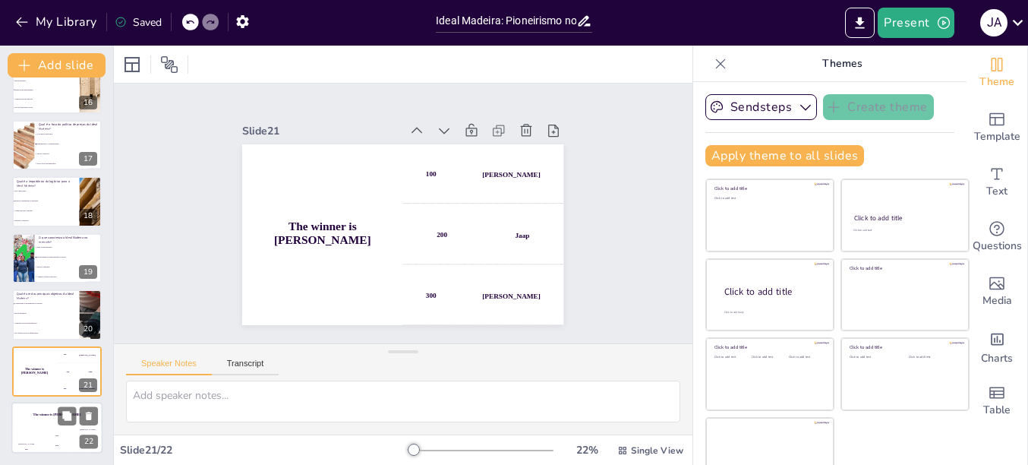
click at [26, 425] on div "The winner is [PERSON_NAME]" at bounding box center [56, 415] width 91 height 26
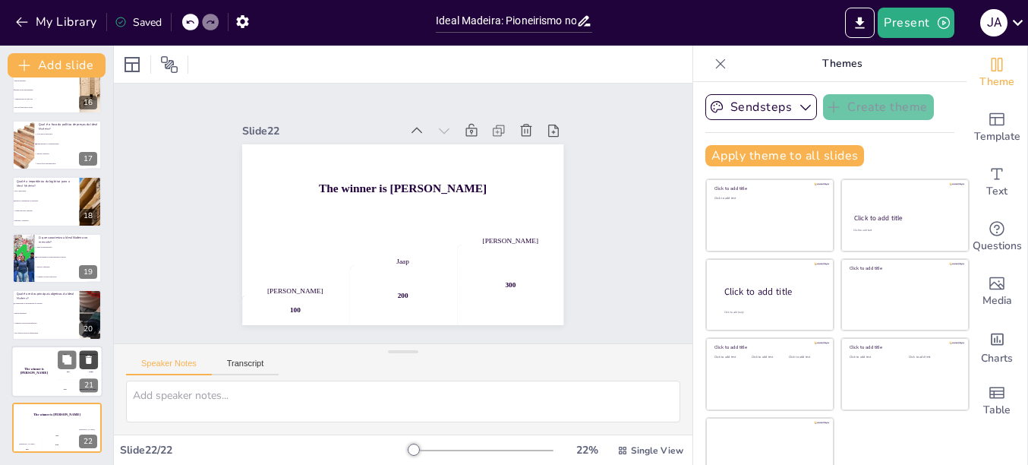
click at [89, 360] on icon at bounding box center [89, 359] width 6 height 8
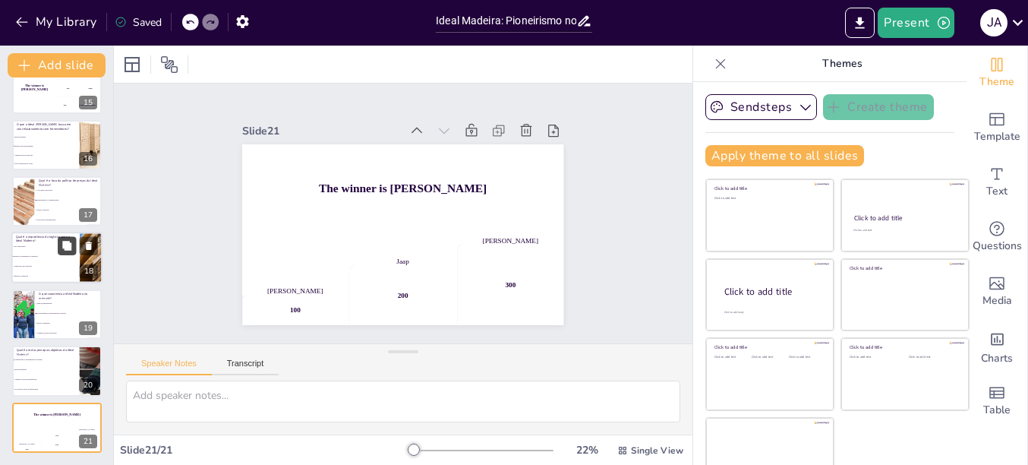
scroll to position [25, 0]
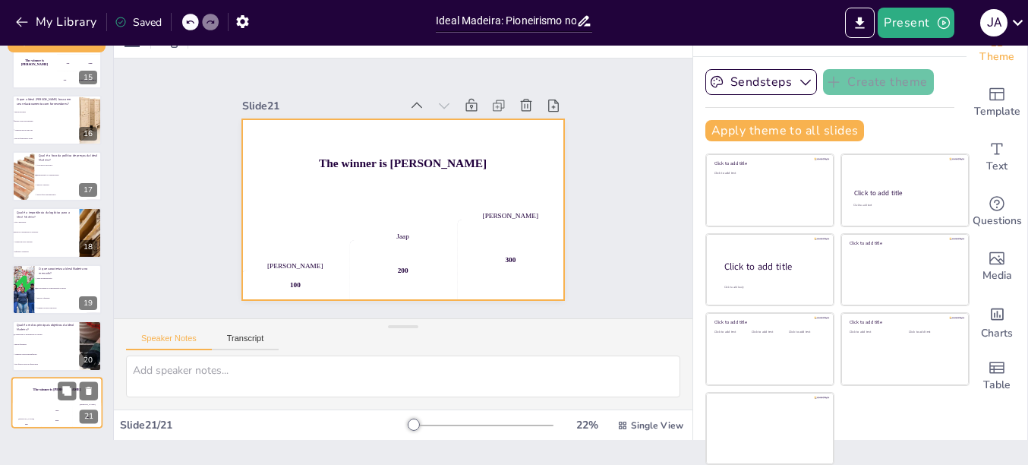
click at [52, 405] on div "Jaap 200" at bounding box center [57, 415] width 30 height 26
